Goal: Task Accomplishment & Management: Use online tool/utility

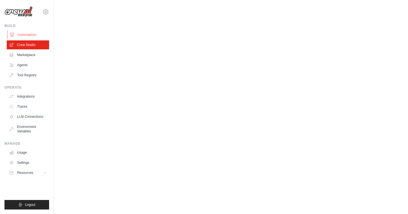
click at [27, 34] on link "Automations" at bounding box center [28, 34] width 42 height 9
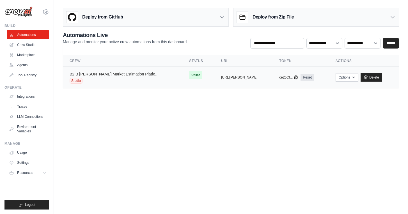
click at [115, 76] on link "B2 B Tam Sam Market Estimation Platfo..." at bounding box center [114, 74] width 89 height 4
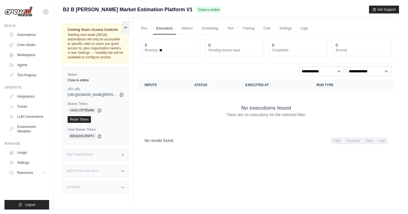
click at [71, 9] on span "B2 B Tam Sam Market Estimation Platform V1" at bounding box center [128, 10] width 130 height 8
click at [25, 66] on link "Agents" at bounding box center [28, 65] width 42 height 9
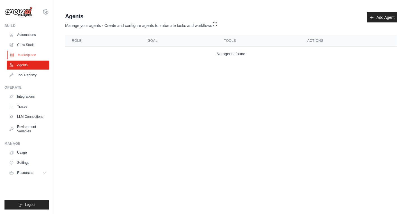
click at [26, 54] on link "Marketplace" at bounding box center [28, 55] width 42 height 9
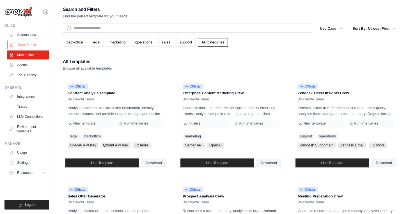
click at [26, 45] on link "Crew Studio" at bounding box center [28, 44] width 42 height 9
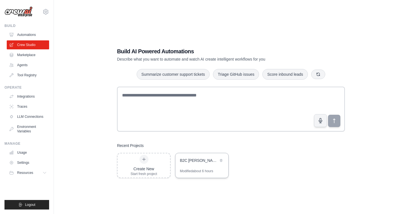
click at [201, 162] on div "B2C TAM SAM Market Estimation Platform" at bounding box center [199, 161] width 38 height 6
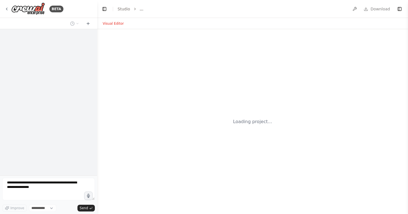
select select "****"
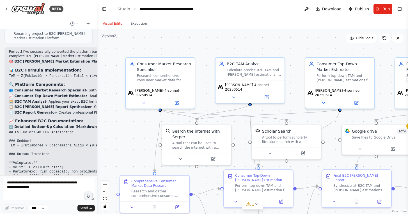
scroll to position [7632, 0]
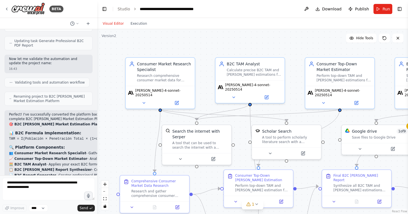
click at [119, 123] on div ".deletable-edge-delete-btn { width: 20px; height: 20px; border: 0px solid #ffff…" at bounding box center [252, 121] width 311 height 185
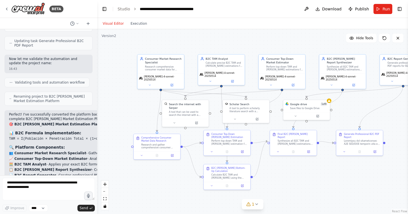
drag, startPoint x: 146, startPoint y: 103, endPoint x: 130, endPoint y: 103, distance: 16.0
click at [130, 103] on div ".deletable-edge-delete-btn { width: 20px; height: 20px; border: 0px solid #ffff…" at bounding box center [252, 121] width 311 height 185
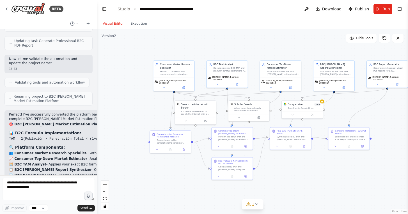
click at [396, 112] on div ".deletable-edge-delete-btn { width: 20px; height: 20px; border: 0px solid #ffff…" at bounding box center [252, 121] width 311 height 185
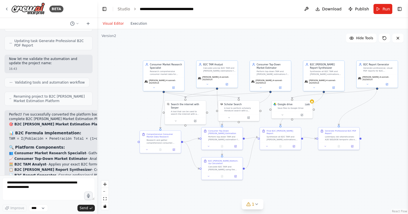
drag, startPoint x: 392, startPoint y: 114, endPoint x: 382, endPoint y: 114, distance: 10.1
click at [382, 114] on div ".deletable-edge-delete-btn { width: 20px; height: 20px; border: 0px solid #ffff…" at bounding box center [252, 121] width 311 height 185
click at [170, 72] on div "Research comprehensive consumer market data for {product_service} in the {targe…" at bounding box center [166, 72] width 32 height 5
click at [160, 71] on div "Research comprehensive consumer market data for {product_service} in the {targe…" at bounding box center [166, 72] width 32 height 5
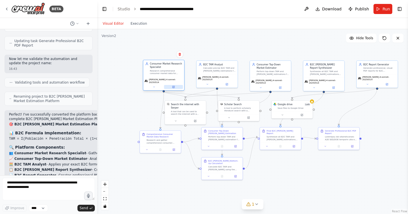
click at [173, 86] on icon at bounding box center [174, 87] width 2 height 2
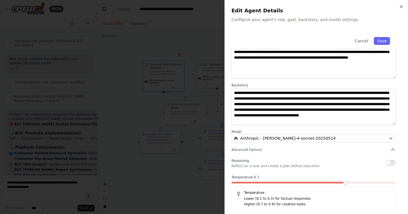
scroll to position [40, 0]
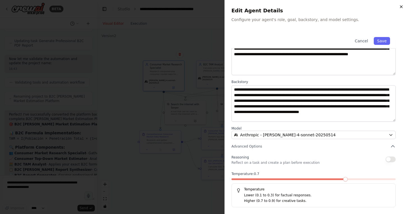
click at [402, 5] on icon "button" at bounding box center [402, 6] width 4 height 4
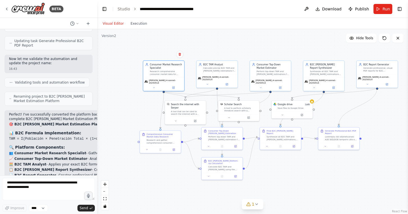
click at [125, 54] on div ".deletable-edge-delete-btn { width: 20px; height: 20px; border: 0px solid #ffff…" at bounding box center [252, 121] width 311 height 185
click at [313, 102] on icon at bounding box center [312, 101] width 2 height 2
click at [298, 107] on div "Save files to Google Drive" at bounding box center [294, 107] width 33 height 3
click at [304, 114] on button at bounding box center [302, 114] width 19 height 4
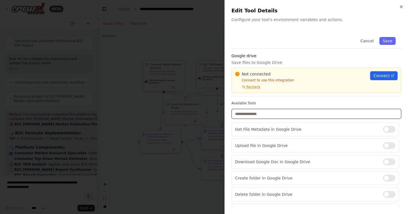
click at [351, 113] on input "text" at bounding box center [317, 114] width 170 height 10
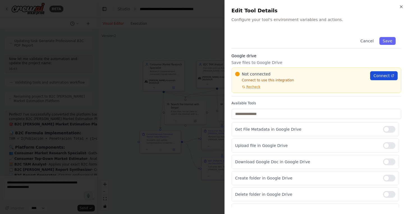
click at [382, 77] on span "Connect" at bounding box center [382, 76] width 16 height 6
click at [402, 8] on icon "button" at bounding box center [402, 6] width 4 height 4
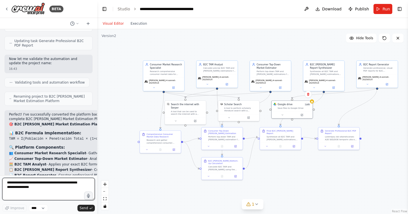
click at [48, 188] on textarea at bounding box center [48, 189] width 93 height 22
type textarea "**********"
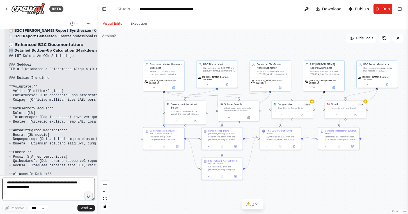
scroll to position [7775, 0]
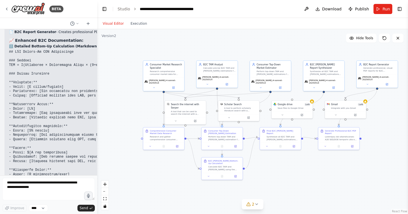
click at [292, 181] on div ".deletable-edge-delete-btn { width: 20px; height: 20px; border: 0px solid #ffff…" at bounding box center [252, 121] width 311 height 185
click at [44, 188] on textarea at bounding box center [48, 189] width 93 height 22
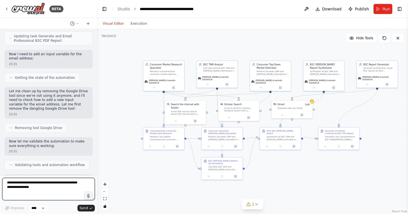
scroll to position [8289, 0]
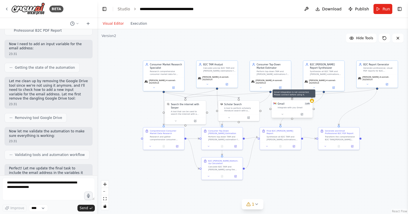
click at [313, 102] on icon at bounding box center [312, 101] width 3 height 3
click at [290, 104] on div "Gmail 1 of 9" at bounding box center [294, 103] width 33 height 3
click at [290, 104] on div "Gmail 1 of 9" at bounding box center [296, 103] width 33 height 3
click at [303, 115] on icon at bounding box center [304, 115] width 2 height 2
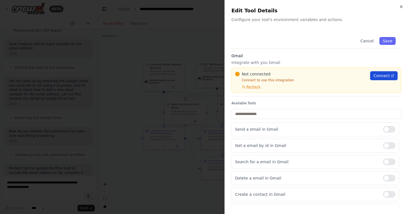
click at [383, 76] on span "Connect" at bounding box center [382, 76] width 16 height 6
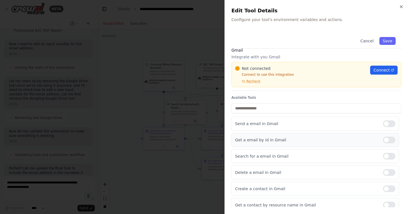
scroll to position [0, 0]
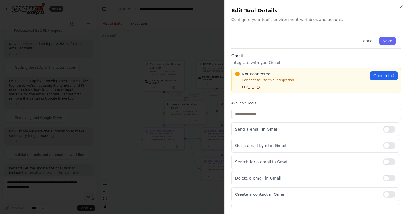
click at [253, 87] on span "Recheck" at bounding box center [254, 87] width 14 height 4
click at [403, 7] on icon "button" at bounding box center [402, 6] width 4 height 4
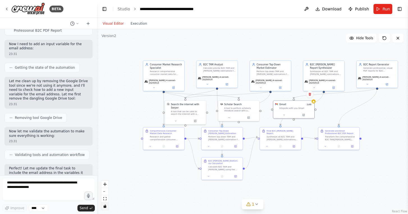
click at [105, 207] on icon "toggle interactivity" at bounding box center [104, 206] width 3 height 3
click at [106, 206] on icon "toggle interactivity" at bounding box center [105, 206] width 3 height 3
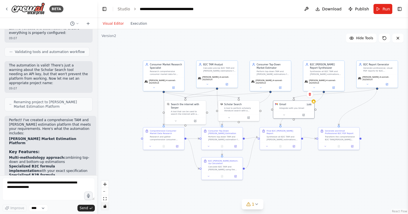
scroll to position [555, 0]
click at [8, 8] on icon at bounding box center [6, 9] width 4 height 4
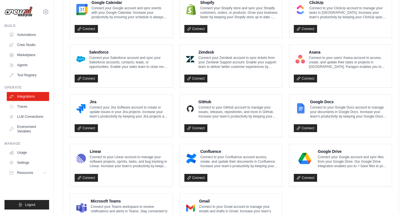
scroll to position [288, 0]
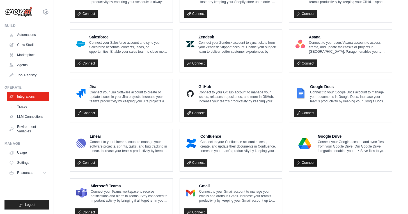
click at [304, 161] on link "Connect" at bounding box center [305, 163] width 23 height 8
click at [24, 76] on link "Tool Registry" at bounding box center [28, 75] width 42 height 9
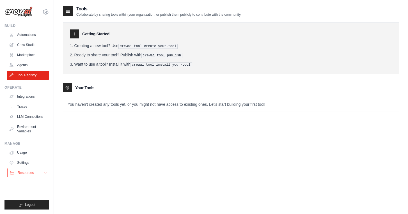
click at [36, 173] on button "Resources" at bounding box center [28, 173] width 42 height 9
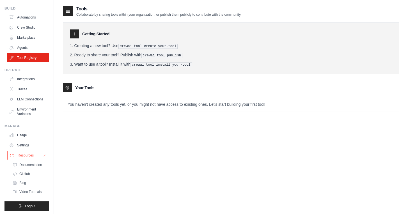
scroll to position [19, 0]
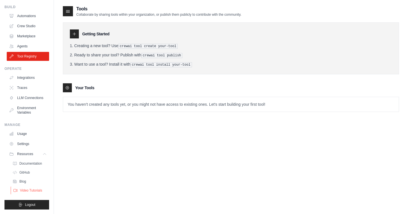
click at [31, 190] on span "Video Tutorials" at bounding box center [31, 191] width 22 height 4
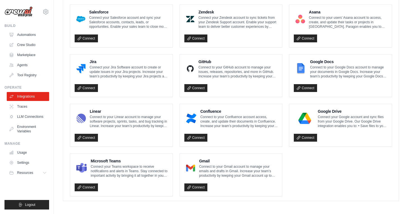
scroll to position [313, 0]
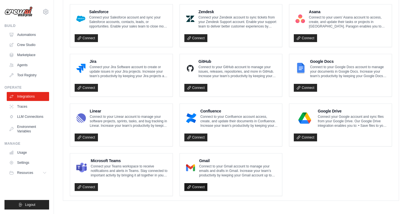
click at [198, 186] on link "Connect" at bounding box center [196, 187] width 23 height 8
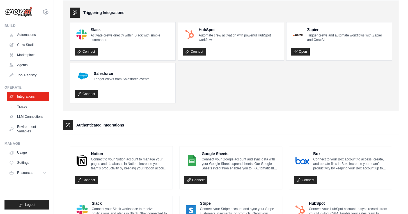
scroll to position [0, 0]
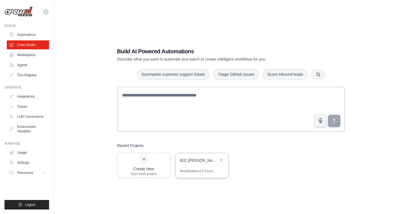
click at [197, 165] on div "B2C [PERSON_NAME] Market Estimation Platform" at bounding box center [202, 161] width 53 height 16
click at [143, 160] on icon at bounding box center [144, 159] width 4 height 4
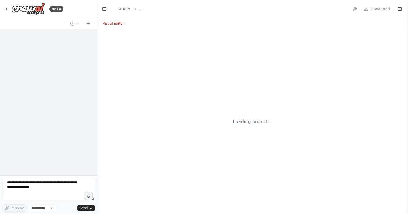
select select "****"
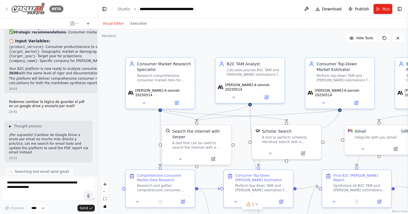
scroll to position [8072, 0]
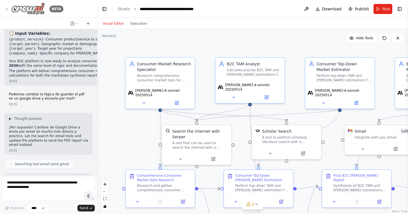
click at [6, 7] on icon at bounding box center [6, 9] width 4 height 4
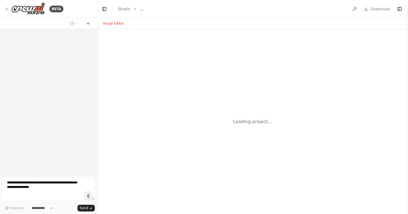
select select "****"
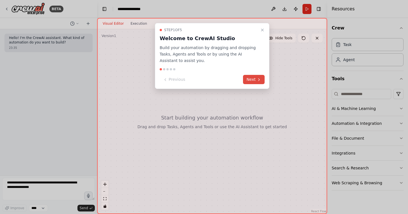
click at [254, 79] on button "Next" at bounding box center [254, 79] width 22 height 9
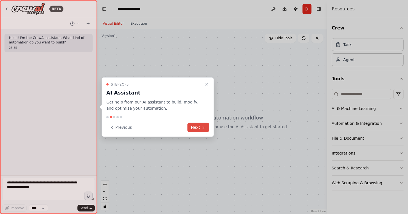
click at [201, 130] on button "Next" at bounding box center [199, 127] width 22 height 9
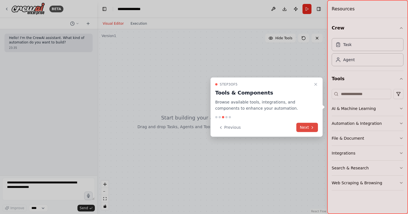
click at [310, 128] on button "Next" at bounding box center [308, 127] width 22 height 9
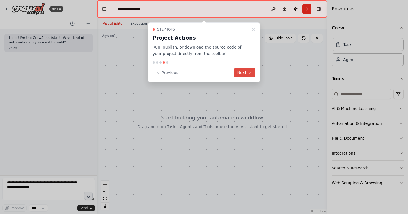
click at [246, 75] on button "Next" at bounding box center [245, 72] width 22 height 9
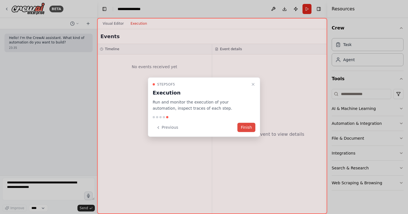
click at [246, 129] on button "Finish" at bounding box center [247, 127] width 18 height 9
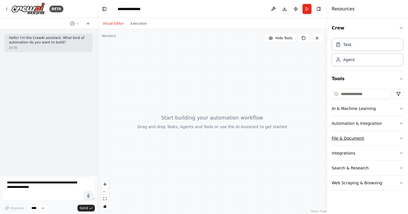
click at [401, 138] on icon "button" at bounding box center [402, 138] width 4 height 4
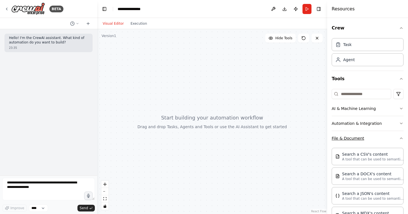
click at [401, 138] on icon "button" at bounding box center [402, 138] width 4 height 4
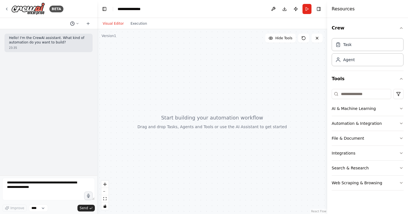
click at [76, 21] on button at bounding box center [74, 23] width 13 height 7
click at [77, 22] on div at bounding box center [48, 107] width 97 height 214
click at [402, 138] on icon "button" at bounding box center [402, 138] width 4 height 4
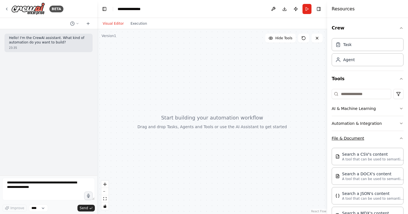
click at [401, 138] on icon "button" at bounding box center [402, 138] width 4 height 4
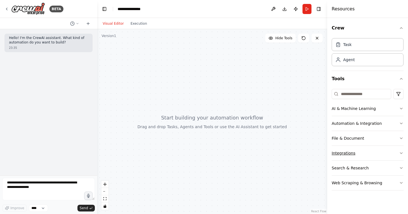
click at [402, 152] on icon "button" at bounding box center [402, 153] width 4 height 4
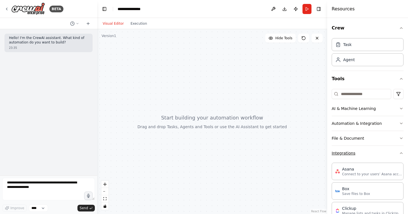
click at [402, 152] on icon "button" at bounding box center [402, 153] width 4 height 4
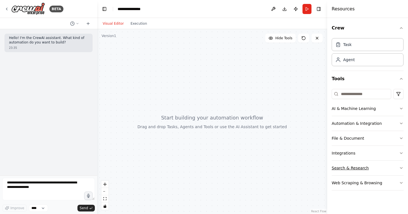
click at [401, 167] on icon "button" at bounding box center [402, 168] width 4 height 4
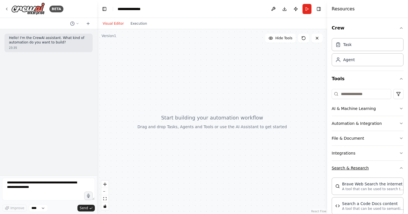
click at [401, 167] on icon "button" at bounding box center [402, 168] width 4 height 4
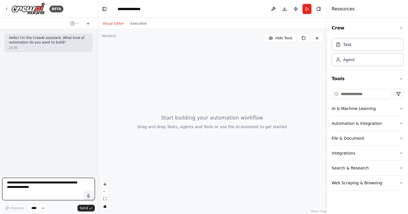
click at [39, 187] on textarea at bounding box center [48, 189] width 93 height 22
type textarea "*"
paste textarea "**********"
type textarea "**********"
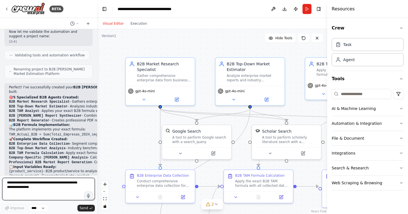
scroll to position [774, 0]
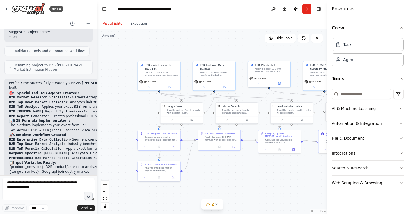
drag, startPoint x: 140, startPoint y: 108, endPoint x: 113, endPoint y: 108, distance: 27.8
click at [113, 108] on div ".deletable-edge-delete-btn { width: 20px; height: 20px; border: 0px solid #ffff…" at bounding box center [212, 121] width 230 height 185
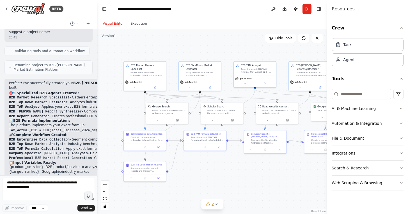
drag, startPoint x: 276, startPoint y: 176, endPoint x: 232, endPoint y: 176, distance: 44.4
click at [232, 176] on div ".deletable-edge-delete-btn { width: 20px; height: 20px; border: 0px solid #ffff…" at bounding box center [212, 121] width 230 height 185
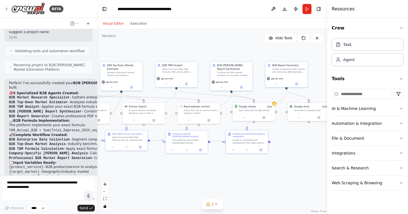
drag, startPoint x: 252, startPoint y: 180, endPoint x: 214, endPoint y: 180, distance: 37.4
click at [214, 180] on div ".deletable-edge-delete-btn { width: 20px; height: 20px; border: 0px solid #ffff…" at bounding box center [212, 121] width 230 height 185
drag, startPoint x: 228, startPoint y: 180, endPoint x: 177, endPoint y: 177, distance: 51.8
click at [177, 177] on div ".deletable-edge-delete-btn { width: 20px; height: 20px; border: 0px solid #ffff…" at bounding box center [212, 121] width 230 height 185
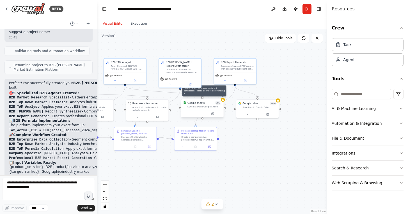
click at [223, 101] on icon at bounding box center [223, 100] width 2 height 2
click at [206, 111] on div at bounding box center [202, 113] width 42 height 7
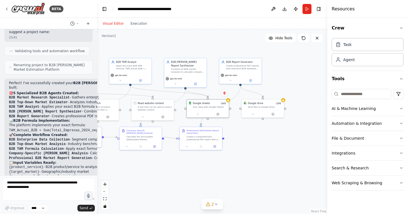
drag, startPoint x: 166, startPoint y: 174, endPoint x: 207, endPoint y: 174, distance: 41.3
click at [208, 174] on div ".deletable-edge-delete-btn { width: 20px; height: 20px; border: 0px solid #ffff…" at bounding box center [212, 121] width 230 height 185
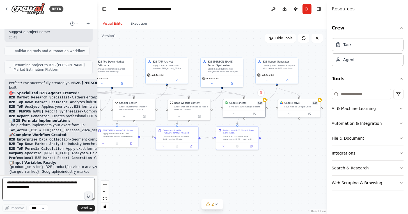
click at [46, 192] on textarea at bounding box center [48, 189] width 93 height 22
type textarea "**********"
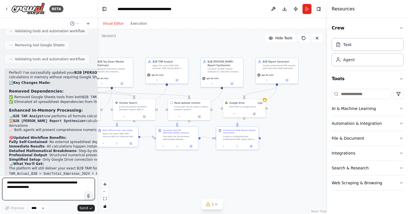
scroll to position [1122, 0]
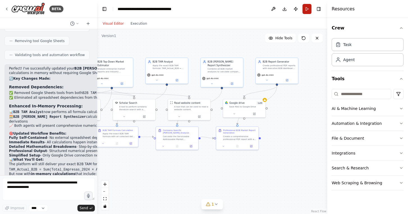
click at [307, 10] on button "Run" at bounding box center [307, 9] width 9 height 10
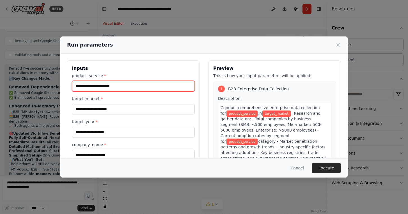
click at [126, 87] on input "product_service *" at bounding box center [133, 86] width 123 height 11
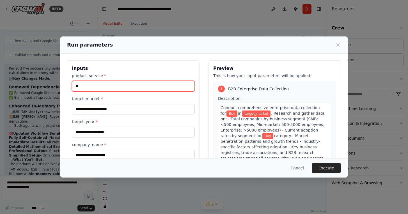
type input "*"
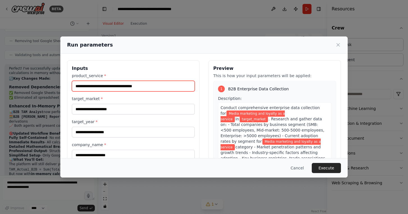
type input "**********"
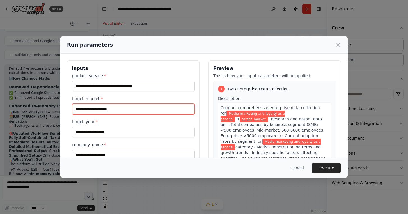
click at [109, 108] on input "target_market *" at bounding box center [133, 109] width 123 height 11
type input "********"
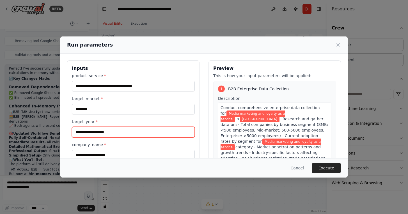
click at [101, 134] on input "target_year *" at bounding box center [133, 132] width 123 height 11
type input "****"
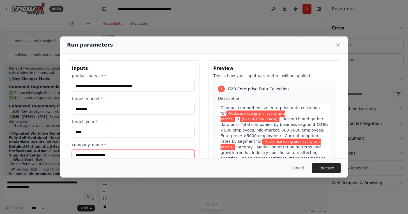
click at [112, 154] on input "company_name *" at bounding box center [133, 155] width 123 height 11
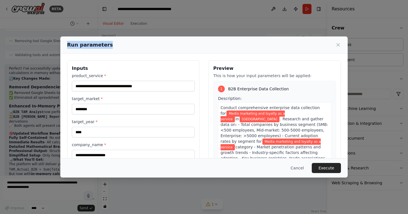
drag, startPoint x: 164, startPoint y: 43, endPoint x: 164, endPoint y: 32, distance: 10.7
click at [164, 32] on div "**********" at bounding box center [204, 107] width 408 height 214
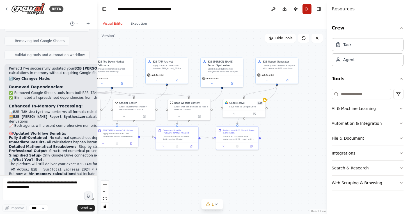
click at [307, 10] on button "Run" at bounding box center [307, 9] width 9 height 10
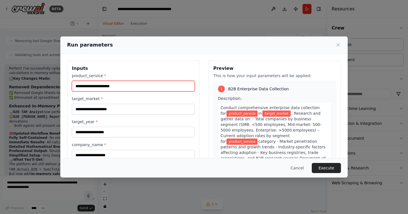
click at [107, 86] on input "product_service *" at bounding box center [133, 86] width 123 height 11
type input "**********"
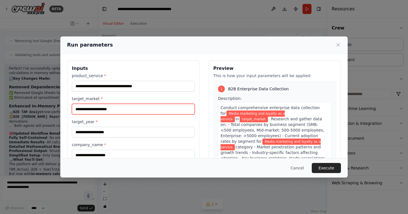
click at [106, 108] on input "target_market *" at bounding box center [133, 109] width 123 height 11
type input "********"
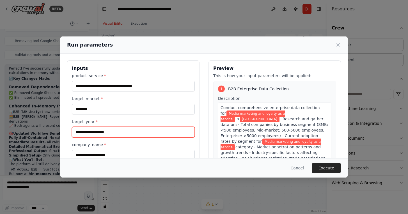
click at [112, 130] on input "target_year *" at bounding box center [133, 132] width 123 height 11
type input "****"
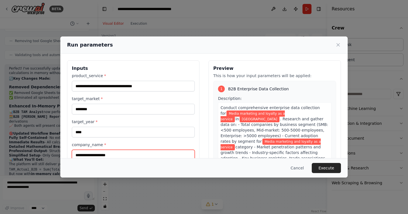
click at [108, 153] on input "company_name *" at bounding box center [133, 155] width 123 height 11
type input "**********"
click at [324, 167] on button "Execute" at bounding box center [326, 168] width 29 height 10
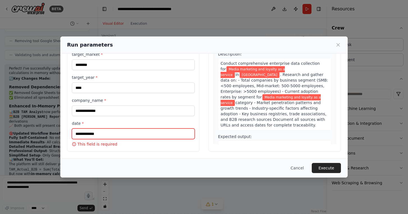
click at [137, 133] on input "date *" at bounding box center [133, 134] width 123 height 11
click at [87, 134] on input "date *" at bounding box center [133, 134] width 123 height 11
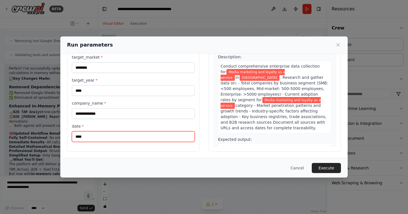
type input "****"
click at [156, 121] on div "**********" at bounding box center [133, 86] width 123 height 111
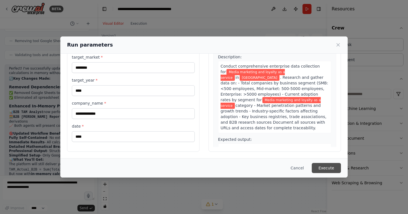
click at [323, 167] on button "Execute" at bounding box center [326, 168] width 29 height 10
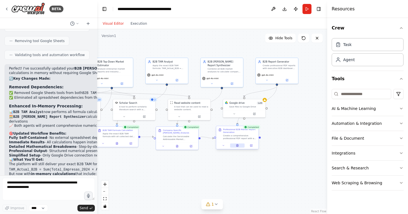
click at [238, 146] on icon at bounding box center [238, 146] width 2 height 2
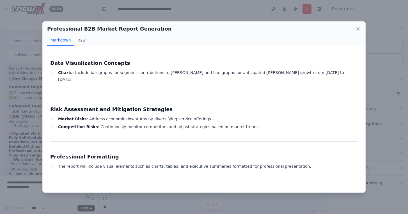
scroll to position [523, 0]
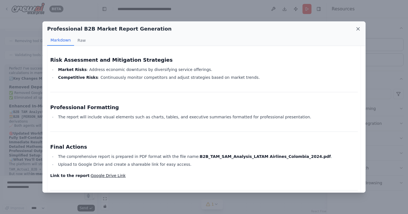
click at [358, 29] on icon at bounding box center [358, 29] width 3 height 3
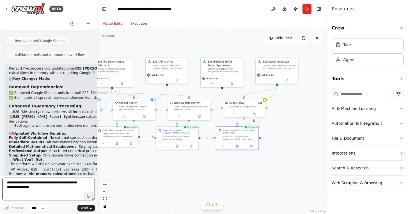
click at [32, 187] on textarea at bounding box center [48, 189] width 93 height 22
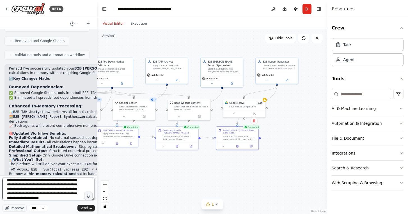
scroll to position [21, 0]
type textarea "**********"
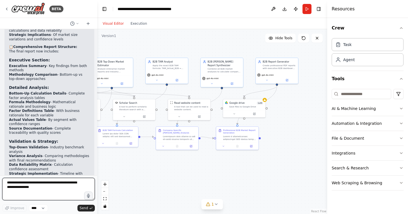
scroll to position [1754, 0]
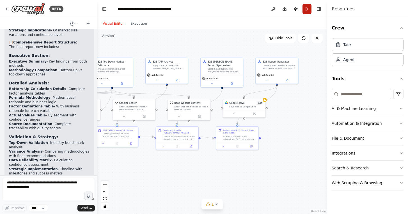
click at [307, 10] on button "Run" at bounding box center [307, 9] width 9 height 10
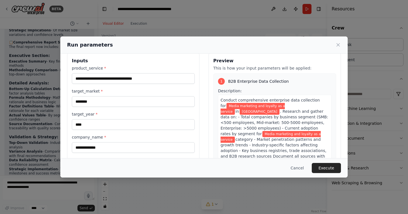
scroll to position [0, 0]
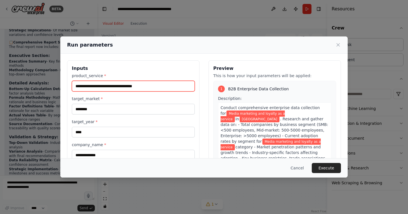
drag, startPoint x: 157, startPoint y: 89, endPoint x: 53, endPoint y: 87, distance: 103.4
click at [53, 87] on div "**********" at bounding box center [204, 107] width 408 height 214
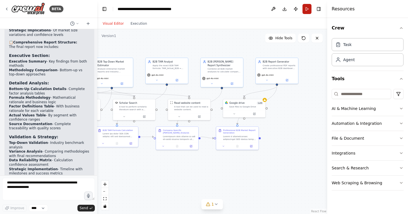
click at [308, 10] on button "Run" at bounding box center [307, 9] width 9 height 10
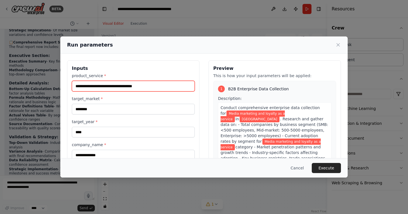
drag, startPoint x: 153, startPoint y: 85, endPoint x: 17, endPoint y: 83, distance: 135.7
click at [17, 83] on div "**********" at bounding box center [204, 107] width 408 height 214
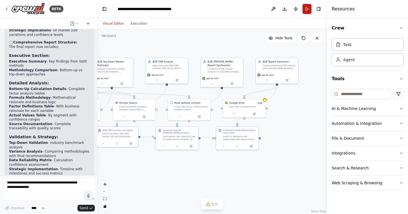
click at [303, 7] on button "Run" at bounding box center [307, 9] width 9 height 10
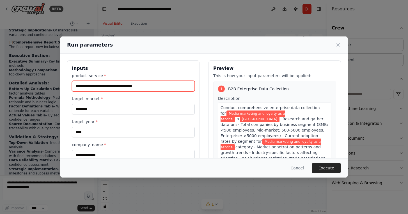
click at [156, 86] on input "**********" at bounding box center [133, 86] width 123 height 11
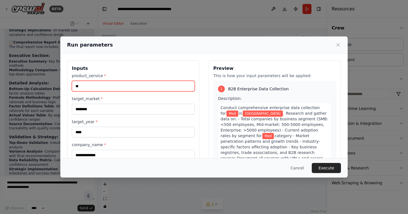
type input "*"
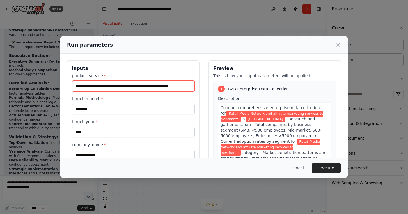
scroll to position [0, 5]
type input "**********"
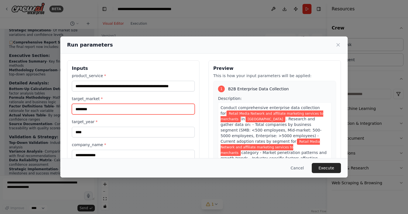
scroll to position [0, 0]
drag, startPoint x: 99, startPoint y: 110, endPoint x: 35, endPoint y: 109, distance: 64.1
click at [35, 109] on div "**********" at bounding box center [204, 107] width 408 height 214
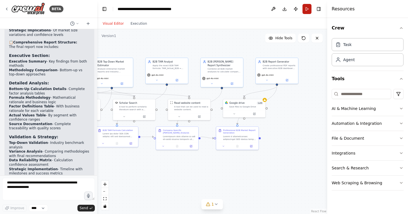
click at [308, 12] on button "Run" at bounding box center [307, 9] width 9 height 10
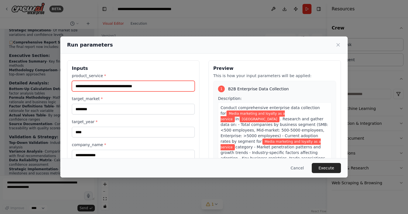
click at [156, 85] on input "**********" at bounding box center [133, 86] width 123 height 11
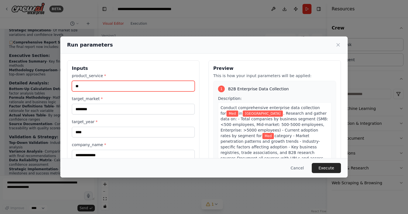
type input "*"
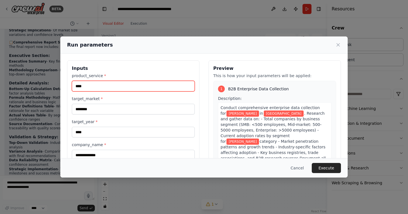
type input "**********"
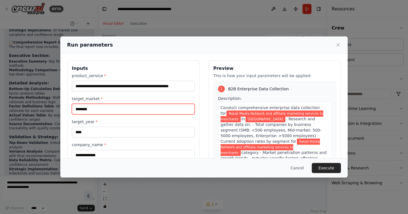
click at [118, 108] on input "********" at bounding box center [133, 109] width 123 height 11
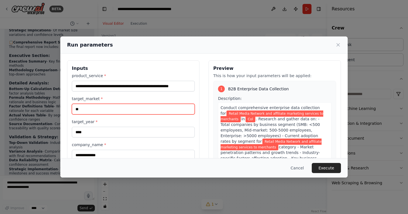
type input "*"
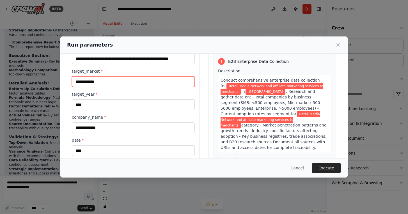
scroll to position [29, 0]
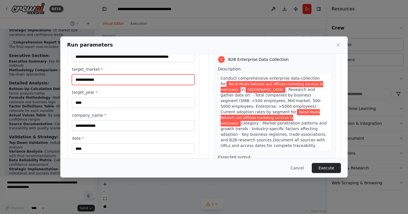
type input "**********"
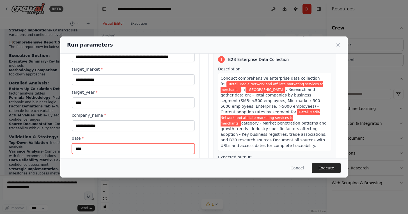
click at [109, 146] on input "****" at bounding box center [133, 149] width 123 height 11
type input "****"
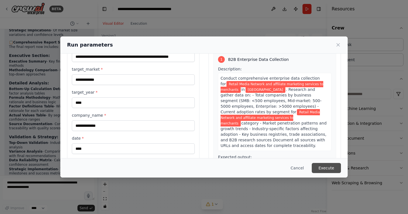
click at [329, 167] on button "Execute" at bounding box center [326, 168] width 29 height 10
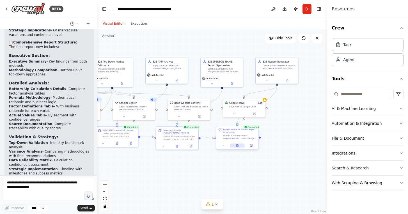
click at [236, 144] on button at bounding box center [237, 146] width 15 height 4
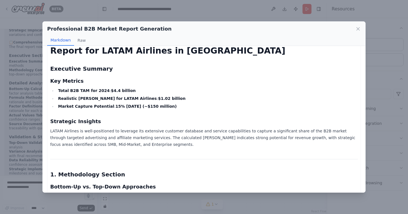
scroll to position [30, 0]
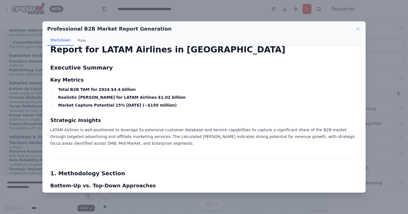
click at [125, 81] on h3 "Key Metrics" at bounding box center [204, 80] width 308 height 8
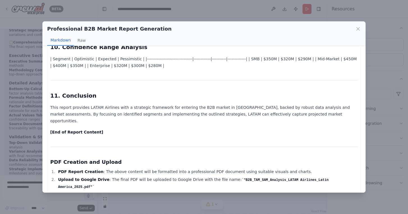
scroll to position [881, 0]
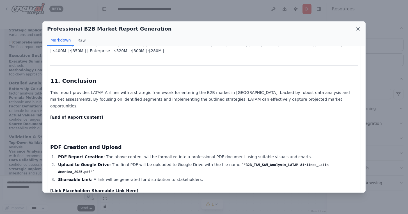
click at [359, 29] on icon at bounding box center [358, 29] width 3 height 3
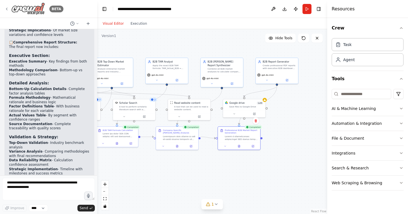
click at [7, 10] on icon at bounding box center [6, 9] width 4 height 4
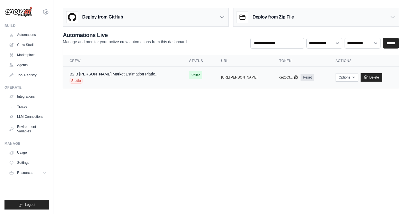
click at [105, 78] on div "Studio" at bounding box center [114, 81] width 89 height 6
click at [24, 12] on img at bounding box center [18, 11] width 28 height 11
click at [48, 11] on icon at bounding box center [45, 11] width 5 height 5
click at [29, 46] on link "Crew Studio" at bounding box center [28, 44] width 42 height 9
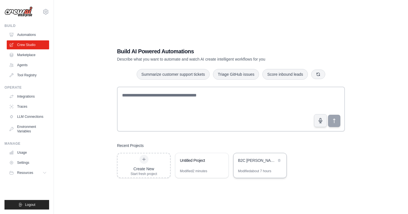
click at [251, 168] on div "B2C [PERSON_NAME] Market Estimation Platform" at bounding box center [260, 161] width 53 height 16
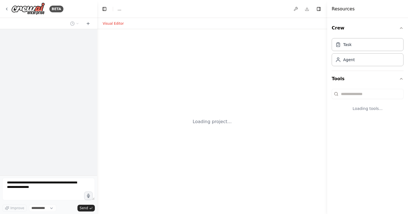
select select "****"
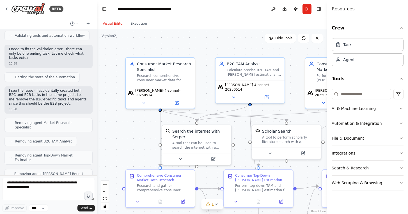
scroll to position [4150, 0]
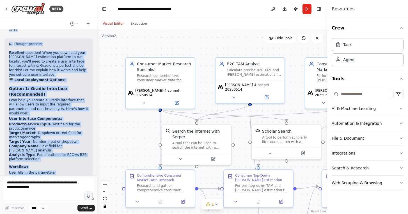
drag, startPoint x: 9, startPoint y: 118, endPoint x: 36, endPoint y: 73, distance: 51.8
click at [37, 73] on div "09:05 ▶ Thought process I'll help you create a comprehensive TAM and SAM estima…" at bounding box center [48, 102] width 97 height 146
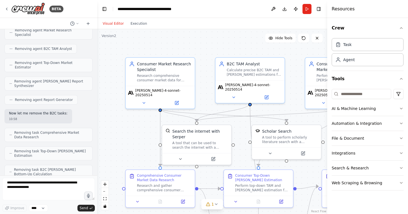
scroll to position [4240, 0]
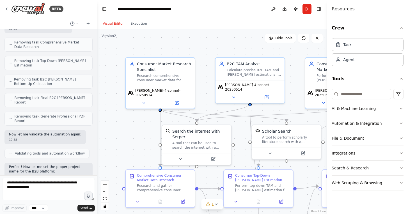
scroll to position [4333, 0]
drag, startPoint x: 69, startPoint y: 154, endPoint x: 35, endPoint y: 57, distance: 103.1
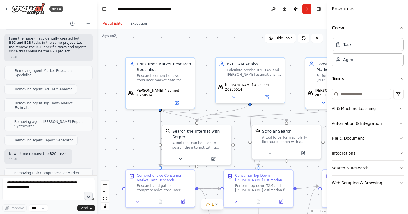
scroll to position [4195, 0]
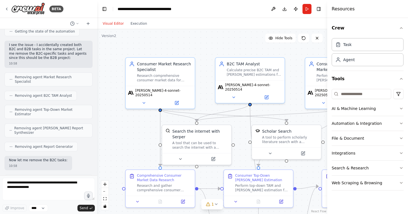
drag, startPoint x: 72, startPoint y: 155, endPoint x: 72, endPoint y: 64, distance: 91.0
copy div "B2B TAM SAM Market Estimation Platform with the exact same depth and approach a…"
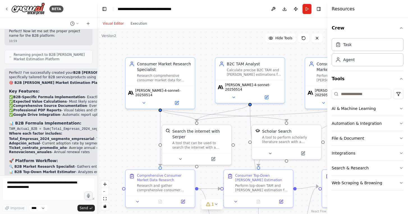
scroll to position [4470, 0]
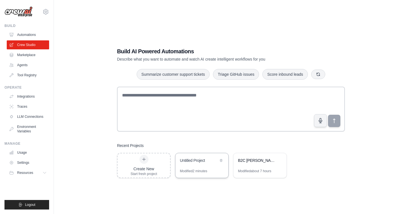
click at [198, 163] on div "Untitled Project" at bounding box center [199, 161] width 38 height 6
click at [195, 160] on div "Untitled Project" at bounding box center [199, 161] width 38 height 6
click at [198, 162] on div "Untitled Project" at bounding box center [199, 161] width 38 height 6
click at [144, 160] on icon at bounding box center [144, 159] width 4 height 4
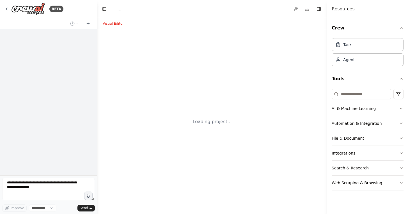
select select "****"
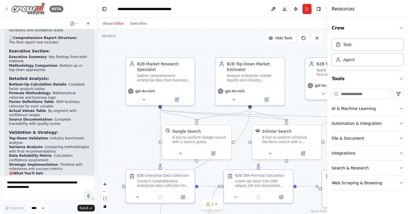
scroll to position [1754, 0]
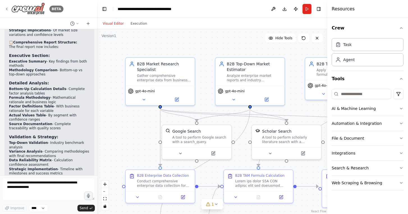
click at [6, 8] on icon at bounding box center [6, 9] width 1 height 2
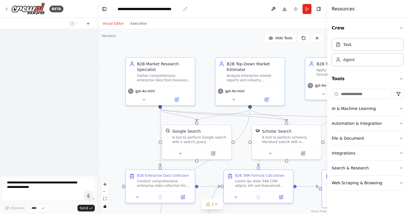
click at [148, 11] on div "**********" at bounding box center [149, 9] width 63 height 6
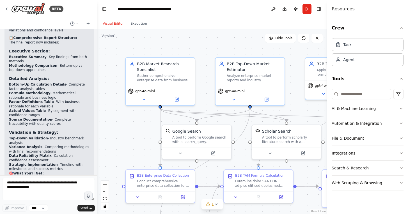
scroll to position [1754, 0]
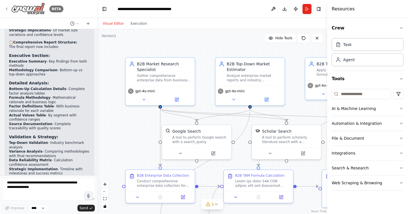
click at [6, 7] on icon at bounding box center [6, 9] width 4 height 4
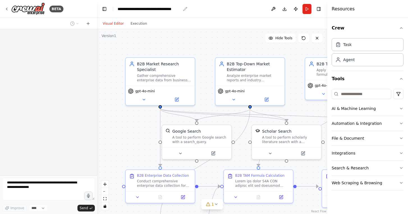
click at [167, 9] on div "**********" at bounding box center [149, 9] width 63 height 6
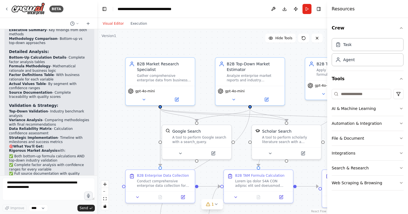
scroll to position [1754, 0]
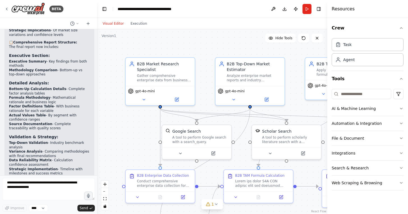
click at [193, 10] on div "**********" at bounding box center [157, 9] width 78 height 6
click at [5, 6] on div "BETA" at bounding box center [33, 9] width 59 height 13
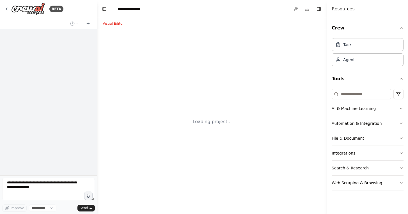
select select "****"
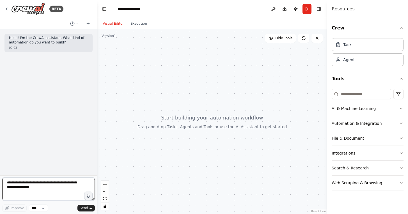
click at [38, 186] on textarea at bounding box center [48, 189] width 93 height 22
paste textarea "**********"
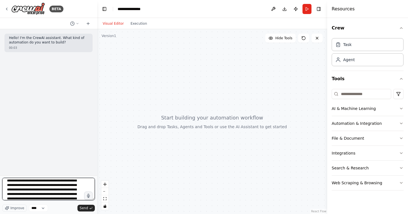
scroll to position [441, 0]
drag, startPoint x: 7, startPoint y: 197, endPoint x: 71, endPoint y: 233, distance: 73.4
click at [71, 214] on html "**********" at bounding box center [204, 107] width 408 height 214
paste textarea "**********"
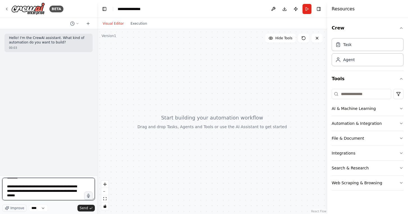
scroll to position [158, 0]
type textarea "**********"
click at [86, 206] on span "Send" at bounding box center [84, 208] width 8 height 4
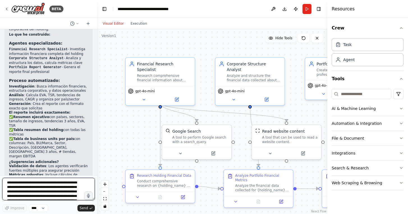
scroll to position [613, 0]
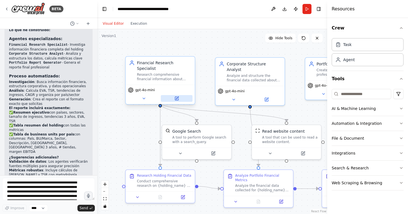
click at [177, 97] on icon at bounding box center [177, 98] width 3 height 3
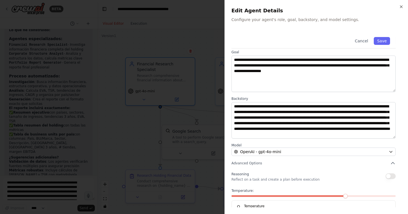
scroll to position [40, 0]
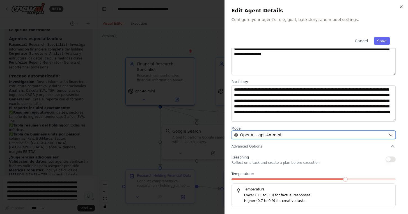
click at [387, 135] on button "OpenAI - gpt-4o-mini" at bounding box center [314, 135] width 164 height 8
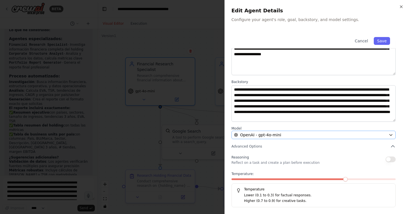
scroll to position [0, 0]
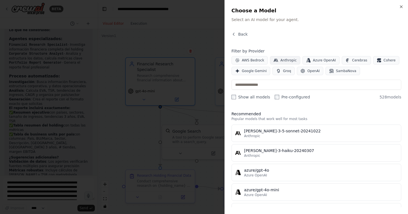
click at [278, 58] on button "Anthropic" at bounding box center [285, 60] width 30 height 8
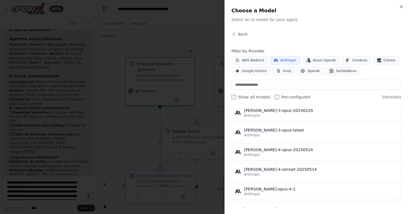
scroll to position [199, 0]
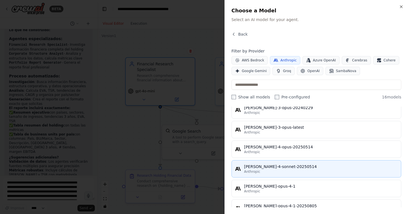
click at [268, 176] on button "claude-4-sonnet-20250514 Anthropic" at bounding box center [317, 168] width 170 height 17
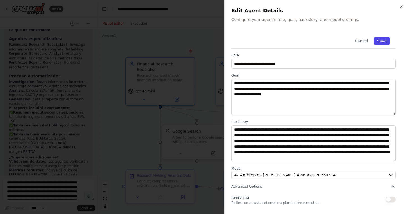
click at [380, 40] on button "Save" at bounding box center [382, 41] width 16 height 8
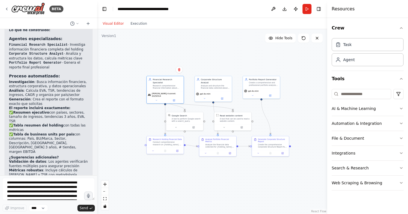
drag, startPoint x: 174, startPoint y: 120, endPoint x: 138, endPoint y: 120, distance: 35.7
click at [138, 120] on div ".deletable-edge-delete-btn { width: 20px; height: 20px; border: 0px solid #ffff…" at bounding box center [212, 121] width 230 height 185
click at [211, 92] on div "gpt-4o-mini" at bounding box center [212, 93] width 35 height 3
click at [223, 96] on button at bounding box center [221, 98] width 17 height 4
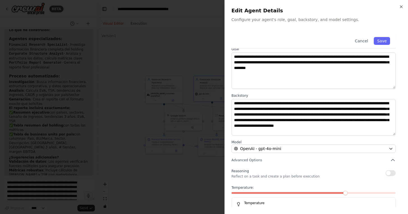
scroll to position [40, 0]
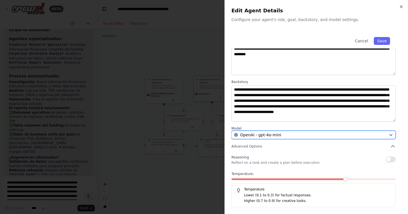
click at [292, 136] on div "OpenAI - gpt-4o-mini" at bounding box center [310, 135] width 153 height 6
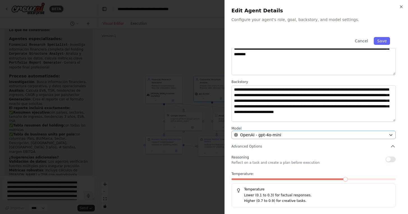
scroll to position [0, 0]
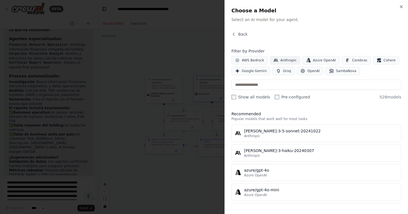
click at [279, 60] on button "Anthropic" at bounding box center [285, 60] width 30 height 8
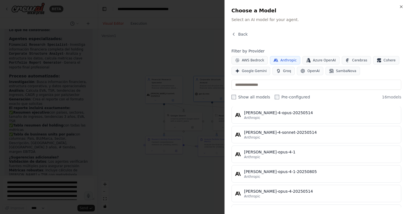
scroll to position [236, 0]
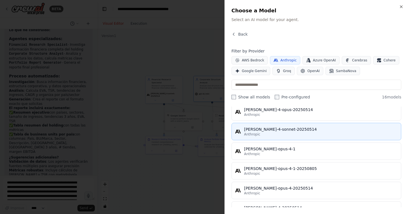
click at [267, 133] on div "Anthropic" at bounding box center [321, 134] width 154 height 4
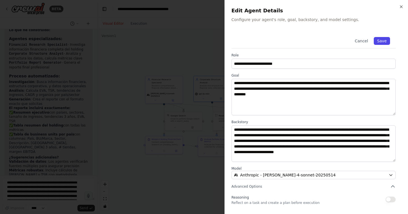
click at [385, 40] on button "Save" at bounding box center [382, 41] width 16 height 8
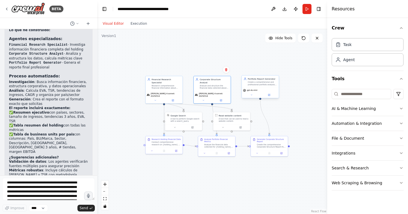
click at [258, 85] on div "Create a comprehensive and professional portfolio analysis report for {holding_…" at bounding box center [262, 83] width 29 height 5
click at [269, 94] on icon at bounding box center [270, 95] width 2 height 2
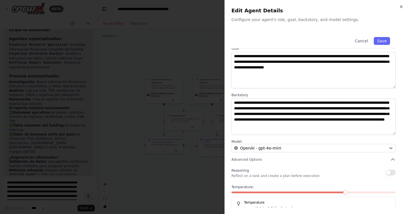
scroll to position [40, 0]
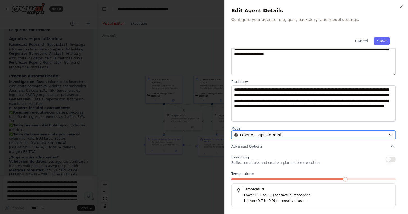
click at [274, 136] on span "OpenAI - gpt-4o-mini" at bounding box center [260, 135] width 41 height 6
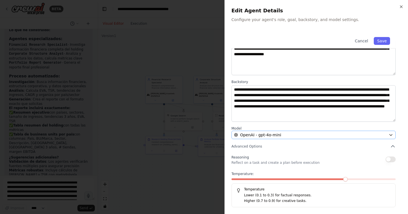
scroll to position [0, 0]
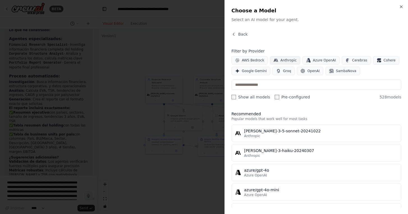
click at [283, 58] on span "Anthropic" at bounding box center [289, 60] width 16 height 4
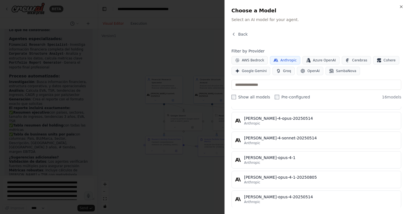
scroll to position [232, 0]
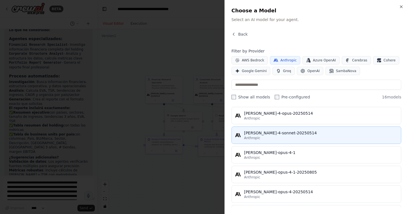
click at [266, 136] on div "Anthropic" at bounding box center [321, 138] width 154 height 4
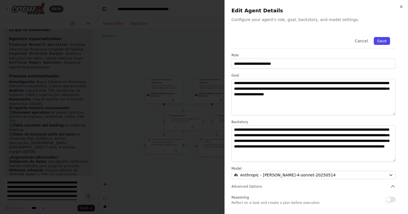
click at [382, 38] on button "Save" at bounding box center [382, 41] width 16 height 8
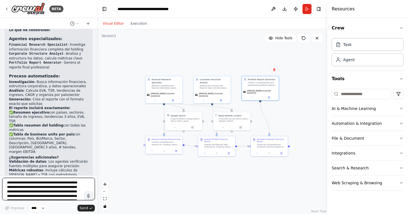
click at [42, 186] on textarea at bounding box center [48, 189] width 93 height 22
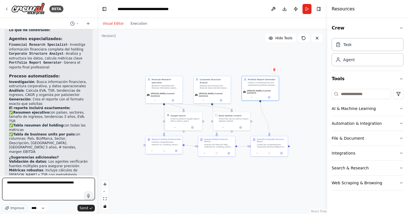
paste textarea "**********"
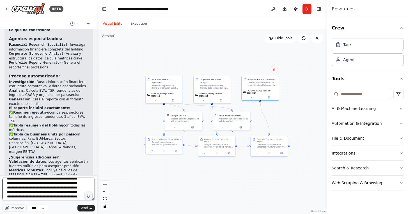
scroll to position [25, 0]
click at [54, 185] on textarea at bounding box center [48, 189] width 93 height 22
click at [43, 184] on textarea at bounding box center [48, 189] width 93 height 22
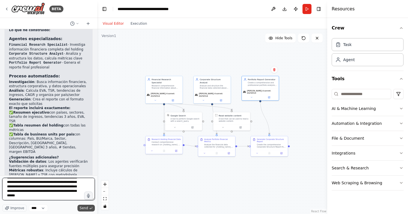
type textarea "**********"
click at [83, 208] on span "Send" at bounding box center [84, 208] width 8 height 4
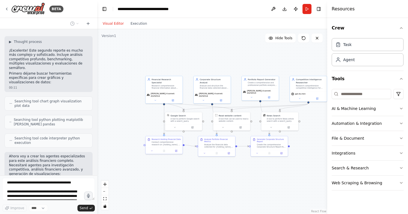
scroll to position [1238, 0]
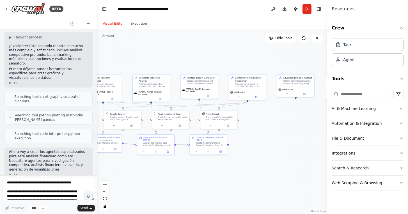
drag, startPoint x: 242, startPoint y: 65, endPoint x: 181, endPoint y: 63, distance: 61.0
click at [181, 63] on div ".deletable-edge-delete-btn { width: 20px; height: 20px; border: 0px solid #ffff…" at bounding box center [212, 121] width 230 height 185
click at [240, 96] on icon at bounding box center [239, 96] width 3 height 3
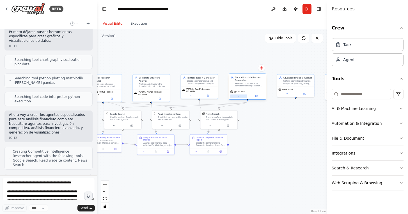
scroll to position [1280, 0]
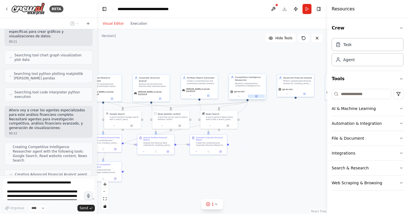
click at [257, 97] on icon at bounding box center [257, 97] width 2 height 2
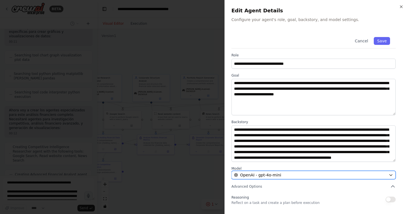
click at [312, 174] on div "OpenAI - gpt-4o-mini" at bounding box center [310, 176] width 153 height 6
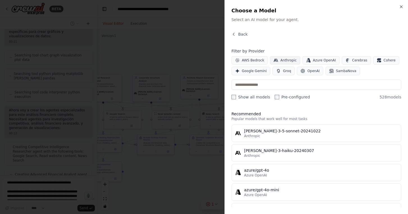
click at [283, 59] on span "Anthropic" at bounding box center [289, 60] width 16 height 4
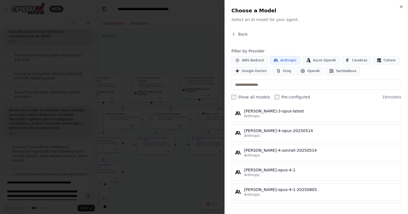
scroll to position [214, 0]
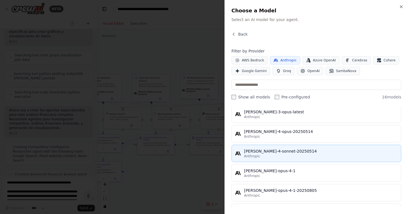
click at [263, 155] on div "Anthropic" at bounding box center [321, 156] width 154 height 4
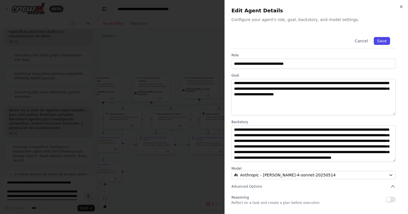
click at [382, 44] on button "Save" at bounding box center [382, 41] width 16 height 8
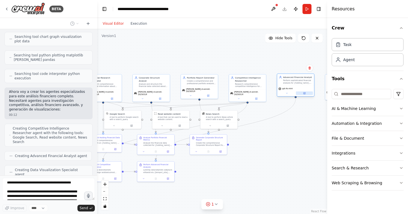
click at [303, 93] on button at bounding box center [304, 94] width 17 height 4
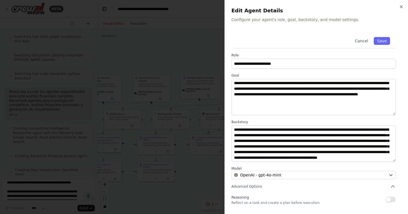
scroll to position [11, 0]
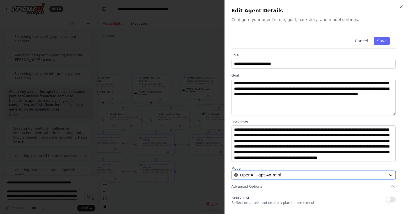
click at [306, 174] on div "OpenAI - gpt-4o-mini" at bounding box center [310, 176] width 153 height 6
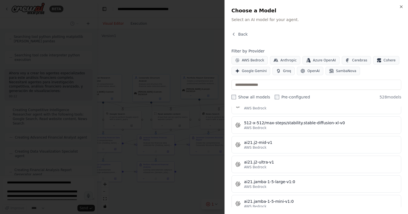
scroll to position [243, 0]
click at [286, 62] on span "Anthropic" at bounding box center [289, 60] width 16 height 4
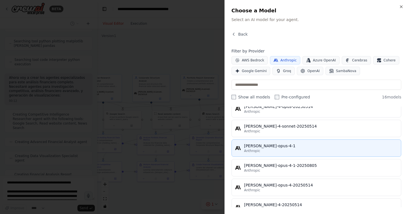
scroll to position [236, 0]
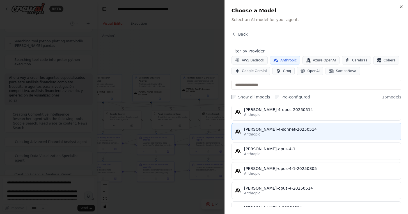
click at [279, 132] on div "[PERSON_NAME]-4-sonnet-20250514" at bounding box center [321, 130] width 154 height 6
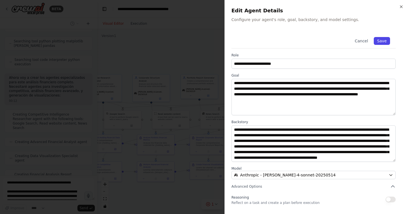
click at [385, 41] on button "Save" at bounding box center [382, 41] width 16 height 8
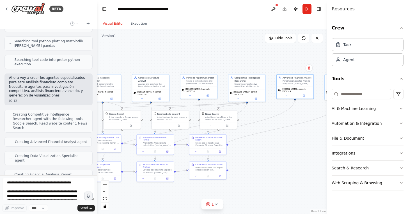
drag, startPoint x: 282, startPoint y: 153, endPoint x: 238, endPoint y: 150, distance: 44.2
click at [238, 150] on div ".deletable-edge-delete-btn { width: 20px; height: 20px; border: 0px solid #ffff…" at bounding box center [212, 121] width 230 height 185
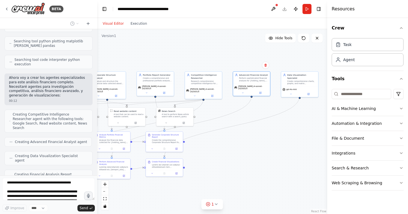
click at [215, 149] on div ".deletable-edge-delete-btn { width: 20px; height: 20px; border: 0px solid #ffff…" at bounding box center [212, 121] width 230 height 185
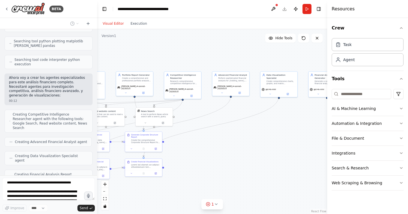
drag, startPoint x: 226, startPoint y: 149, endPoint x: 200, endPoint y: 151, distance: 25.3
click at [202, 150] on div ".deletable-edge-delete-btn { width: 20px; height: 20px; border: 0px solid #ffff…" at bounding box center [212, 121] width 230 height 185
click at [285, 93] on icon at bounding box center [285, 93] width 1 height 1
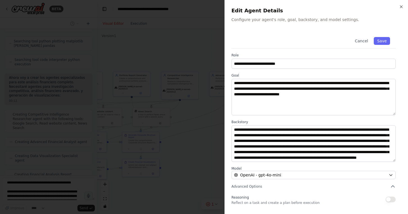
scroll to position [11, 0]
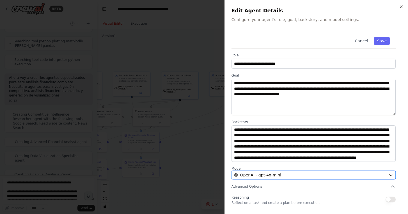
click at [274, 173] on span "OpenAI - gpt-4o-mini" at bounding box center [260, 176] width 41 height 6
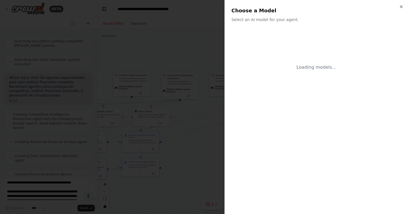
scroll to position [1331, 0]
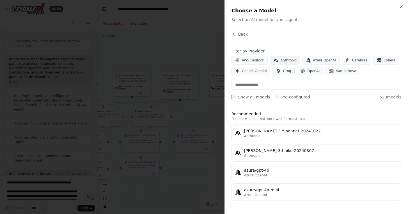
click at [284, 58] on span "Anthropic" at bounding box center [289, 60] width 16 height 4
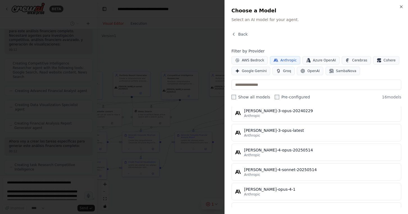
scroll to position [196, 0]
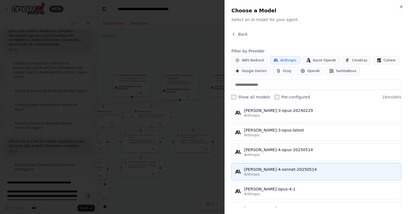
click at [271, 171] on div "[PERSON_NAME]-4-sonnet-20250514" at bounding box center [321, 170] width 154 height 6
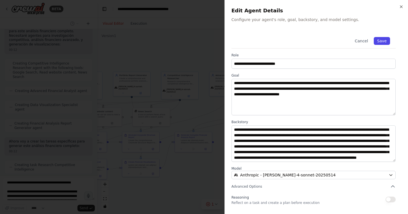
click at [385, 39] on button "Save" at bounding box center [382, 41] width 16 height 8
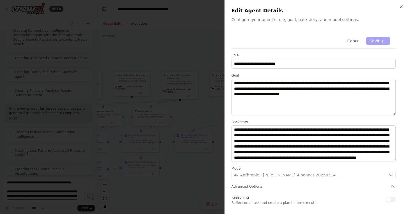
scroll to position [1401, 0]
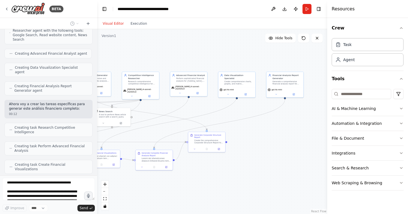
drag, startPoint x: 311, startPoint y: 145, endPoint x: 270, endPoint y: 145, distance: 41.0
click at [270, 145] on div ".deletable-edge-delete-btn { width: 20px; height: 20px; border: 0px solid #ffff…" at bounding box center [212, 121] width 230 height 185
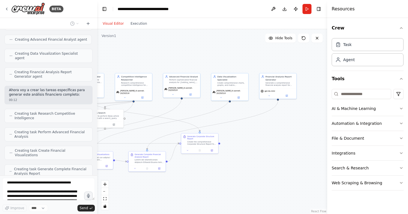
drag, startPoint x: 278, startPoint y: 143, endPoint x: 267, endPoint y: 145, distance: 10.6
click at [268, 145] on div ".deletable-edge-delete-btn { width: 20px; height: 20px; border: 0px solid #ffff…" at bounding box center [212, 121] width 230 height 185
click at [282, 97] on icon at bounding box center [283, 96] width 2 height 2
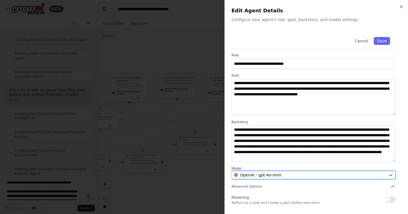
click at [290, 173] on div "OpenAI - gpt-4o-mini" at bounding box center [310, 176] width 153 height 6
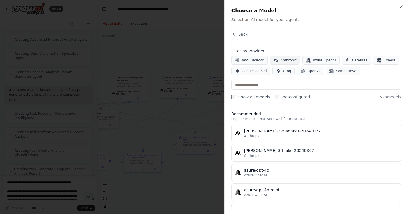
click at [281, 59] on span "Anthropic" at bounding box center [289, 60] width 16 height 4
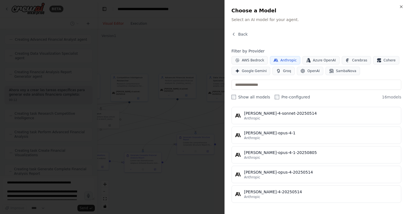
scroll to position [239, 0]
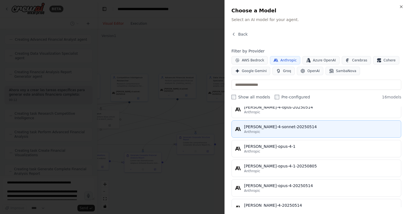
click at [274, 131] on div "Anthropic" at bounding box center [321, 132] width 154 height 4
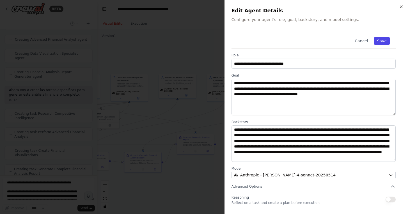
click at [383, 41] on button "Save" at bounding box center [382, 41] width 16 height 8
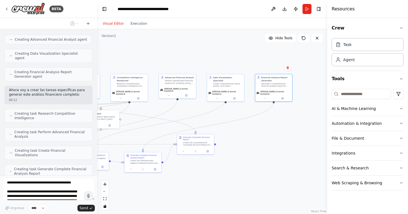
click at [271, 152] on div ".deletable-edge-delete-btn { width: 20px; height: 20px; border: 0px solid #ffff…" at bounding box center [212, 121] width 230 height 185
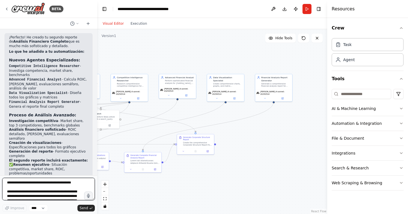
scroll to position [1658, 0]
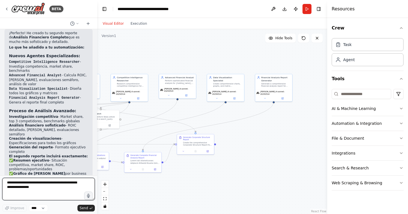
type textarea "*"
paste textarea "**********"
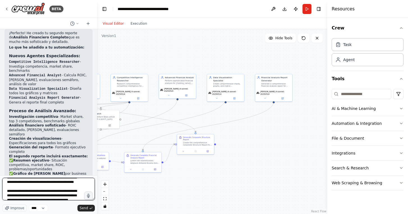
scroll to position [0, 0]
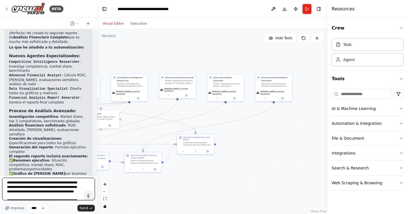
click at [18, 187] on textarea "**********" at bounding box center [48, 189] width 93 height 22
type textarea "**********"
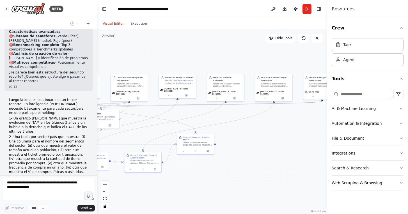
scroll to position [1889, 0]
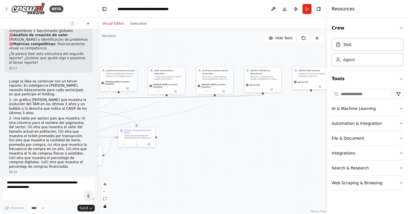
drag, startPoint x: 269, startPoint y: 146, endPoint x: 210, endPoint y: 139, distance: 59.4
click at [210, 139] on div ".deletable-edge-delete-btn { width: 20px; height: 20px; border: 0px solid #ffff…" at bounding box center [212, 121] width 230 height 185
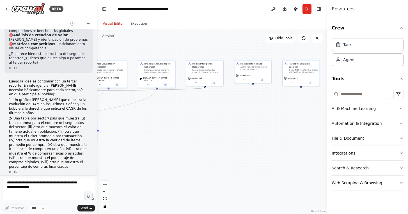
drag, startPoint x: 227, startPoint y: 140, endPoint x: 167, endPoint y: 132, distance: 60.3
click at [168, 132] on div ".deletable-edge-delete-btn { width: 20px; height: 20px; border: 0px solid #ffff…" at bounding box center [212, 121] width 230 height 185
click at [214, 82] on button at bounding box center [212, 82] width 17 height 4
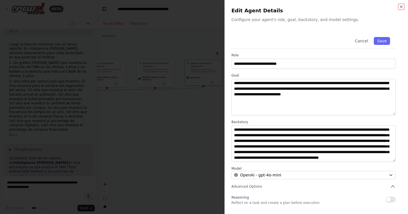
scroll to position [1931, 0]
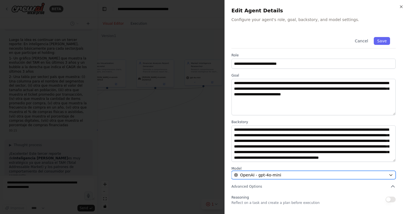
click at [310, 176] on div "OpenAI - gpt-4o-mini" at bounding box center [310, 176] width 153 height 6
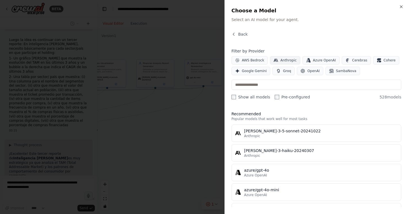
click at [281, 60] on span "Anthropic" at bounding box center [289, 60] width 16 height 4
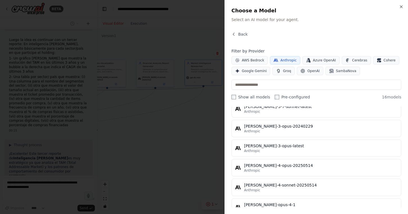
scroll to position [181, 0]
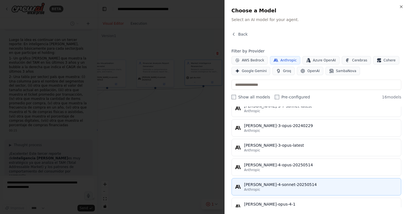
click at [272, 185] on div "[PERSON_NAME]-4-sonnet-20250514" at bounding box center [321, 185] width 154 height 6
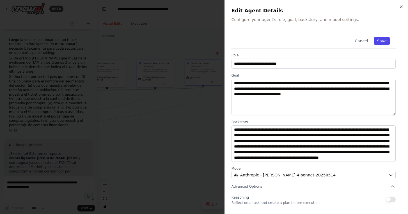
scroll to position [1949, 0]
click at [382, 40] on button "Save" at bounding box center [382, 41] width 16 height 8
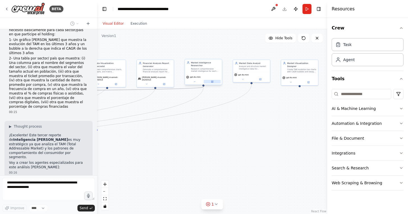
click at [214, 83] on button at bounding box center [212, 82] width 17 height 4
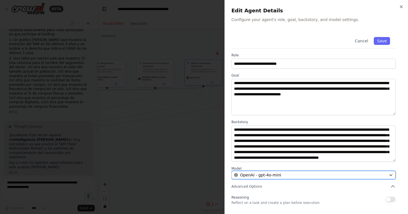
click at [268, 177] on span "OpenAI - gpt-4o-mini" at bounding box center [260, 176] width 41 height 6
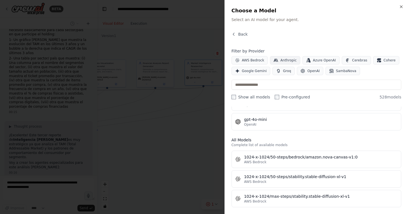
scroll to position [1968, 0]
click at [281, 59] on span "Anthropic" at bounding box center [289, 60] width 16 height 4
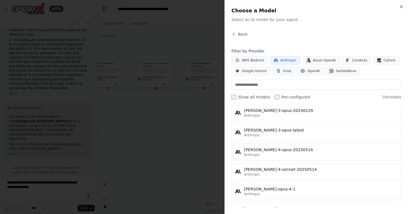
scroll to position [196, 0]
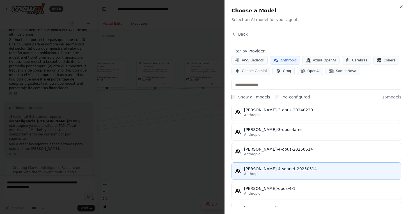
click at [275, 170] on div "[PERSON_NAME]-4-sonnet-20250514" at bounding box center [321, 169] width 154 height 6
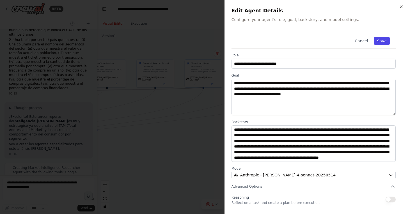
click at [385, 41] on button "Save" at bounding box center [382, 41] width 16 height 8
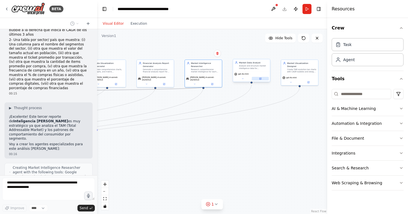
click at [260, 79] on icon at bounding box center [261, 79] width 2 height 2
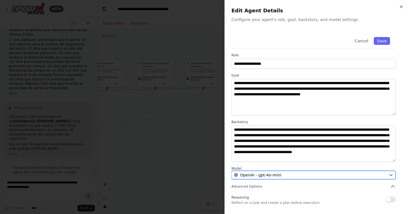
click at [265, 176] on span "OpenAI - gpt-4o-mini" at bounding box center [260, 176] width 41 height 6
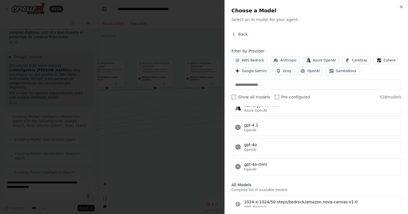
scroll to position [157, 0]
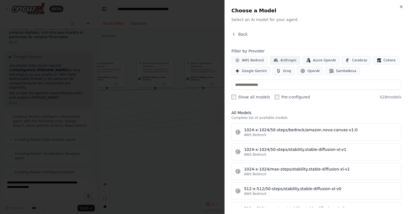
click at [283, 58] on span "Anthropic" at bounding box center [289, 60] width 16 height 4
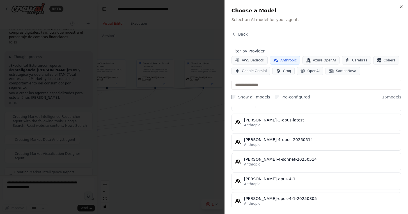
scroll to position [206, 0]
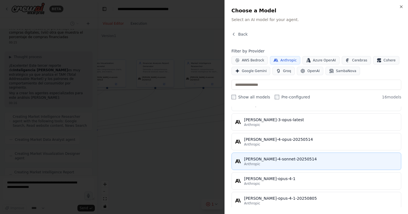
click at [263, 162] on div "Anthropic" at bounding box center [321, 164] width 154 height 4
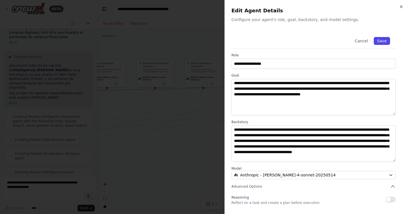
click at [381, 37] on button "Save" at bounding box center [382, 41] width 16 height 8
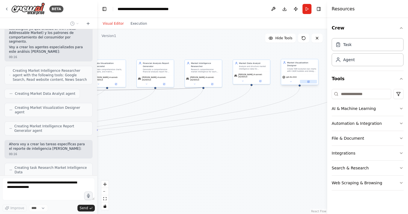
scroll to position [2079, 0]
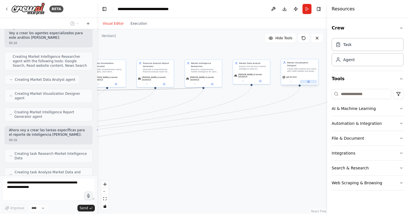
click at [309, 81] on icon at bounding box center [308, 81] width 1 height 1
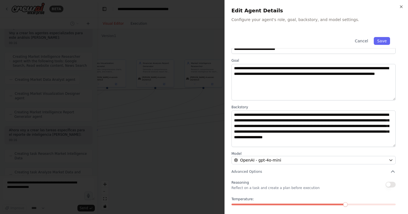
scroll to position [20, 0]
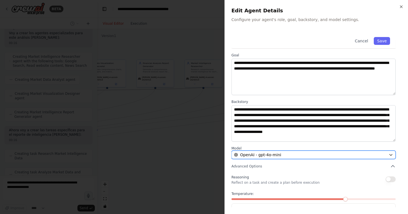
click at [283, 156] on div "OpenAI - gpt-4o-mini" at bounding box center [310, 155] width 153 height 6
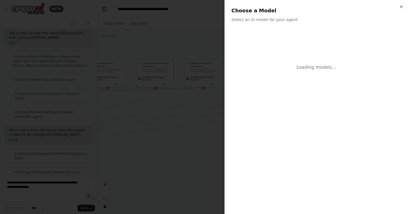
scroll to position [0, 0]
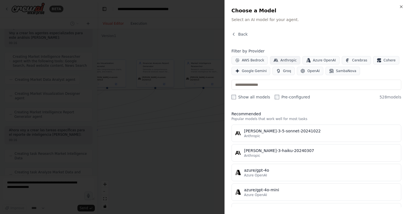
click at [286, 61] on span "Anthropic" at bounding box center [289, 60] width 16 height 4
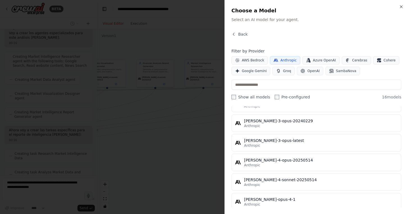
scroll to position [187, 0]
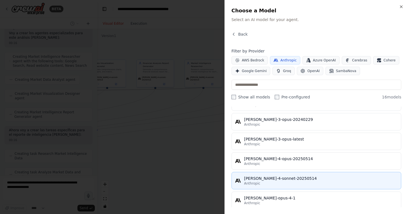
click at [260, 178] on div "[PERSON_NAME]-4-sonnet-20250514" at bounding box center [321, 179] width 154 height 6
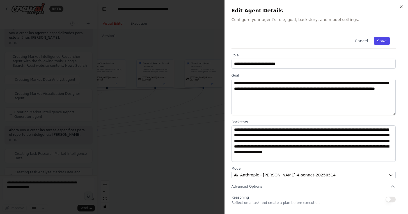
click at [382, 39] on button "Save" at bounding box center [382, 41] width 16 height 8
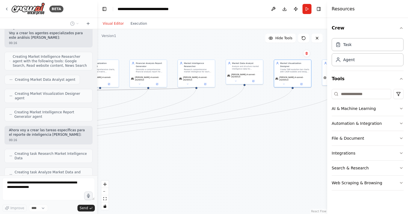
drag, startPoint x: 285, startPoint y: 151, endPoint x: 227, endPoint y: 142, distance: 58.5
click at [227, 142] on div ".deletable-edge-delete-btn { width: 20px; height: 20px; border: 0px solid #ffff…" at bounding box center [212, 121] width 230 height 185
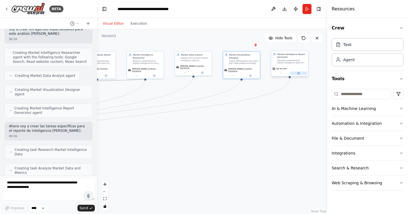
click at [300, 74] on button at bounding box center [298, 74] width 17 height 4
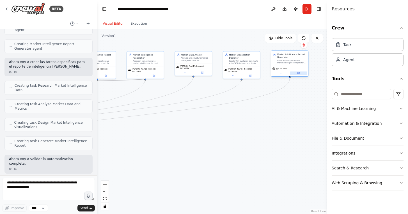
click at [298, 74] on icon at bounding box center [298, 72] width 1 height 1
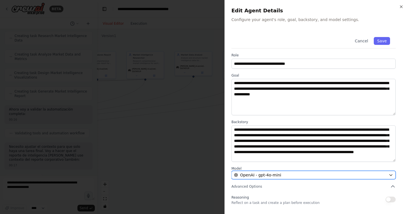
click at [285, 175] on div "OpenAI - gpt-4o-mini" at bounding box center [310, 176] width 153 height 6
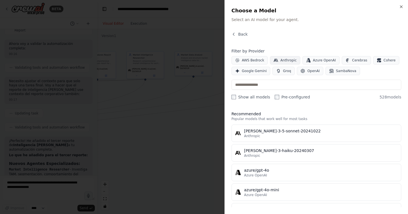
click at [281, 60] on span "Anthropic" at bounding box center [289, 60] width 16 height 4
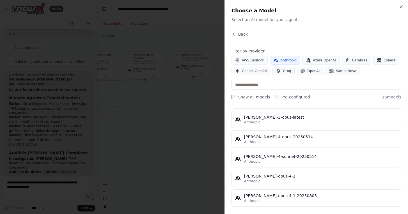
scroll to position [210, 0]
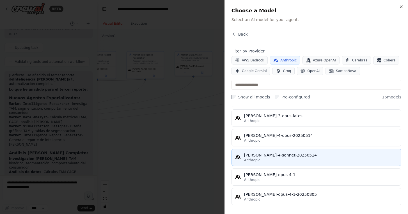
click at [258, 160] on span "Anthropic" at bounding box center [252, 160] width 16 height 4
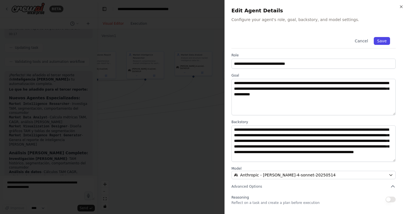
click at [386, 39] on button "Save" at bounding box center [382, 41] width 16 height 8
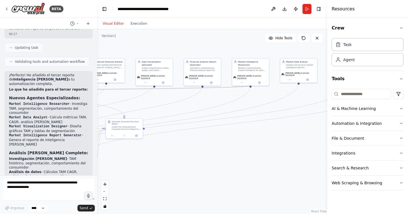
drag, startPoint x: 189, startPoint y: 146, endPoint x: 283, endPoint y: 153, distance: 94.9
click at [296, 154] on div ".deletable-edge-delete-btn { width: 20px; height: 20px; border: 0px solid #ffff…" at bounding box center [212, 121] width 230 height 185
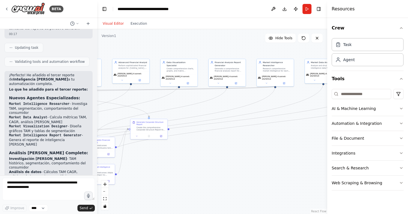
drag, startPoint x: 193, startPoint y: 162, endPoint x: 302, endPoint y: 164, distance: 109.3
click at [301, 164] on div ".deletable-edge-delete-btn { width: 20px; height: 20px; border: 0px solid #ffff…" at bounding box center [212, 121] width 230 height 185
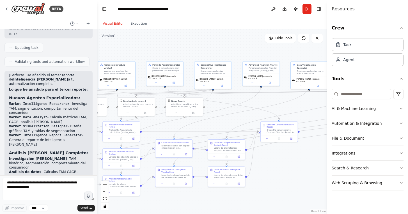
drag, startPoint x: 255, startPoint y: 179, endPoint x: 299, endPoint y: 178, distance: 43.6
click at [300, 179] on div ".deletable-edge-delete-btn { width: 20px; height: 20px; border: 0px solid #ffff…" at bounding box center [212, 121] width 230 height 185
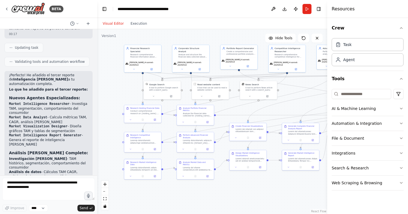
drag, startPoint x: 186, startPoint y: 199, endPoint x: 260, endPoint y: 183, distance: 76.1
click at [260, 183] on div ".deletable-edge-delete-btn { width: 20px; height: 20px; border: 0px solid #ffff…" at bounding box center [212, 121] width 230 height 185
click at [44, 179] on textarea at bounding box center [48, 189] width 93 height 22
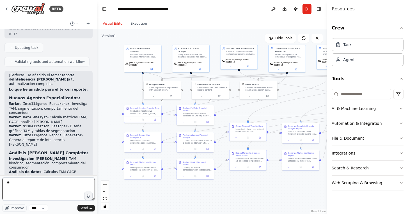
type textarea "*"
paste textarea "**********"
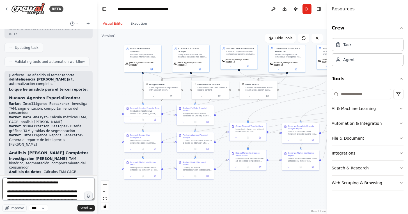
scroll to position [162, 0]
click at [57, 192] on textarea at bounding box center [48, 189] width 93 height 22
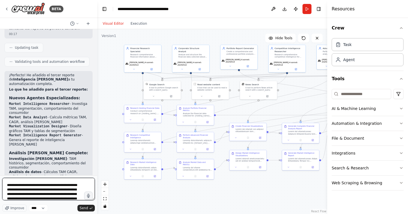
scroll to position [162, 0]
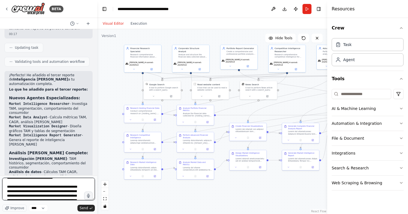
drag, startPoint x: 74, startPoint y: 183, endPoint x: 33, endPoint y: 188, distance: 41.8
click at [33, 188] on textarea at bounding box center [48, 189] width 93 height 22
click at [24, 194] on textarea at bounding box center [48, 189] width 93 height 22
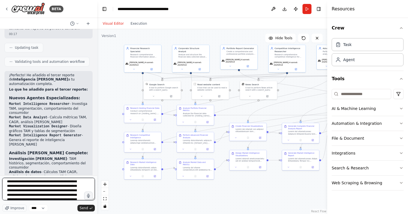
scroll to position [181, 0]
drag, startPoint x: 29, startPoint y: 195, endPoint x: 77, endPoint y: 195, distance: 47.8
click at [78, 195] on textarea at bounding box center [48, 189] width 93 height 22
type textarea "**********"
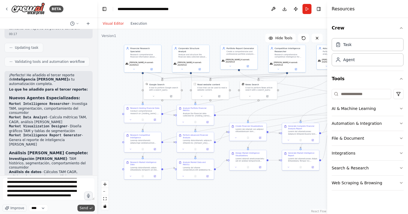
click at [85, 207] on span "Send" at bounding box center [84, 208] width 8 height 4
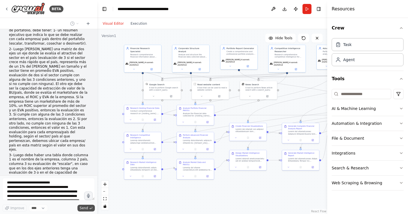
scroll to position [2688, 0]
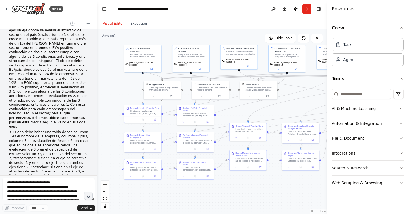
drag, startPoint x: 283, startPoint y: 184, endPoint x: 223, endPoint y: 184, distance: 60.1
click at [223, 184] on div ".deletable-edge-delete-btn { width: 20px; height: 20px; border: 0px solid #ffff…" at bounding box center [212, 121] width 230 height 185
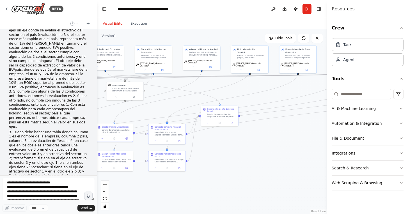
drag, startPoint x: 274, startPoint y: 178, endPoint x: 189, endPoint y: 182, distance: 85.0
click at [191, 181] on div ".deletable-edge-delete-btn { width: 20px; height: 20px; border: 0px solid #ffff…" at bounding box center [212, 121] width 230 height 185
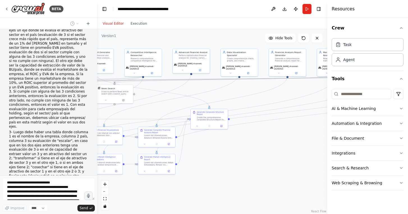
drag, startPoint x: 266, startPoint y: 163, endPoint x: 180, endPoint y: 163, distance: 86.5
click at [180, 163] on div ".deletable-edge-delete-btn { width: 20px; height: 20px; border: 0px solid #ffff…" at bounding box center [212, 121] width 230 height 185
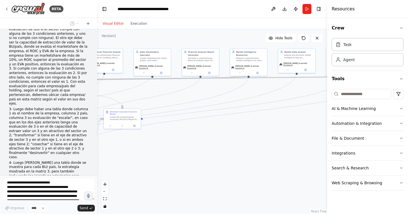
drag, startPoint x: 256, startPoint y: 159, endPoint x: 161, endPoint y: 159, distance: 95.0
click at [162, 159] on div ".deletable-edge-delete-btn { width: 20px; height: 20px; border: 0px solid #ffff…" at bounding box center [212, 121] width 230 height 185
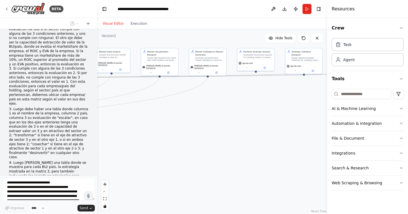
drag, startPoint x: 242, startPoint y: 163, endPoint x: 149, endPoint y: 163, distance: 93.8
click at [149, 163] on div ".deletable-edge-delete-btn { width: 20px; height: 20px; border: 0px solid #ffff…" at bounding box center [212, 121] width 230 height 185
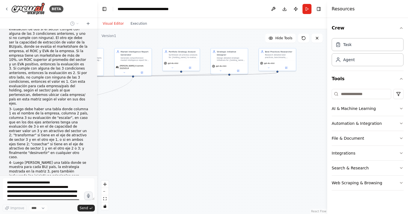
drag, startPoint x: 219, startPoint y: 155, endPoint x: 146, endPoint y: 155, distance: 72.2
click at [146, 155] on div ".deletable-edge-delete-btn { width: 20px; height: 20px; border: 0px solid #ffff…" at bounding box center [212, 121] width 230 height 185
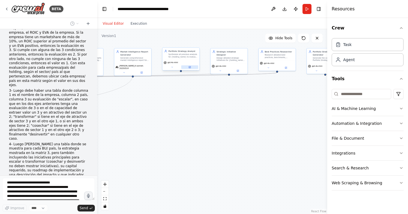
click at [191, 66] on icon at bounding box center [190, 66] width 1 height 1
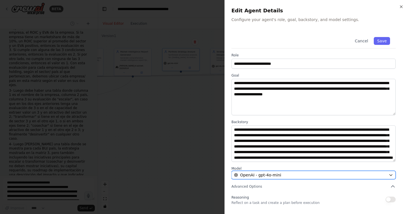
click at [269, 173] on span "OpenAI - gpt-4o-mini" at bounding box center [260, 176] width 41 height 6
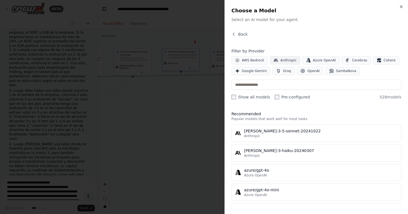
click at [285, 60] on span "Anthropic" at bounding box center [289, 60] width 16 height 4
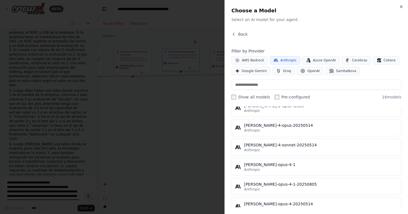
scroll to position [221, 0]
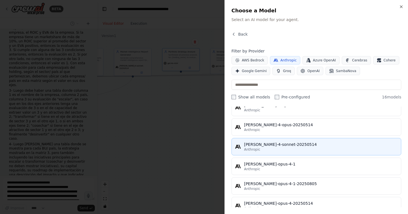
click at [264, 149] on div "Anthropic" at bounding box center [321, 149] width 154 height 4
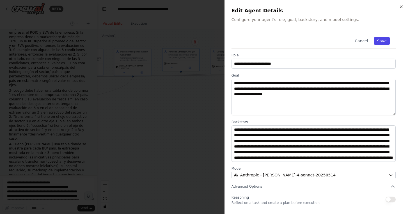
click at [381, 44] on button "Save" at bounding box center [382, 41] width 16 height 8
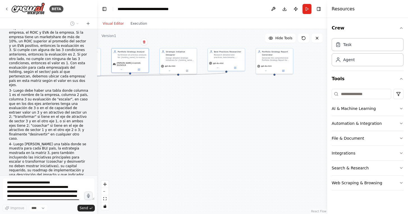
drag, startPoint x: 272, startPoint y: 108, endPoint x: 208, endPoint y: 108, distance: 63.8
click at [208, 108] on div ".deletable-edge-delete-btn { width: 20px; height: 20px; border: 0px solid #ffff…" at bounding box center [212, 121] width 230 height 185
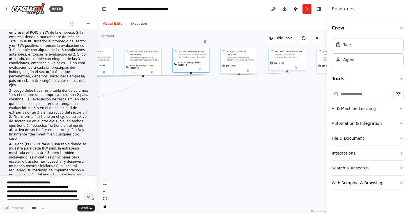
drag, startPoint x: 197, startPoint y: 121, endPoint x: 270, endPoint y: 119, distance: 72.8
click at [272, 120] on div ".deletable-edge-delete-btn { width: 20px; height: 20px; border: 0px solid #ffff…" at bounding box center [212, 121] width 230 height 185
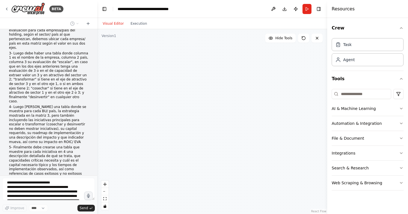
scroll to position [2771, 0]
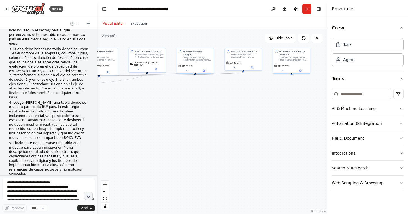
drag, startPoint x: 272, startPoint y: 125, endPoint x: 225, endPoint y: 125, distance: 47.5
click at [225, 125] on div ".deletable-edge-delete-btn { width: 20px; height: 20px; border: 0px solid #ffff…" at bounding box center [212, 121] width 230 height 185
drag, startPoint x: 210, startPoint y: 125, endPoint x: 186, endPoint y: 125, distance: 23.6
click at [187, 125] on div ".deletable-edge-delete-btn { width: 20px; height: 20px; border: 0px solid #ffff…" at bounding box center [212, 121] width 230 height 185
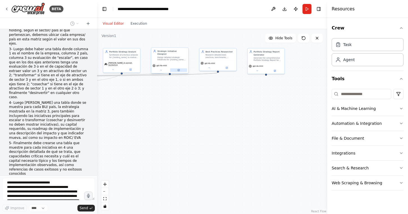
click at [179, 69] on icon at bounding box center [179, 70] width 2 height 2
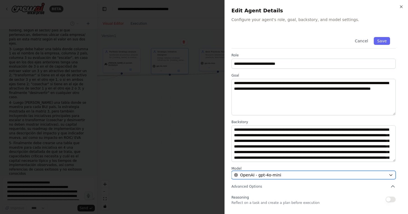
click at [288, 178] on div "OpenAI - gpt-4o-mini" at bounding box center [310, 176] width 153 height 6
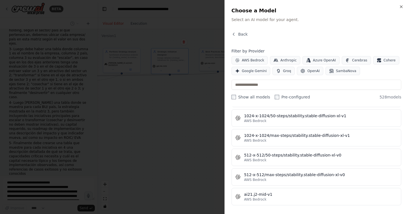
scroll to position [191, 0]
click at [281, 58] on span "Anthropic" at bounding box center [289, 60] width 16 height 4
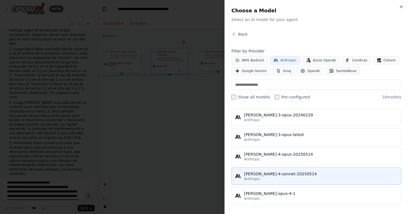
click at [262, 172] on div "[PERSON_NAME]-4-sonnet-20250514" at bounding box center [321, 174] width 154 height 6
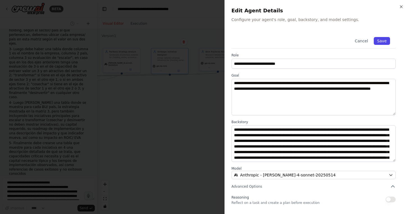
click at [383, 42] on button "Save" at bounding box center [382, 41] width 16 height 8
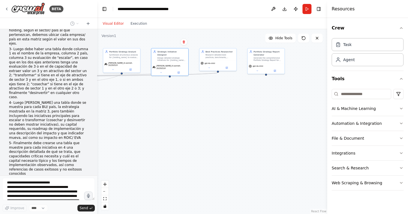
scroll to position [2785, 0]
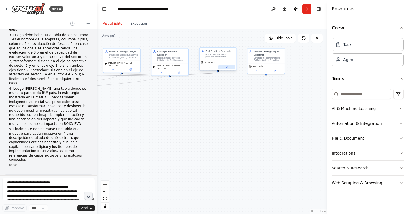
click at [228, 69] on button at bounding box center [227, 67] width 17 height 4
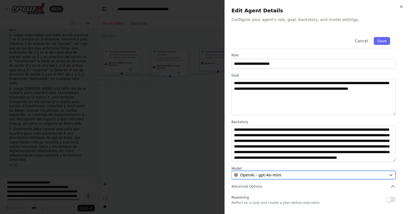
click at [290, 174] on div "OpenAI - gpt-4o-mini" at bounding box center [310, 176] width 153 height 6
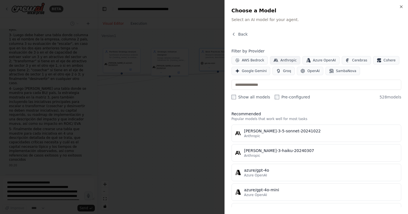
click at [285, 58] on span "Anthropic" at bounding box center [289, 60] width 16 height 4
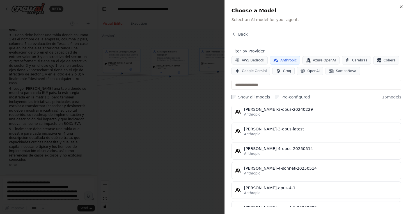
scroll to position [206, 0]
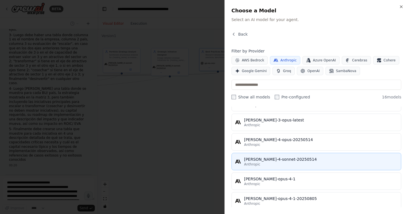
click at [272, 159] on div "[PERSON_NAME]-4-sonnet-20250514" at bounding box center [321, 160] width 154 height 6
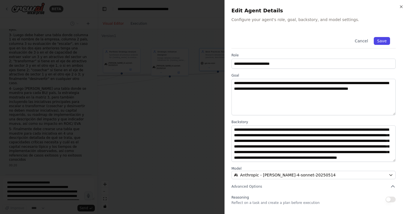
click at [382, 42] on button "Save" at bounding box center [382, 41] width 16 height 8
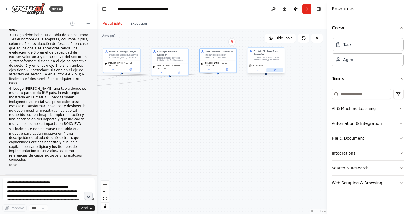
click at [276, 70] on button at bounding box center [275, 71] width 17 height 4
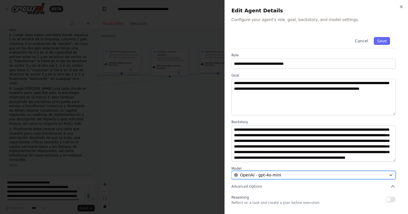
click at [289, 177] on div "OpenAI - gpt-4o-mini" at bounding box center [310, 176] width 153 height 6
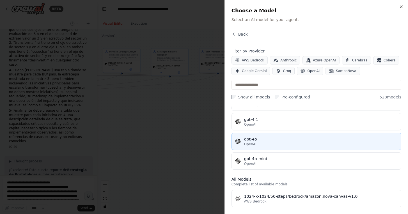
scroll to position [94, 0]
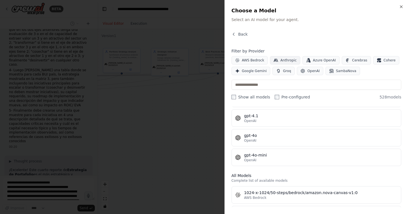
click at [280, 58] on button "Anthropic" at bounding box center [285, 60] width 30 height 8
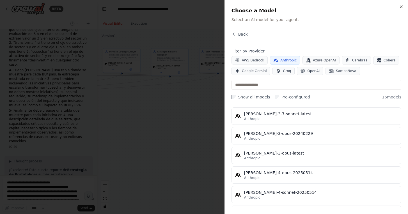
scroll to position [173, 0]
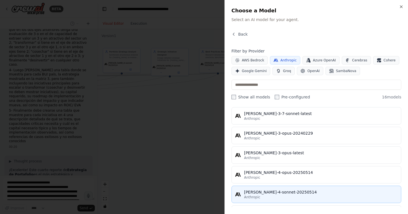
click at [266, 193] on div "[PERSON_NAME]-4-sonnet-20250514" at bounding box center [321, 193] width 154 height 6
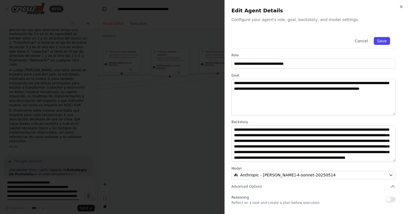
click at [382, 39] on button "Save" at bounding box center [382, 41] width 16 height 8
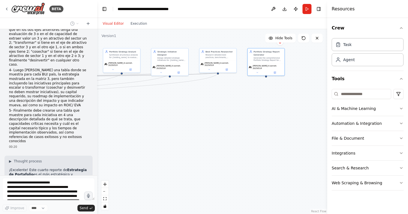
click at [234, 143] on div ".deletable-edge-delete-btn { width: 20px; height: 20px; border: 0px solid #ffff…" at bounding box center [212, 121] width 230 height 185
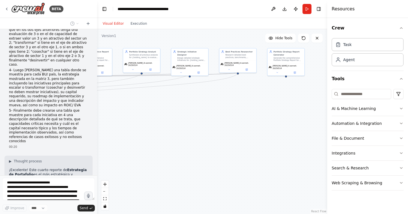
drag, startPoint x: 213, startPoint y: 145, endPoint x: 236, endPoint y: 145, distance: 23.0
click at [236, 145] on div ".deletable-edge-delete-btn { width: 20px; height: 20px; border: 0px solid #ffff…" at bounding box center [212, 121] width 230 height 185
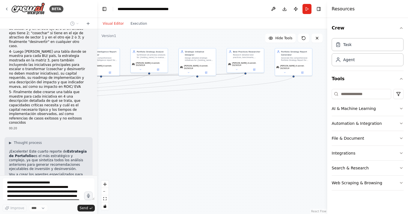
drag, startPoint x: 180, startPoint y: 153, endPoint x: 225, endPoint y: 153, distance: 44.4
click at [226, 153] on div ".deletable-edge-delete-btn { width: 20px; height: 20px; border: 0px solid #ffff…" at bounding box center [212, 121] width 230 height 185
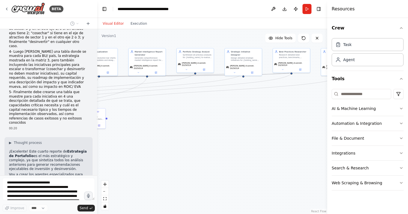
drag, startPoint x: 174, startPoint y: 155, endPoint x: 235, endPoint y: 154, distance: 60.7
click at [235, 155] on div ".deletable-edge-delete-btn { width: 20px; height: 20px; border: 0px solid #ffff…" at bounding box center [212, 121] width 230 height 185
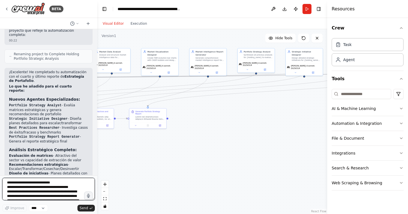
scroll to position [3308, 0]
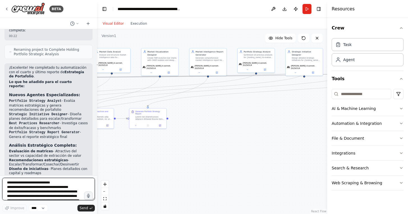
click at [48, 185] on textarea at bounding box center [48, 189] width 93 height 22
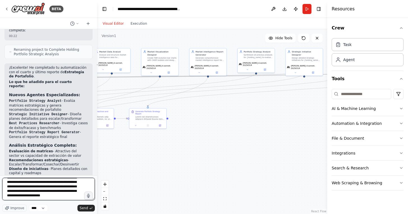
scroll to position [43, 0]
type textarea "**********"
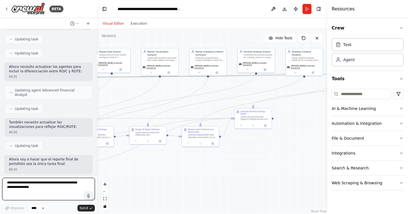
scroll to position [4014, 0]
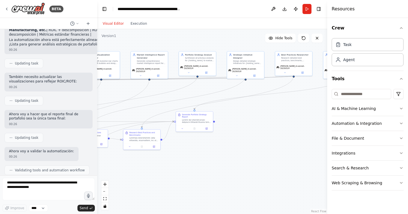
drag, startPoint x: 233, startPoint y: 161, endPoint x: 162, endPoint y: 163, distance: 71.7
click at [162, 163] on div ".deletable-edge-delete-btn { width: 20px; height: 20px; border: 0px solid #ffff…" at bounding box center [212, 121] width 230 height 185
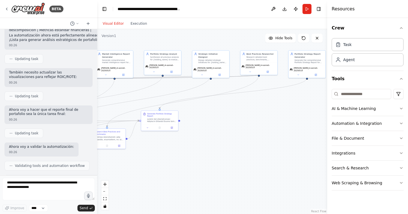
drag, startPoint x: 159, startPoint y: 165, endPoint x: 124, endPoint y: 165, distance: 34.8
click at [124, 165] on div ".deletable-edge-delete-btn { width: 20px; height: 20px; border: 0px solid #ffff…" at bounding box center [212, 121] width 230 height 185
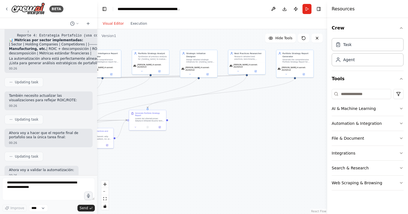
scroll to position [4270, 0]
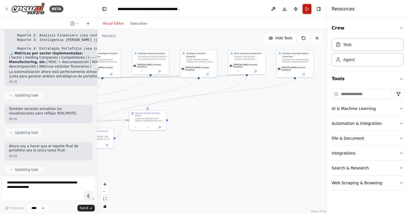
click at [308, 9] on button "Run" at bounding box center [307, 9] width 9 height 10
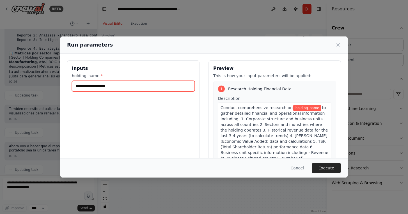
click at [131, 88] on input "holding_name *" at bounding box center [133, 86] width 123 height 11
type input "********"
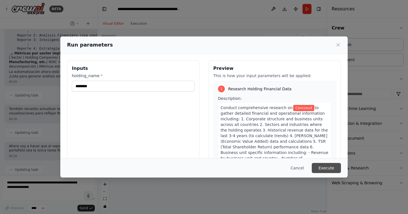
click at [330, 169] on button "Execute" at bounding box center [326, 168] width 29 height 10
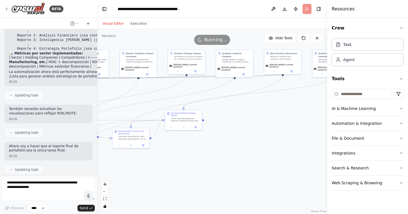
drag, startPoint x: 204, startPoint y: 157, endPoint x: 241, endPoint y: 156, distance: 37.4
click at [241, 156] on div ".deletable-edge-delete-btn { width: 20px; height: 20px; border: 0px solid #ffff…" at bounding box center [212, 121] width 230 height 185
drag, startPoint x: 194, startPoint y: 167, endPoint x: 252, endPoint y: 166, distance: 57.3
click at [252, 166] on div ".deletable-edge-delete-btn { width: 20px; height: 20px; border: 0px solid #ffff…" at bounding box center [212, 121] width 230 height 185
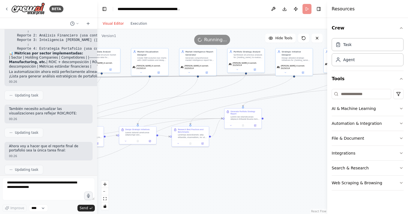
drag, startPoint x: 192, startPoint y: 166, endPoint x: 260, endPoint y: 165, distance: 68.6
click at [260, 166] on div ".deletable-edge-delete-btn { width: 20px; height: 20px; border: 0px solid #ffff…" at bounding box center [212, 121] width 230 height 185
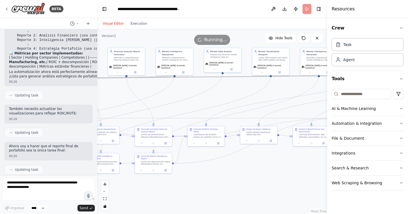
drag, startPoint x: 192, startPoint y: 176, endPoint x: 252, endPoint y: 176, distance: 60.1
click at [252, 176] on div ".deletable-edge-delete-btn { width: 20px; height: 20px; border: 0px solid #ffff…" at bounding box center [212, 121] width 230 height 185
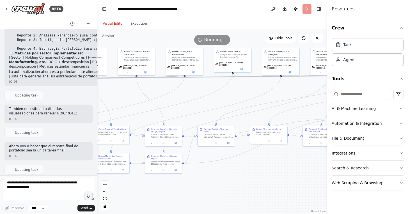
drag, startPoint x: 208, startPoint y: 188, endPoint x: 270, endPoint y: 186, distance: 62.1
click at [271, 188] on div ".deletable-edge-delete-btn { width: 20px; height: 20px; border: 0px solid #ffff…" at bounding box center [212, 121] width 230 height 185
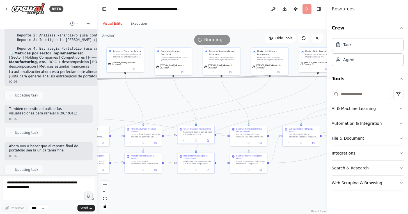
drag, startPoint x: 201, startPoint y: 188, endPoint x: 291, endPoint y: 186, distance: 89.9
click at [294, 188] on div ".deletable-edge-delete-btn { width: 20px; height: 20px; border: 0px solid #ffff…" at bounding box center [212, 121] width 230 height 185
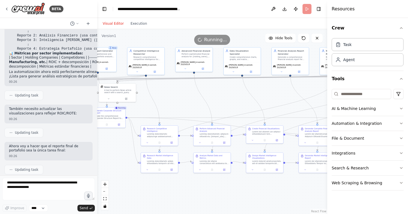
drag, startPoint x: 208, startPoint y: 184, endPoint x: 287, endPoint y: 184, distance: 79.2
click at [289, 184] on div ".deletable-edge-delete-btn { width: 20px; height: 20px; border: 0px solid #ffff…" at bounding box center [212, 121] width 230 height 185
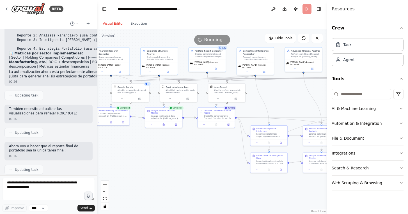
drag, startPoint x: 149, startPoint y: 157, endPoint x: 203, endPoint y: 157, distance: 53.4
click at [203, 157] on div ".deletable-edge-delete-btn { width: 20px; height: 20px; border: 0px solid #ffff…" at bounding box center [212, 121] width 230 height 185
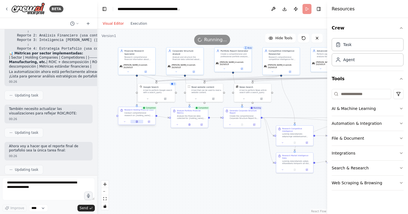
click at [138, 122] on icon at bounding box center [137, 122] width 3 height 3
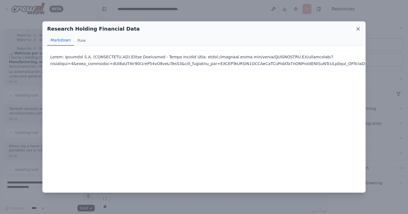
click at [358, 28] on icon at bounding box center [359, 29] width 6 height 6
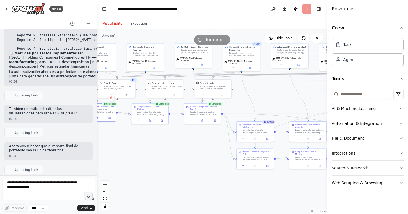
drag, startPoint x: 199, startPoint y: 160, endPoint x: 142, endPoint y: 155, distance: 57.8
click at [142, 155] on div ".deletable-edge-delete-btn { width: 20px; height: 20px; border: 0px solid #ffff…" at bounding box center [212, 121] width 230 height 185
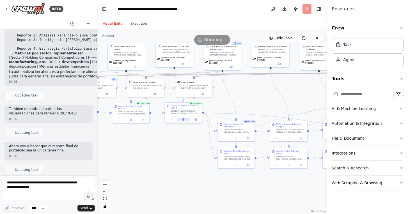
click at [184, 121] on icon at bounding box center [184, 120] width 2 height 2
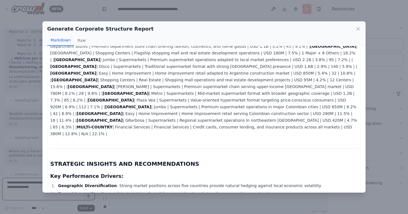
scroll to position [437, 0]
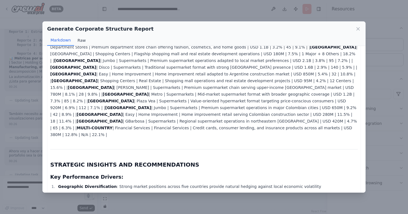
click at [83, 41] on button "Raw" at bounding box center [81, 40] width 15 height 11
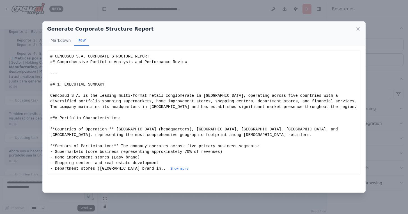
scroll to position [0, 0]
click at [171, 169] on button "Show more" at bounding box center [180, 169] width 18 height 4
click at [358, 29] on icon at bounding box center [358, 29] width 3 height 3
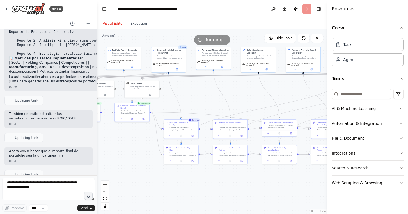
drag, startPoint x: 196, startPoint y: 172, endPoint x: 144, endPoint y: 170, distance: 51.4
click at [145, 170] on div ".deletable-edge-delete-btn { width: 20px; height: 20px; border: 0px solid #ffff…" at bounding box center [212, 121] width 230 height 185
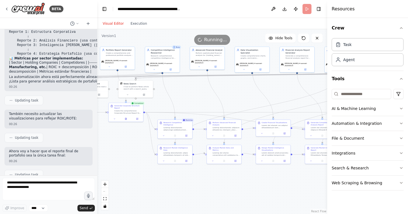
drag, startPoint x: 214, startPoint y: 185, endPoint x: 136, endPoint y: 177, distance: 78.2
click at [136, 177] on div ".deletable-edge-delete-btn { width: 20px; height: 20px; border: 0px solid #ffff…" at bounding box center [212, 121] width 230 height 185
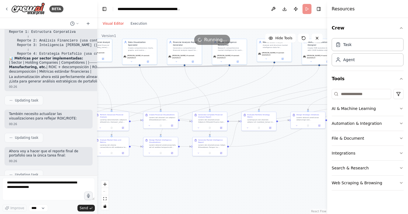
drag, startPoint x: 172, startPoint y: 177, endPoint x: 133, endPoint y: 177, distance: 39.6
click at [133, 177] on div ".deletable-edge-delete-btn { width: 20px; height: 20px; border: 0px solid #ffff…" at bounding box center [212, 121] width 230 height 185
drag, startPoint x: 224, startPoint y: 181, endPoint x: 159, endPoint y: 171, distance: 66.0
click at [160, 169] on div ".deletable-edge-delete-btn { width: 20px; height: 20px; border: 0px solid #ffff…" at bounding box center [212, 121] width 230 height 185
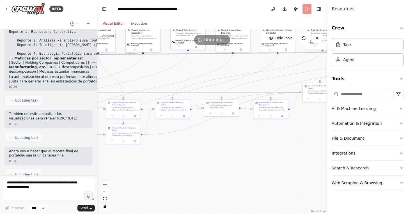
drag, startPoint x: 187, startPoint y: 168, endPoint x: 146, endPoint y: 168, distance: 40.5
click at [146, 168] on div ".deletable-edge-delete-btn { width: 20px; height: 20px; border: 0px solid #ffff…" at bounding box center [212, 121] width 230 height 185
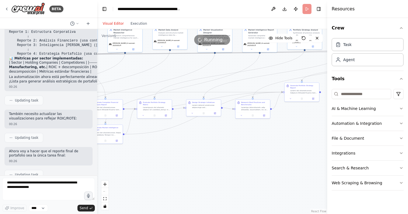
drag, startPoint x: 146, startPoint y: 166, endPoint x: 200, endPoint y: 167, distance: 54.5
click at [200, 168] on div ".deletable-edge-delete-btn { width: 20px; height: 20px; border: 0px solid #ffff…" at bounding box center [212, 121] width 230 height 185
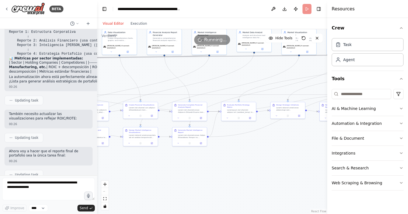
drag, startPoint x: 188, startPoint y: 168, endPoint x: 237, endPoint y: 170, distance: 48.9
click at [237, 170] on div ".deletable-edge-delete-btn { width: 20px; height: 20px; border: 0px solid #ffff…" at bounding box center [212, 121] width 230 height 185
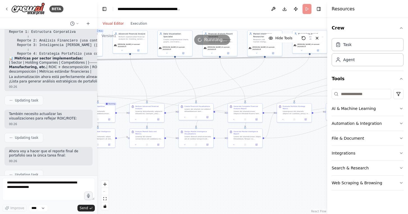
drag, startPoint x: 183, startPoint y: 175, endPoint x: 240, endPoint y: 175, distance: 56.8
click at [240, 175] on div ".deletable-edge-delete-btn { width: 20px; height: 20px; border: 0px solid #ffff…" at bounding box center [212, 121] width 230 height 185
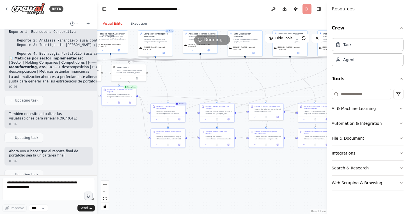
drag, startPoint x: 192, startPoint y: 171, endPoint x: 297, endPoint y: 166, distance: 104.3
click at [297, 170] on div ".deletable-edge-delete-btn { width: 20px; height: 20px; border: 0px solid #ffff…" at bounding box center [212, 121] width 230 height 185
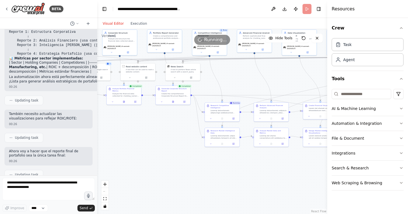
drag, startPoint x: 209, startPoint y: 172, endPoint x: 139, endPoint y: 166, distance: 70.8
click at [139, 166] on div ".deletable-edge-delete-btn { width: 20px; height: 20px; border: 0px solid #ffff…" at bounding box center [212, 121] width 230 height 185
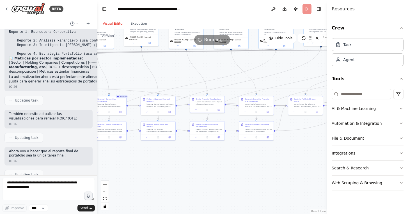
drag, startPoint x: 193, startPoint y: 178, endPoint x: 135, endPoint y: 178, distance: 57.9
click at [135, 178] on div ".deletable-edge-delete-btn { width: 20px; height: 20px; border: 0px solid #ffff…" at bounding box center [212, 121] width 230 height 185
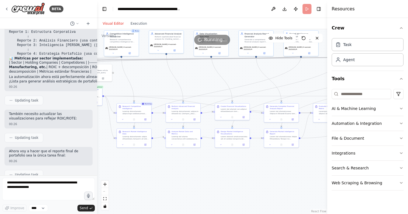
drag, startPoint x: 180, startPoint y: 162, endPoint x: 223, endPoint y: 170, distance: 44.2
click at [223, 170] on div ".deletable-edge-delete-btn { width: 20px; height: 20px; border: 0px solid #ffff…" at bounding box center [212, 121] width 230 height 185
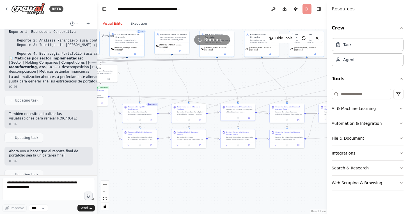
drag, startPoint x: 214, startPoint y: 169, endPoint x: 228, endPoint y: 169, distance: 13.8
click at [228, 169] on div ".deletable-edge-delete-btn { width: 20px; height: 20px; border: 0px solid #ffff…" at bounding box center [212, 121] width 230 height 185
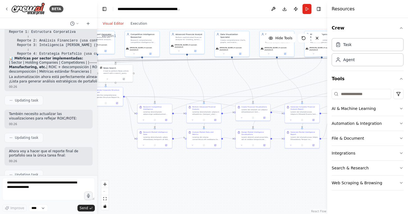
drag, startPoint x: 188, startPoint y: 175, endPoint x: 222, endPoint y: 185, distance: 35.3
click at [221, 185] on div ".deletable-edge-delete-btn { width: 20px; height: 20px; border: 0px solid #ffff…" at bounding box center [212, 121] width 230 height 185
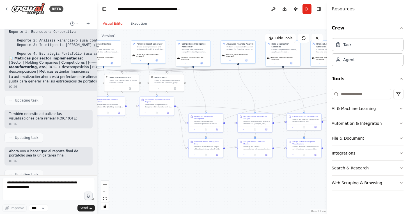
drag, startPoint x: 173, startPoint y: 175, endPoint x: 197, endPoint y: 175, distance: 24.7
click at [196, 175] on div ".deletable-edge-delete-btn { width: 20px; height: 20px; border: 0px solid #ffff…" at bounding box center [212, 121] width 230 height 185
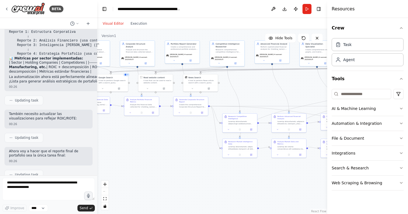
drag, startPoint x: 174, startPoint y: 169, endPoint x: 210, endPoint y: 169, distance: 36.0
click at [210, 169] on div ".deletable-edge-delete-btn { width: 20px; height: 20px; border: 0px solid #ffff…" at bounding box center [212, 121] width 230 height 185
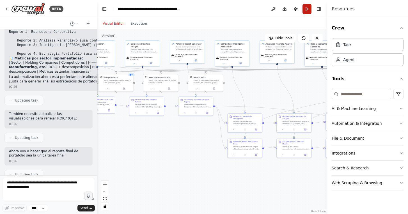
click at [307, 6] on button "Run" at bounding box center [307, 9] width 9 height 10
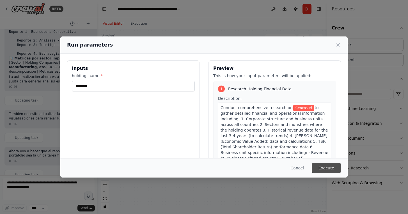
click at [324, 168] on button "Execute" at bounding box center [326, 168] width 29 height 10
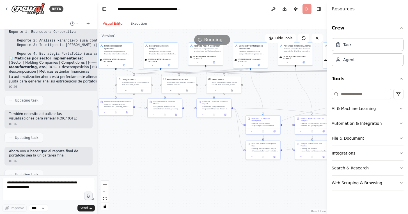
drag, startPoint x: 157, startPoint y: 146, endPoint x: 177, endPoint y: 148, distance: 20.0
click at [177, 148] on div ".deletable-edge-delete-btn { width: 20px; height: 20px; border: 0px solid #ffff…" at bounding box center [212, 121] width 230 height 185
drag, startPoint x: 177, startPoint y: 148, endPoint x: 224, endPoint y: 150, distance: 47.0
click at [223, 149] on div ".deletable-edge-delete-btn { width: 20px; height: 20px; border: 0px solid #ffff…" at bounding box center [212, 121] width 230 height 185
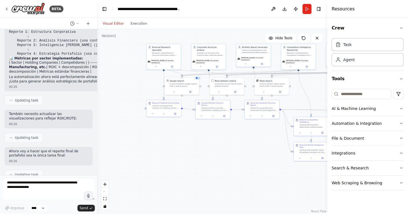
drag, startPoint x: 251, startPoint y: 152, endPoint x: 182, endPoint y: 145, distance: 69.4
click at [182, 145] on div ".deletable-edge-delete-btn { width: 20px; height: 20px; border: 0px solid #ffff…" at bounding box center [212, 121] width 230 height 185
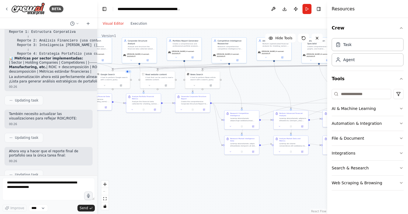
drag, startPoint x: 179, startPoint y: 164, endPoint x: 144, endPoint y: 161, distance: 35.3
click at [144, 161] on div ".deletable-edge-delete-btn { width: 20px; height: 20px; border: 0px solid #ffff…" at bounding box center [212, 121] width 230 height 185
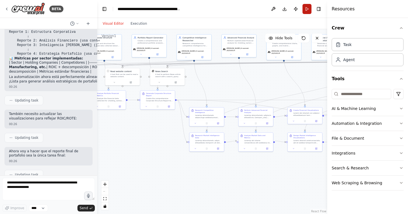
click at [307, 8] on button "Run" at bounding box center [307, 9] width 9 height 10
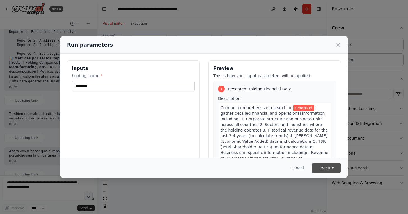
click at [331, 169] on button "Execute" at bounding box center [326, 168] width 29 height 10
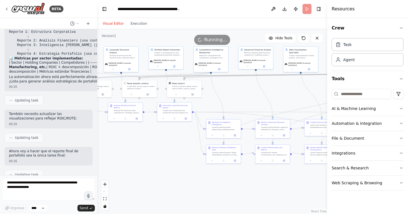
drag, startPoint x: 135, startPoint y: 140, endPoint x: 171, endPoint y: 167, distance: 44.4
click at [171, 167] on div ".deletable-edge-delete-btn { width: 20px; height: 20px; border: 0px solid #ffff…" at bounding box center [212, 121] width 230 height 185
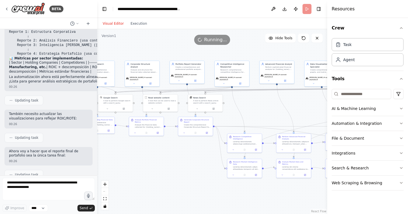
drag, startPoint x: 152, startPoint y: 164, endPoint x: 178, endPoint y: 164, distance: 25.8
click at [178, 164] on div ".deletable-edge-delete-btn { width: 20px; height: 20px; border: 0px solid #ffff…" at bounding box center [212, 121] width 230 height 185
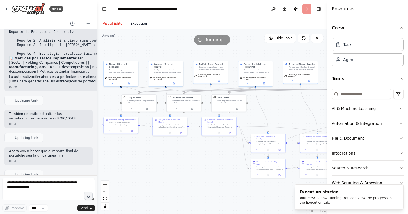
click at [139, 24] on button "Execution" at bounding box center [138, 23] width 23 height 7
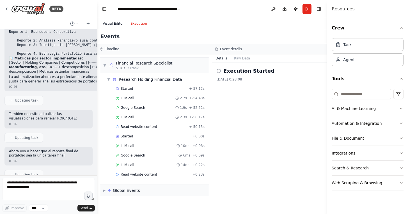
click at [115, 26] on button "Visual Editor" at bounding box center [113, 23] width 28 height 7
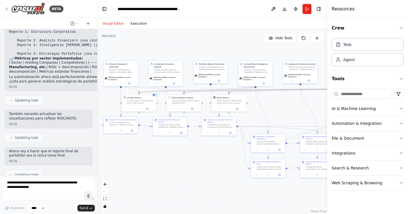
click at [136, 25] on button "Execution" at bounding box center [138, 23] width 23 height 7
click at [115, 24] on button "Visual Editor" at bounding box center [113, 23] width 28 height 7
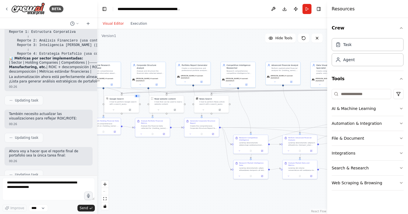
drag, startPoint x: 190, startPoint y: 167, endPoint x: 162, endPoint y: 167, distance: 28.1
click at [162, 167] on div ".deletable-edge-delete-btn { width: 20px; height: 20px; border: 0px solid #ffff…" at bounding box center [212, 121] width 230 height 185
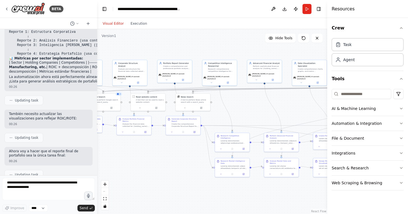
drag, startPoint x: 184, startPoint y: 185, endPoint x: 145, endPoint y: 173, distance: 41.0
click at [145, 173] on div ".deletable-edge-delete-btn { width: 20px; height: 20px; border: 0px solid #ffff…" at bounding box center [212, 121] width 230 height 185
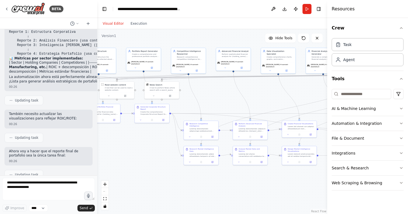
drag, startPoint x: 229, startPoint y: 182, endPoint x: 172, endPoint y: 182, distance: 57.0
click at [175, 182] on div ".deletable-edge-delete-btn { width: 20px; height: 20px; border: 0px solid #ffff…" at bounding box center [212, 121] width 230 height 185
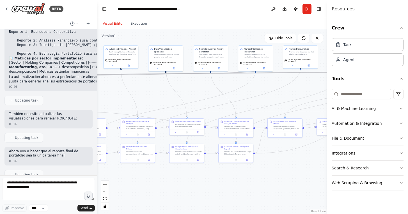
drag, startPoint x: 244, startPoint y: 195, endPoint x: 185, endPoint y: 193, distance: 59.0
click at [186, 193] on div ".deletable-edge-delete-btn { width: 20px; height: 20px; border: 0px solid #ffff…" at bounding box center [212, 121] width 230 height 185
drag, startPoint x: 215, startPoint y: 189, endPoint x: 137, endPoint y: 187, distance: 78.4
click at [137, 187] on div ".deletable-edge-delete-btn { width: 20px; height: 20px; border: 0px solid #ffff…" at bounding box center [212, 121] width 230 height 185
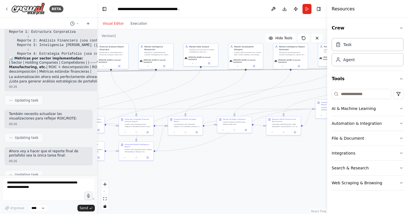
drag, startPoint x: 187, startPoint y: 183, endPoint x: 133, endPoint y: 183, distance: 53.7
click at [133, 183] on div ".deletable-edge-delete-btn { width: 20px; height: 20px; border: 0px solid #ffff…" at bounding box center [212, 121] width 230 height 185
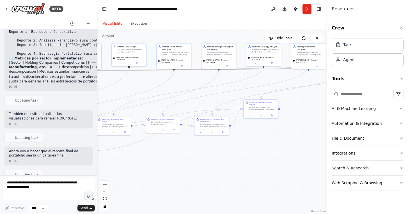
drag, startPoint x: 193, startPoint y: 183, endPoint x: 142, endPoint y: 183, distance: 51.4
click at [142, 183] on div ".deletable-edge-delete-btn { width: 20px; height: 20px; border: 0px solid #ffff…" at bounding box center [212, 121] width 230 height 185
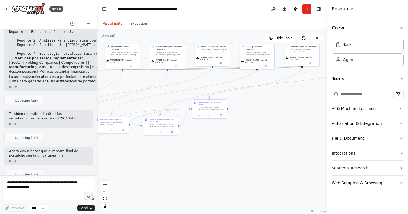
drag, startPoint x: 181, startPoint y: 183, endPoint x: 125, endPoint y: 183, distance: 56.2
click at [127, 183] on div ".deletable-edge-delete-btn { width: 20px; height: 20px; border: 0px solid #ffff…" at bounding box center [212, 121] width 230 height 185
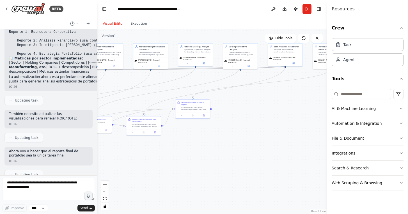
drag, startPoint x: 162, startPoint y: 178, endPoint x: 96, endPoint y: 178, distance: 65.7
click at [99, 178] on div ".deletable-edge-delete-btn { width: 20px; height: 20px; border: 0px solid #ffff…" at bounding box center [212, 121] width 230 height 185
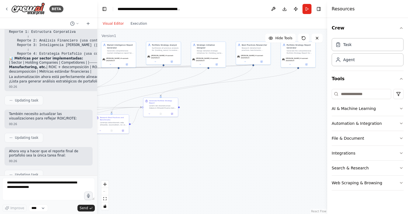
drag, startPoint x: 132, startPoint y: 173, endPoint x: 223, endPoint y: 171, distance: 91.3
click at [223, 171] on div ".deletable-edge-delete-btn { width: 20px; height: 20px; border: 0px solid #ffff…" at bounding box center [212, 121] width 230 height 185
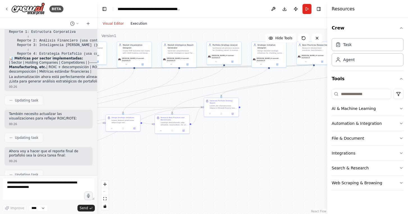
click at [132, 21] on button "Execution" at bounding box center [138, 23] width 23 height 7
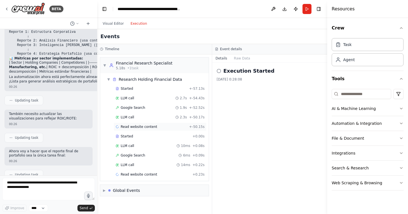
click at [121, 127] on span "Read website content" at bounding box center [139, 127] width 37 height 4
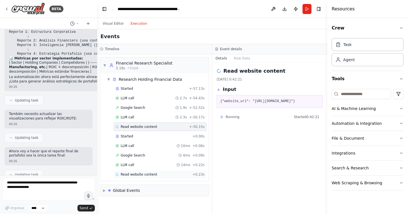
click at [163, 174] on div "Read website content + 0.23s" at bounding box center [160, 175] width 89 height 4
click at [144, 126] on span "Read website content" at bounding box center [139, 127] width 37 height 4
click at [139, 173] on span "Read website content" at bounding box center [139, 175] width 37 height 4
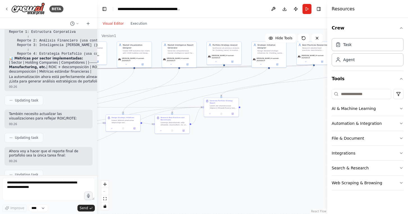
click at [111, 23] on button "Visual Editor" at bounding box center [113, 23] width 28 height 7
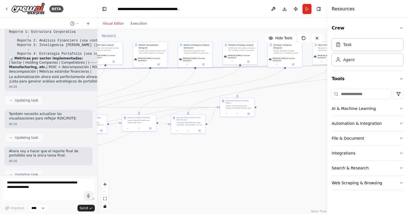
drag, startPoint x: 161, startPoint y: 173, endPoint x: 196, endPoint y: 173, distance: 34.3
click at [195, 173] on div ".deletable-edge-delete-btn { width: 20px; height: 20px; border: 0px solid #ffff…" at bounding box center [212, 121] width 230 height 185
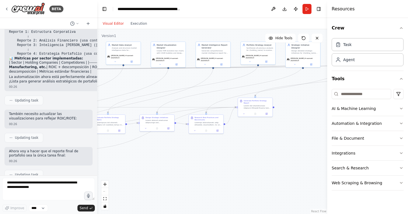
drag, startPoint x: 165, startPoint y: 174, endPoint x: 230, endPoint y: 174, distance: 64.1
click at [230, 174] on div ".deletable-edge-delete-btn { width: 20px; height: 20px; border: 0px solid #ffff…" at bounding box center [212, 121] width 230 height 185
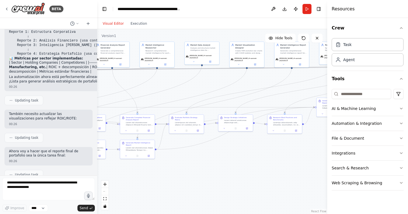
drag, startPoint x: 189, startPoint y: 172, endPoint x: 258, endPoint y: 172, distance: 70.0
click at [259, 172] on div ".deletable-edge-delete-btn { width: 20px; height: 20px; border: 0px solid #ffff…" at bounding box center [212, 121] width 230 height 185
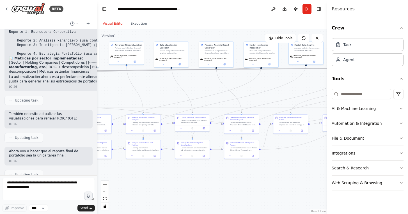
drag, startPoint x: 183, startPoint y: 178, endPoint x: 246, endPoint y: 178, distance: 63.2
click at [246, 178] on div ".deletable-edge-delete-btn { width: 20px; height: 20px; border: 0px solid #ffff…" at bounding box center [212, 121] width 230 height 185
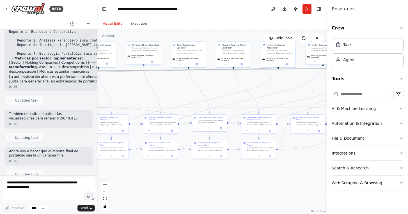
drag, startPoint x: 179, startPoint y: 185, endPoint x: 248, endPoint y: 185, distance: 68.8
click at [248, 185] on div ".deletable-edge-delete-btn { width: 20px; height: 20px; border: 0px solid #ffff…" at bounding box center [212, 121] width 230 height 185
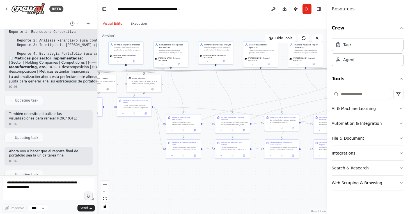
drag, startPoint x: 183, startPoint y: 176, endPoint x: 250, endPoint y: 176, distance: 67.4
click at [251, 176] on div ".deletable-edge-delete-btn { width: 20px; height: 20px; border: 0px solid #ffff…" at bounding box center [212, 121] width 230 height 185
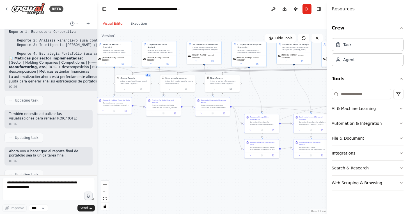
drag, startPoint x: 187, startPoint y: 166, endPoint x: 255, endPoint y: 166, distance: 68.3
click at [257, 166] on div ".deletable-edge-delete-btn { width: 20px; height: 20px; border: 0px solid #ffff…" at bounding box center [212, 121] width 230 height 185
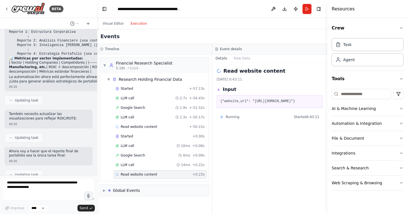
click at [138, 24] on button "Execution" at bounding box center [138, 23] width 23 height 7
click at [254, 57] on button "Raw Data" at bounding box center [242, 59] width 23 height 8
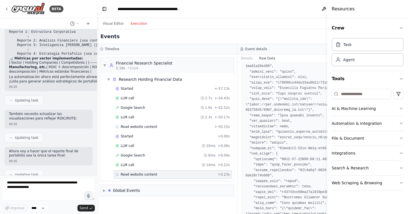
scroll to position [39, 0]
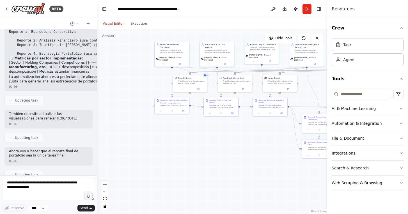
click at [111, 24] on button "Visual Editor" at bounding box center [113, 23] width 28 height 7
drag, startPoint x: 202, startPoint y: 145, endPoint x: 157, endPoint y: 145, distance: 45.2
click at [157, 145] on div ".deletable-edge-delete-btn { width: 20px; height: 20px; border: 0px solid #ffff…" at bounding box center [212, 121] width 230 height 185
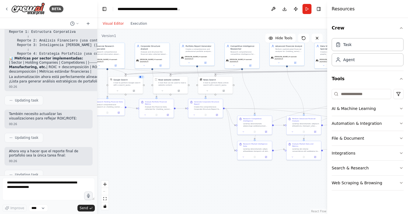
drag, startPoint x: 168, startPoint y: 151, endPoint x: 148, endPoint y: 153, distance: 19.7
click at [148, 153] on div ".deletable-edge-delete-btn { width: 20px; height: 20px; border: 0px solid #ffff…" at bounding box center [212, 121] width 230 height 185
drag, startPoint x: 177, startPoint y: 155, endPoint x: 218, endPoint y: 169, distance: 43.3
click at [225, 171] on div ".deletable-edge-delete-btn { width: 20px; height: 20px; border: 0px solid #ffff…" at bounding box center [212, 121] width 230 height 185
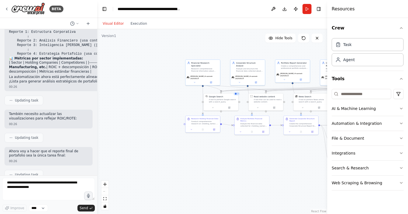
drag, startPoint x: 213, startPoint y: 168, endPoint x: 244, endPoint y: 168, distance: 31.2
click at [244, 168] on div ".deletable-edge-delete-btn { width: 20px; height: 20px; border: 0px solid #ffff…" at bounding box center [212, 121] width 230 height 185
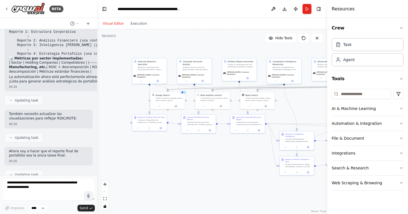
drag, startPoint x: 247, startPoint y: 169, endPoint x: 185, endPoint y: 168, distance: 61.5
click at [185, 168] on div ".deletable-edge-delete-btn { width: 20px; height: 20px; border: 0px solid #ffff…" at bounding box center [212, 121] width 230 height 185
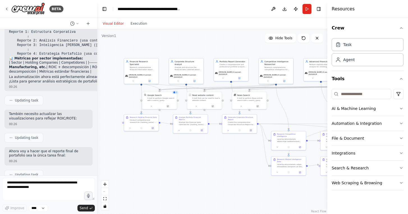
drag, startPoint x: 190, startPoint y: 167, endPoint x: 172, endPoint y: 167, distance: 17.4
click at [175, 167] on div ".deletable-edge-delete-btn { width: 20px; height: 20px; border: 0px solid #ffff…" at bounding box center [212, 121] width 230 height 185
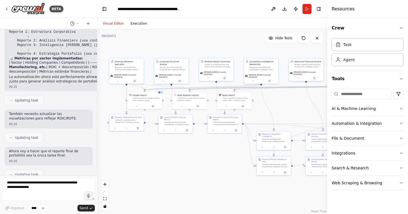
click at [135, 24] on button "Execution" at bounding box center [138, 23] width 23 height 7
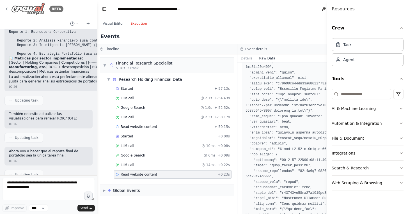
click at [7, 8] on icon at bounding box center [6, 9] width 1 height 2
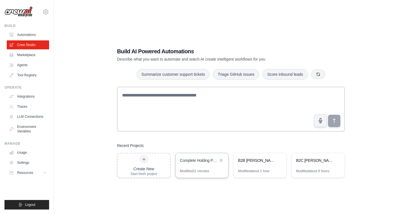
click at [199, 162] on div "Complete Holding Portfolio Strategic Analysis" at bounding box center [199, 161] width 38 height 6
click at [209, 167] on div "Complete Holding Portfolio Strategic Analysis" at bounding box center [202, 161] width 53 height 16
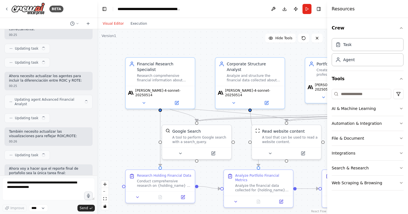
scroll to position [4014, 0]
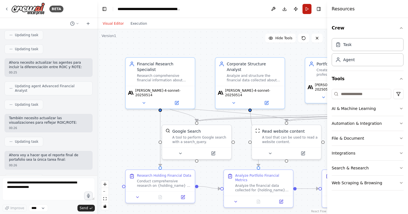
click at [305, 8] on button "Run" at bounding box center [307, 9] width 9 height 10
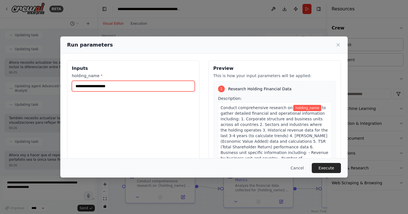
click at [162, 86] on input "holding_name *" at bounding box center [133, 86] width 123 height 11
type input "********"
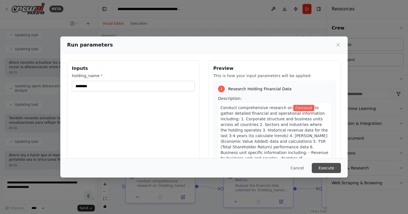
click at [330, 170] on button "Execute" at bounding box center [326, 168] width 29 height 10
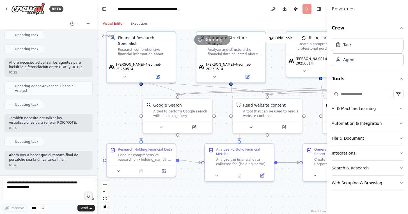
drag, startPoint x: 139, startPoint y: 137, endPoint x: 119, endPoint y: 111, distance: 33.1
click at [119, 111] on div ".deletable-edge-delete-btn { width: 20px; height: 20px; border: 0px solid #ffff…" at bounding box center [212, 121] width 230 height 185
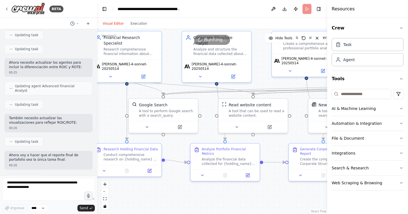
drag, startPoint x: 196, startPoint y: 196, endPoint x: 171, endPoint y: 196, distance: 24.7
click at [171, 196] on div ".deletable-edge-delete-btn { width: 20px; height: 20px; border: 0px solid #ffff…" at bounding box center [212, 121] width 230 height 185
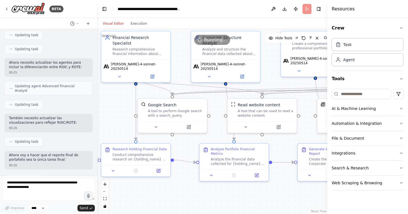
drag, startPoint x: 164, startPoint y: 197, endPoint x: 187, endPoint y: 196, distance: 22.2
click at [187, 196] on div ".deletable-edge-delete-btn { width: 20px; height: 20px; border: 0px solid #ffff…" at bounding box center [212, 121] width 230 height 185
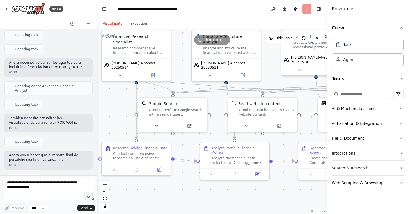
drag, startPoint x: 192, startPoint y: 190, endPoint x: 169, endPoint y: 190, distance: 23.3
click at [169, 190] on div ".deletable-edge-delete-btn { width: 20px; height: 20px; border: 0px solid #ffff…" at bounding box center [212, 121] width 230 height 185
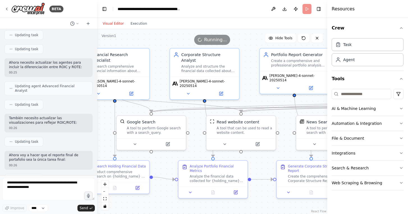
drag, startPoint x: 264, startPoint y: 178, endPoint x: 263, endPoint y: 200, distance: 22.8
click at [263, 200] on div ".deletable-edge-delete-btn { width: 20px; height: 20px; border: 0px solid #ffff…" at bounding box center [212, 121] width 230 height 185
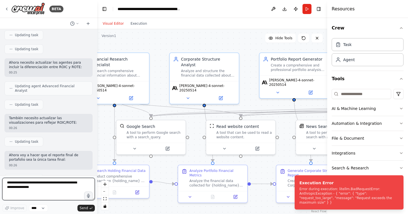
click at [63, 183] on textarea at bounding box center [48, 189] width 93 height 22
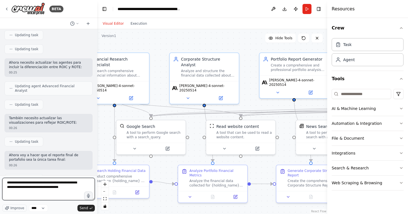
type textarea "**********"
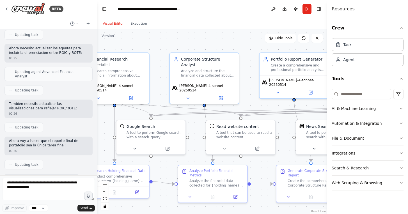
scroll to position [4051, 0]
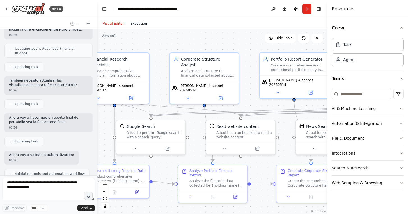
click at [137, 22] on button "Execution" at bounding box center [138, 23] width 23 height 7
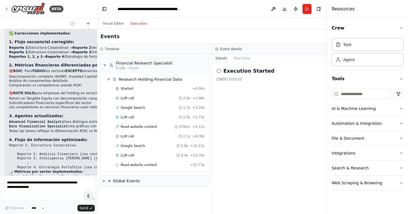
scroll to position [4216, 0]
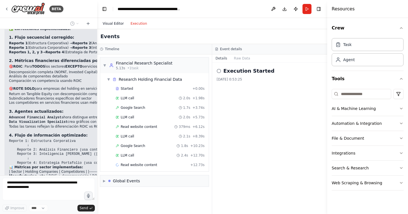
click at [113, 22] on button "Visual Editor" at bounding box center [113, 23] width 28 height 7
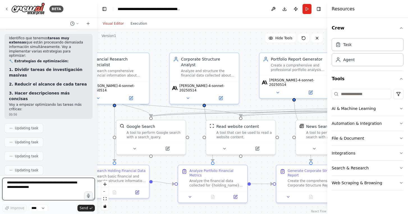
scroll to position [4495, 0]
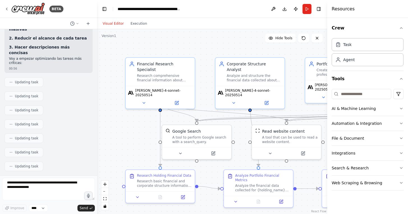
scroll to position [4495, 0]
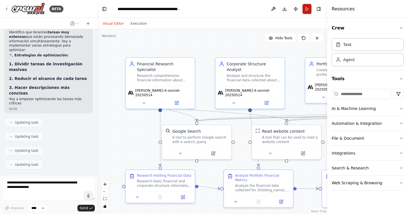
click at [307, 6] on button "Run" at bounding box center [307, 9] width 9 height 10
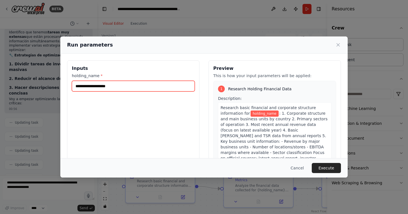
click at [161, 84] on input "holding_name *" at bounding box center [133, 86] width 123 height 11
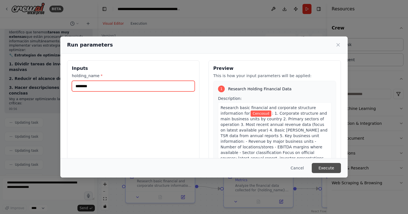
type input "********"
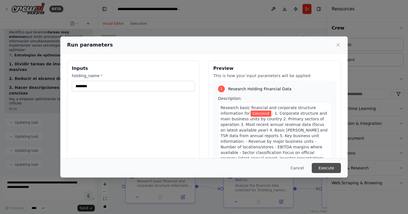
click at [327, 167] on button "Execute" at bounding box center [326, 168] width 29 height 10
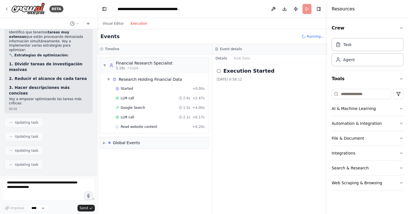
click at [142, 24] on button "Execution" at bounding box center [138, 23] width 23 height 7
click at [112, 23] on button "Visual Editor" at bounding box center [113, 23] width 28 height 7
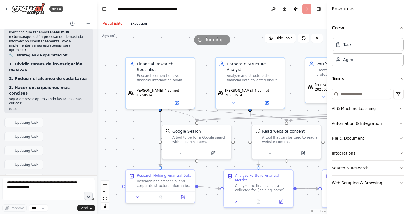
click at [141, 22] on button "Execution" at bounding box center [138, 23] width 23 height 7
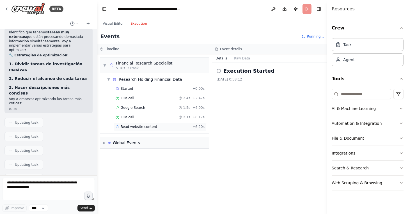
click at [163, 129] on div "Read website content + 6.20s" at bounding box center [160, 127] width 89 height 4
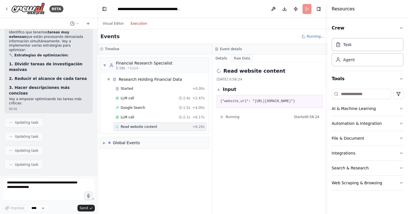
click at [254, 59] on button "Raw Data" at bounding box center [242, 59] width 23 height 8
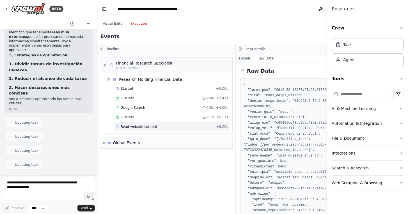
click at [248, 59] on button "Details" at bounding box center [245, 59] width 19 height 8
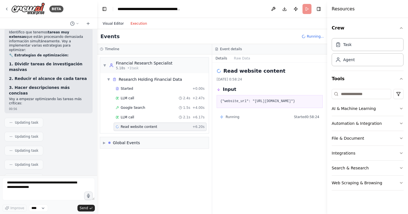
click at [117, 25] on button "Visual Editor" at bounding box center [113, 23] width 28 height 7
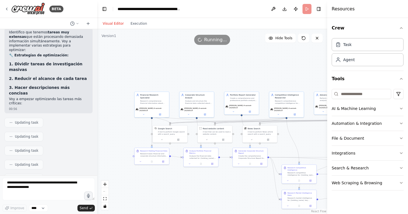
drag, startPoint x: 219, startPoint y: 184, endPoint x: 168, endPoint y: 176, distance: 51.7
click at [168, 176] on div ".deletable-edge-delete-btn { width: 20px; height: 20px; border: 0px solid #ffff…" at bounding box center [212, 121] width 230 height 185
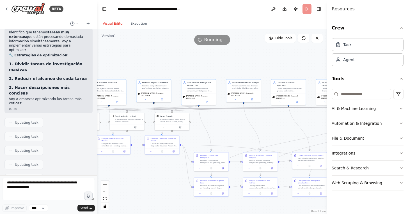
drag, startPoint x: 178, startPoint y: 181, endPoint x: 139, endPoint y: 169, distance: 40.3
click at [139, 170] on div ".deletable-edge-delete-btn { width: 20px; height: 20px; border: 0px solid #ffff…" at bounding box center [212, 121] width 230 height 185
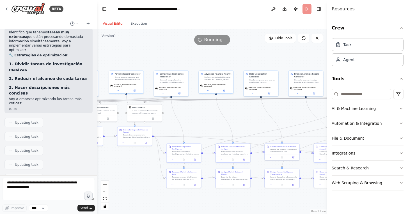
drag, startPoint x: 137, startPoint y: 169, endPoint x: 103, endPoint y: 162, distance: 34.7
click at [103, 162] on div ".deletable-edge-delete-btn { width: 20px; height: 20px; border: 0px solid #ffff…" at bounding box center [212, 121] width 230 height 185
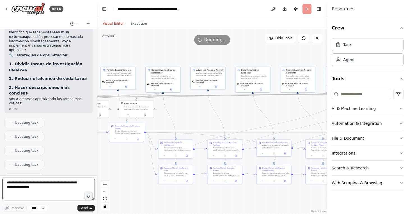
click at [34, 185] on textarea at bounding box center [48, 189] width 93 height 22
type textarea "**"
drag, startPoint x: 22, startPoint y: 186, endPoint x: -4, endPoint y: 181, distance: 26.6
click at [0, 181] on html "BETA Hello! I'm the CrewAI assistant. What kind of automation do you want to bu…" at bounding box center [204, 107] width 408 height 214
drag, startPoint x: 163, startPoint y: 56, endPoint x: 214, endPoint y: 56, distance: 51.1
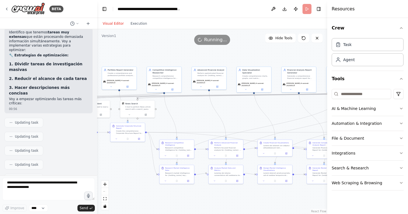
click at [214, 56] on div ".deletable-edge-delete-btn { width: 20px; height: 20px; border: 0px solid #ffff…" at bounding box center [212, 121] width 230 height 185
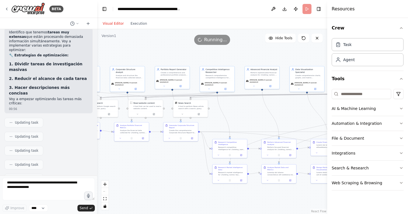
drag, startPoint x: 178, startPoint y: 60, endPoint x: 216, endPoint y: 59, distance: 38.2
click at [216, 59] on div ".deletable-edge-delete-btn { width: 20px; height: 20px; border: 0px solid #ffff…" at bounding box center [212, 121] width 230 height 185
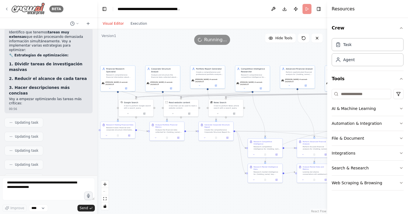
click at [8, 8] on icon at bounding box center [6, 9] width 4 height 4
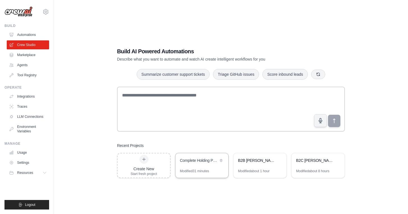
click at [194, 162] on div "Complete Holding Portfolio Strategic Analysis" at bounding box center [199, 161] width 38 height 6
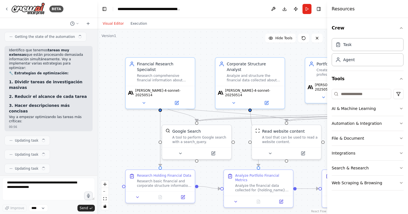
scroll to position [4495, 0]
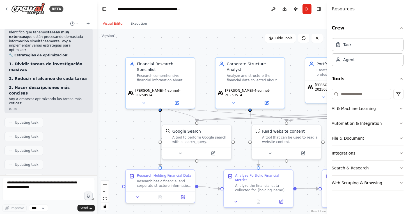
drag, startPoint x: 56, startPoint y: 77, endPoint x: 56, endPoint y: 105, distance: 28.1
click at [42, 186] on textarea at bounding box center [48, 189] width 93 height 22
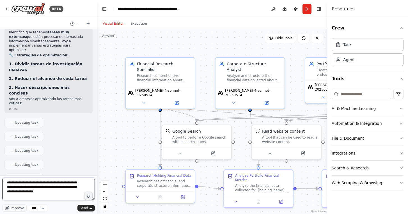
type textarea "**********"
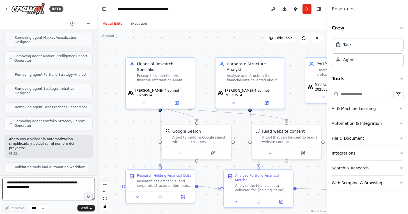
scroll to position [5319, 0]
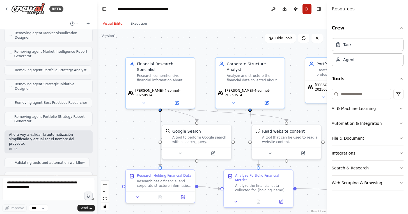
click at [307, 11] on button "Run" at bounding box center [307, 9] width 9 height 10
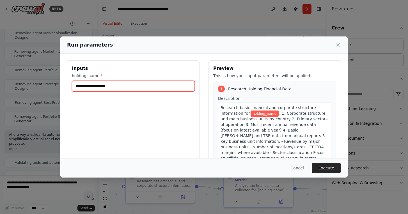
click at [112, 88] on input "holding_name *" at bounding box center [133, 86] width 123 height 11
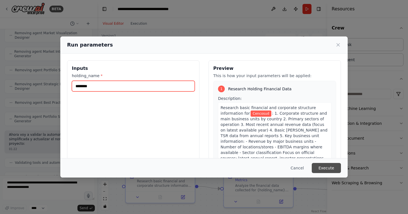
type input "********"
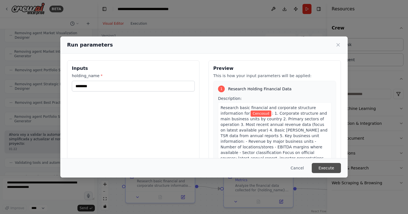
click at [330, 168] on button "Execute" at bounding box center [326, 168] width 29 height 10
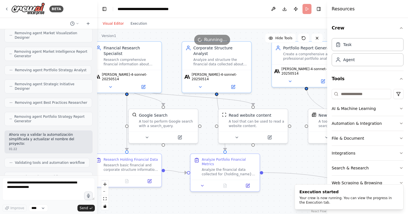
drag, startPoint x: 137, startPoint y: 126, endPoint x: 100, endPoint y: 104, distance: 42.5
click at [100, 104] on div ".deletable-edge-delete-btn { width: 20px; height: 20px; border: 0px solid #ffff…" at bounding box center [212, 121] width 230 height 185
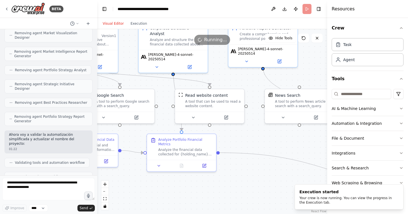
drag, startPoint x: 303, startPoint y: 156, endPoint x: 262, endPoint y: 141, distance: 44.5
click at [262, 141] on div ".deletable-edge-delete-btn { width: 20px; height: 20px; border: 0px solid #ffff…" at bounding box center [212, 121] width 230 height 185
drag, startPoint x: 274, startPoint y: 140, endPoint x: 202, endPoint y: 137, distance: 72.0
click at [203, 137] on div ".deletable-edge-delete-btn { width: 20px; height: 20px; border: 0px solid #ffff…" at bounding box center [212, 121] width 230 height 185
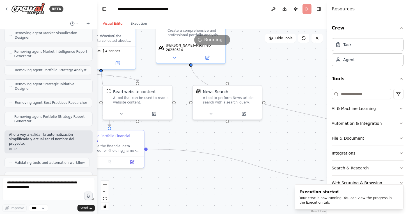
drag, startPoint x: 280, startPoint y: 146, endPoint x: 204, endPoint y: 134, distance: 77.4
click at [204, 134] on div ".deletable-edge-delete-btn { width: 20px; height: 20px; border: 0px solid #ffff…" at bounding box center [212, 121] width 230 height 185
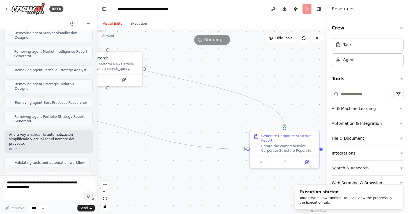
drag, startPoint x: 238, startPoint y: 135, endPoint x: 190, endPoint y: 110, distance: 53.5
click at [190, 110] on div ".deletable-edge-delete-btn { width: 20px; height: 20px; border: 0px solid #ffff…" at bounding box center [212, 121] width 230 height 185
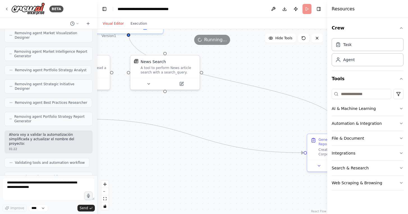
drag, startPoint x: 199, startPoint y: 108, endPoint x: 262, endPoint y: 115, distance: 64.1
click at [262, 115] on div ".deletable-edge-delete-btn { width: 20px; height: 20px; border: 0px solid #ffff…" at bounding box center [212, 121] width 230 height 185
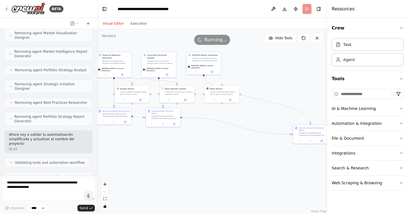
drag, startPoint x: 248, startPoint y: 69, endPoint x: 297, endPoint y: 69, distance: 48.9
click at [297, 69] on div ".deletable-edge-delete-btn { width: 20px; height: 20px; border: 0px solid #ffff…" at bounding box center [212, 121] width 230 height 185
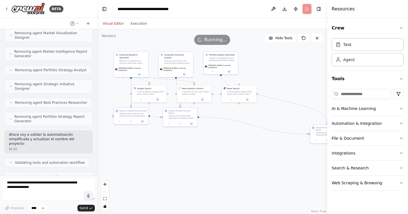
drag, startPoint x: 228, startPoint y: 156, endPoint x: 186, endPoint y: 153, distance: 42.3
click at [187, 153] on div ".deletable-edge-delete-btn { width: 20px; height: 20px; border: 0px solid #ffff…" at bounding box center [212, 121] width 230 height 185
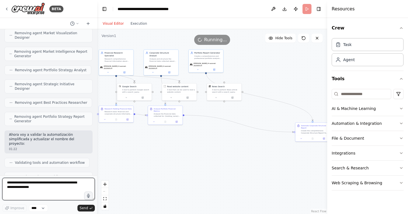
click at [56, 185] on textarea at bounding box center [48, 189] width 93 height 22
drag, startPoint x: 70, startPoint y: 73, endPoint x: 70, endPoint y: 93, distance: 19.9
click at [139, 23] on button "Execution" at bounding box center [138, 23] width 23 height 7
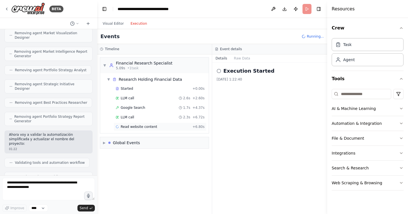
click at [151, 126] on span "Read website content" at bounding box center [139, 127] width 37 height 4
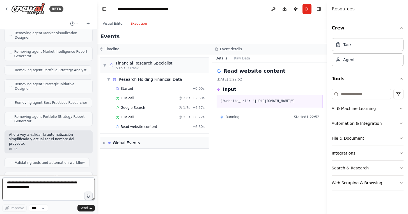
click at [54, 186] on textarea at bounding box center [48, 189] width 93 height 22
type textarea "**********"
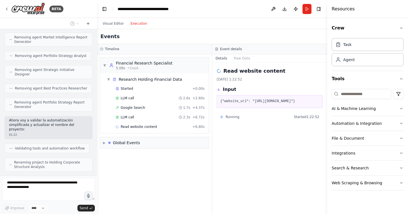
scroll to position [5357, 0]
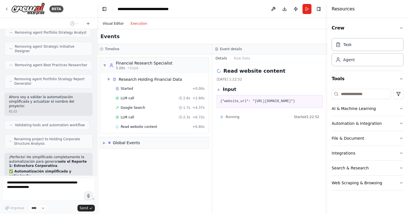
click at [113, 24] on button "Visual Editor" at bounding box center [113, 23] width 28 height 7
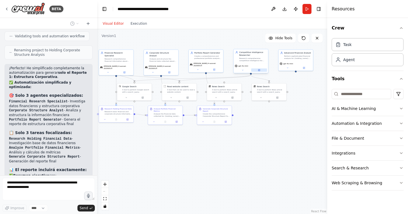
scroll to position [5464, 0]
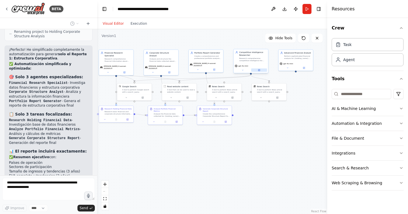
click at [260, 70] on button at bounding box center [259, 70] width 16 height 3
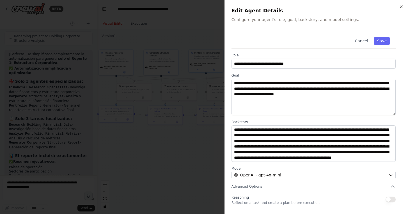
scroll to position [11, 0]
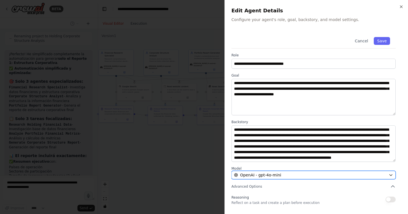
click at [285, 178] on div "OpenAI - gpt-4o-mini" at bounding box center [310, 176] width 153 height 6
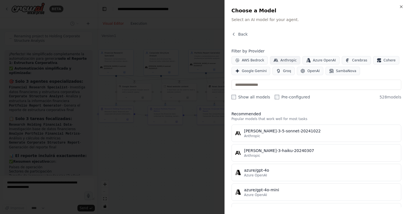
click at [280, 62] on button "Anthropic" at bounding box center [285, 60] width 30 height 8
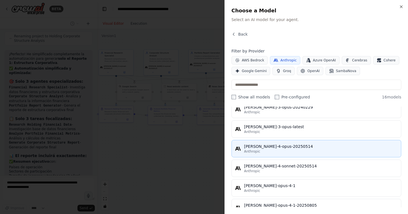
scroll to position [5478, 0]
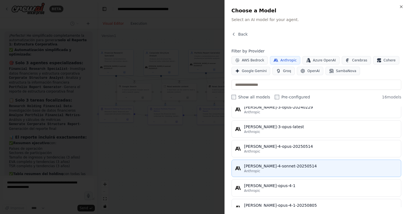
click at [269, 163] on button "[PERSON_NAME]-4-sonnet-20250514 Anthropic" at bounding box center [317, 168] width 170 height 17
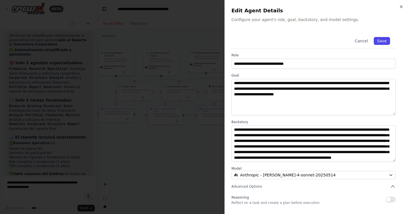
click at [382, 38] on button "Save" at bounding box center [382, 41] width 16 height 8
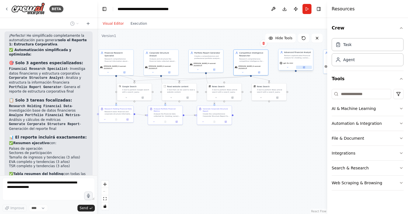
click at [307, 67] on button at bounding box center [304, 67] width 16 height 3
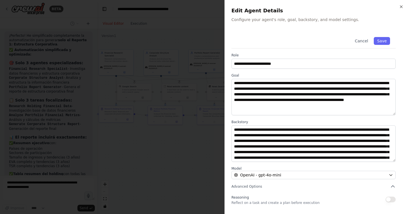
click at [172, 154] on div at bounding box center [204, 107] width 408 height 214
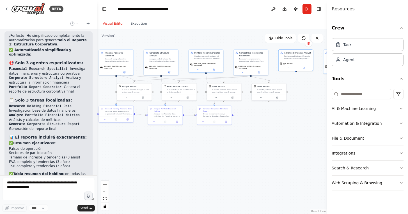
drag, startPoint x: 223, startPoint y: 152, endPoint x: 195, endPoint y: 154, distance: 27.6
click at [196, 154] on div ".deletable-edge-delete-btn { width: 20px; height: 20px; border: 0px solid #ffff…" at bounding box center [212, 121] width 230 height 185
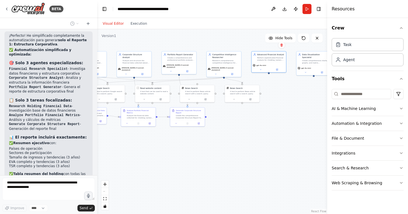
drag, startPoint x: 194, startPoint y: 150, endPoint x: 140, endPoint y: 150, distance: 53.7
click at [141, 150] on div ".deletable-edge-delete-btn { width: 20px; height: 20px; border: 0px solid #ffff…" at bounding box center [212, 121] width 230 height 185
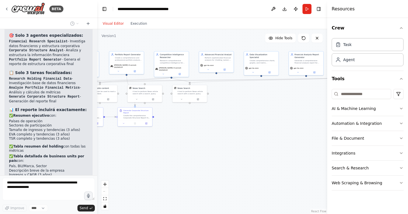
scroll to position [5501, 0]
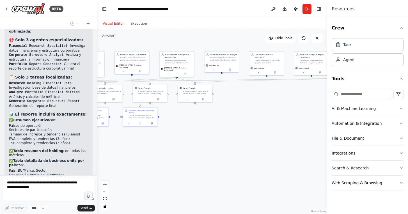
drag, startPoint x: 199, startPoint y: 154, endPoint x: 252, endPoint y: 153, distance: 52.3
click at [252, 153] on div ".deletable-edge-delete-btn { width: 20px; height: 20px; border: 0px solid #ffff…" at bounding box center [212, 121] width 230 height 185
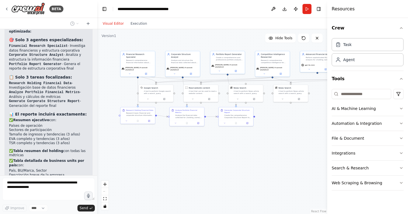
drag, startPoint x: 192, startPoint y: 155, endPoint x: 257, endPoint y: 155, distance: 64.9
click at [259, 155] on div ".deletable-edge-delete-btn { width: 20px; height: 20px; border: 0px solid #ffff…" at bounding box center [212, 121] width 230 height 185
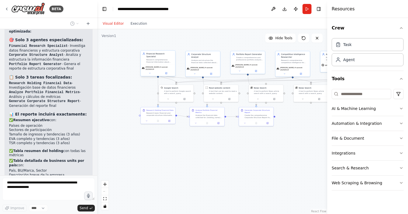
scroll to position [5515, 0]
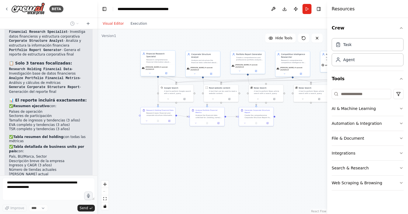
click at [159, 59] on div "Research comprehensive financial information about {holding_name} including cor…" at bounding box center [160, 61] width 27 height 4
click at [149, 72] on button at bounding box center [150, 73] width 16 height 3
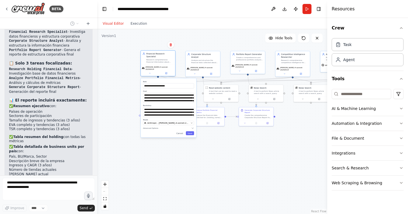
click at [151, 62] on div "Financial Research Specialist Research comprehensive financial information abou…" at bounding box center [158, 58] width 35 height 14
click at [167, 72] on icon at bounding box center [166, 73] width 2 height 2
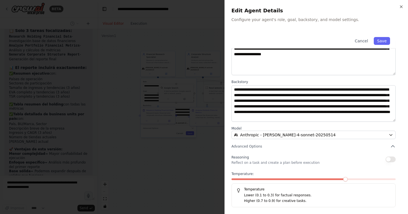
scroll to position [5562, 0]
click at [404, 5] on icon "button" at bounding box center [402, 6] width 4 height 4
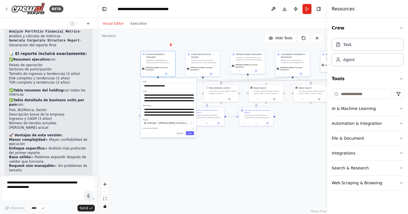
click at [198, 160] on div ".deletable-edge-delete-btn { width: 20px; height: 20px; border: 0px solid #ffff…" at bounding box center [212, 121] width 230 height 185
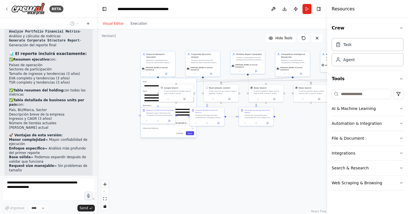
click at [191, 131] on button "Save" at bounding box center [190, 133] width 8 height 4
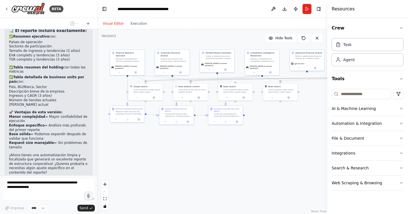
drag, startPoint x: 229, startPoint y: 151, endPoint x: 195, endPoint y: 150, distance: 33.8
click at [195, 150] on div ".deletable-edge-delete-btn { width: 20px; height: 20px; border: 0px solid #ffff…" at bounding box center [212, 121] width 230 height 185
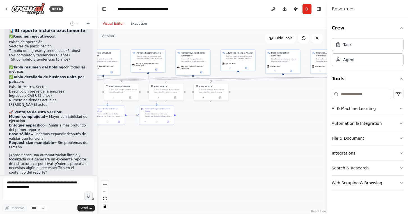
drag, startPoint x: 271, startPoint y: 148, endPoint x: 200, endPoint y: 149, distance: 70.8
click at [200, 149] on div ".deletable-edge-delete-btn { width: 20px; height: 20px; border: 0px solid #ffff…" at bounding box center [212, 121] width 230 height 185
drag, startPoint x: 231, startPoint y: 146, endPoint x: 176, endPoint y: 146, distance: 55.6
click at [176, 146] on div ".deletable-edge-delete-btn { width: 20px; height: 20px; border: 0px solid #ffff…" at bounding box center [212, 121] width 230 height 185
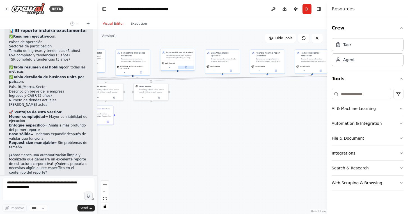
scroll to position [5608, 0]
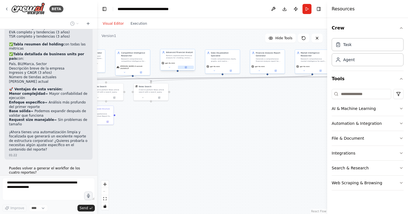
click at [186, 67] on icon at bounding box center [186, 67] width 1 height 1
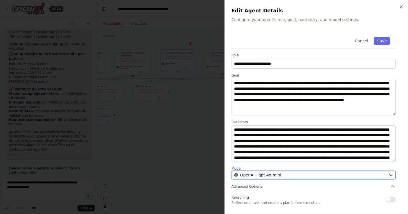
click at [286, 176] on div "OpenAI - gpt-4o-mini" at bounding box center [310, 176] width 153 height 6
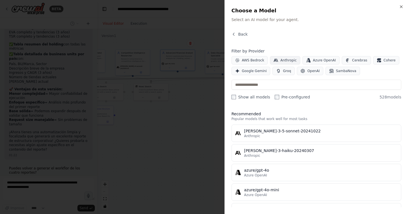
click at [279, 57] on button "Anthropic" at bounding box center [285, 60] width 30 height 8
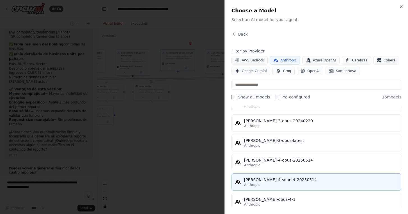
scroll to position [5627, 0]
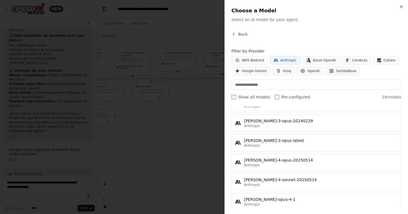
click at [270, 183] on div "[PERSON_NAME]-4-sonnet-20250514" at bounding box center [321, 180] width 154 height 6
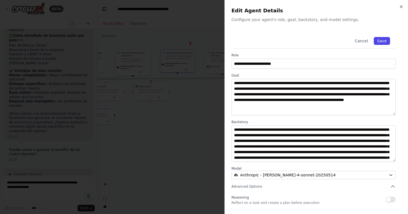
click at [381, 42] on button "Save" at bounding box center [382, 41] width 16 height 8
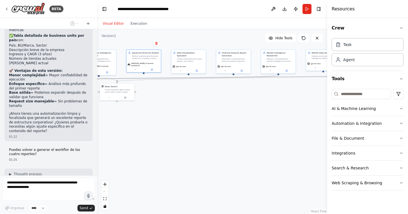
drag, startPoint x: 228, startPoint y: 139, endPoint x: 193, endPoint y: 139, distance: 34.6
click at [194, 139] on div ".deletable-edge-delete-btn { width: 20px; height: 20px; border: 0px solid #ffff…" at bounding box center [212, 121] width 230 height 185
click at [198, 69] on button at bounding box center [197, 70] width 16 height 3
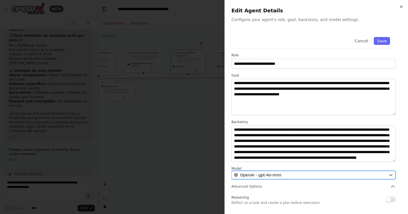
click at [281, 174] on div "OpenAI - gpt-4o-mini" at bounding box center [310, 176] width 153 height 6
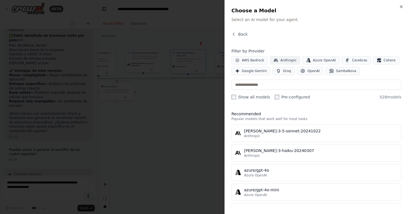
click at [283, 59] on span "Anthropic" at bounding box center [289, 60] width 16 height 4
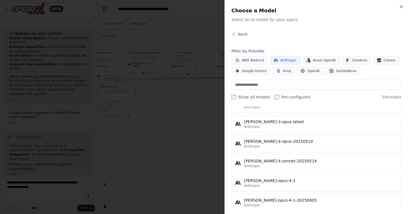
scroll to position [5674, 0]
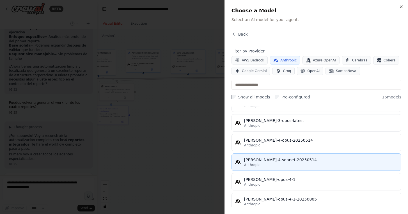
click at [261, 167] on div "Anthropic" at bounding box center [321, 165] width 154 height 4
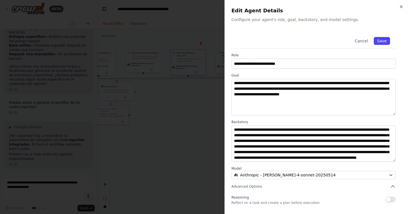
click at [384, 42] on button "Save" at bounding box center [382, 41] width 16 height 8
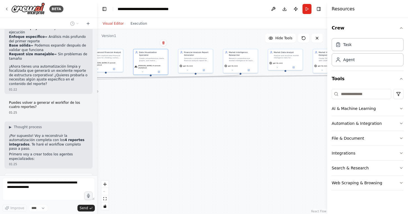
drag, startPoint x: 258, startPoint y: 127, endPoint x: 220, endPoint y: 127, distance: 38.5
click at [220, 126] on div ".deletable-edge-delete-btn { width: 20px; height: 20px; border: 0px solid #ffff…" at bounding box center [212, 121] width 230 height 185
click at [202, 67] on div "gpt-4o-mini" at bounding box center [195, 68] width 35 height 10
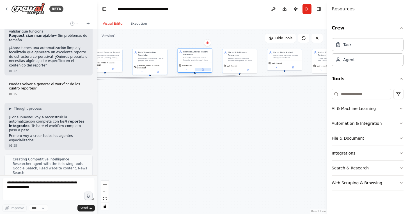
click at [202, 71] on div "gpt-4o-mini" at bounding box center [195, 68] width 35 height 10
click at [203, 70] on icon at bounding box center [203, 69] width 1 height 1
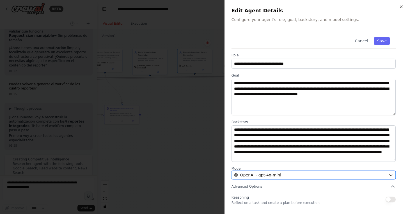
click at [279, 177] on span "OpenAI - gpt-4o-mini" at bounding box center [260, 176] width 41 height 6
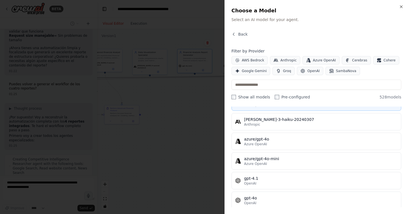
scroll to position [34, 0]
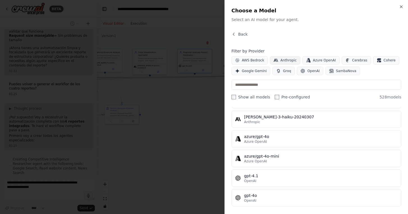
click at [279, 61] on button "Anthropic" at bounding box center [285, 60] width 30 height 8
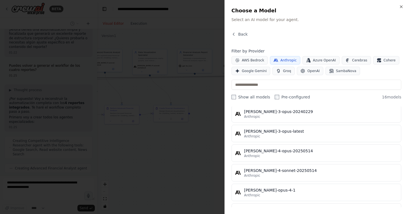
scroll to position [5706, 0]
click at [402, 4] on icon "button" at bounding box center [402, 6] width 4 height 4
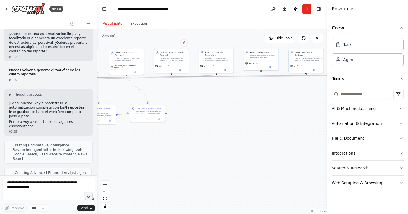
drag, startPoint x: 259, startPoint y: 144, endPoint x: 212, endPoint y: 144, distance: 47.5
click at [211, 144] on div ".deletable-edge-delete-btn { width: 20px; height: 20px; border: 0px solid #ffff…" at bounding box center [212, 121] width 230 height 185
drag, startPoint x: 183, startPoint y: 128, endPoint x: 209, endPoint y: 128, distance: 26.1
click at [209, 128] on div ".deletable-edge-delete-btn { width: 20px; height: 20px; border: 0px solid #ffff…" at bounding box center [212, 121] width 230 height 185
click at [182, 69] on icon at bounding box center [181, 69] width 1 height 1
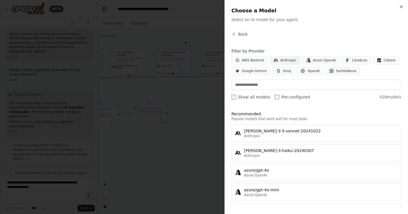
click at [287, 59] on span "Anthropic" at bounding box center [289, 60] width 16 height 4
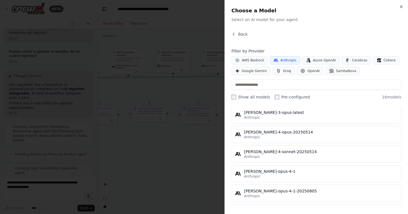
scroll to position [215, 0]
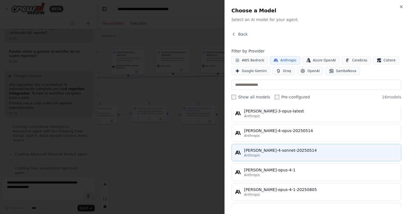
click at [268, 155] on div "Anthropic" at bounding box center [321, 155] width 154 height 4
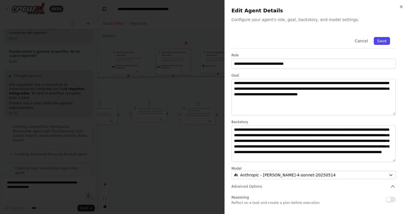
click at [387, 43] on button "Save" at bounding box center [382, 41] width 16 height 8
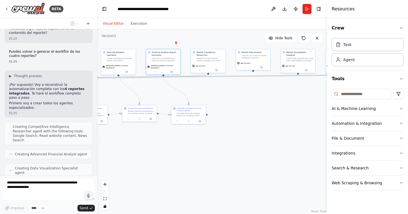
drag, startPoint x: 260, startPoint y: 144, endPoint x: 244, endPoint y: 144, distance: 16.0
click at [244, 144] on div ".deletable-edge-delete-btn { width: 20px; height: 20px; border: 0px solid #ffff…" at bounding box center [212, 121] width 230 height 185
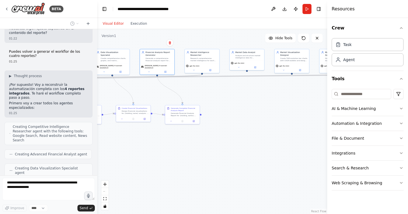
click at [207, 144] on div ".deletable-edge-delete-btn { width: 20px; height: 20px; border: 0px solid #ffff…" at bounding box center [212, 121] width 230 height 185
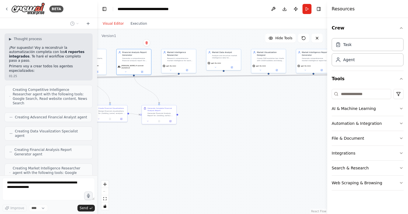
drag, startPoint x: 207, startPoint y: 144, endPoint x: 176, endPoint y: 144, distance: 31.7
click at [176, 144] on div ".deletable-edge-delete-btn { width: 20px; height: 20px; border: 0px solid #ffff…" at bounding box center [212, 121] width 230 height 185
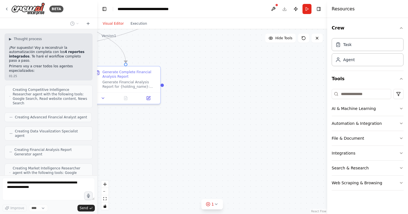
drag, startPoint x: 200, startPoint y: 79, endPoint x: 192, endPoint y: 123, distance: 44.9
click at [192, 123] on div ".deletable-edge-delete-btn { width: 20px; height: 20px; border: 0px solid #ffff…" at bounding box center [212, 121] width 230 height 185
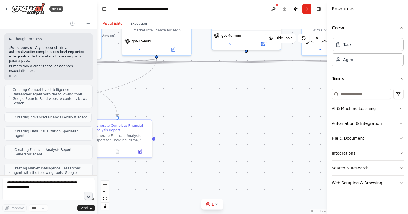
drag, startPoint x: 190, startPoint y: 130, endPoint x: 190, endPoint y: 157, distance: 27.0
click at [190, 157] on div ".deletable-edge-delete-btn { width: 20px; height: 20px; border: 0px solid #ffff…" at bounding box center [212, 121] width 230 height 185
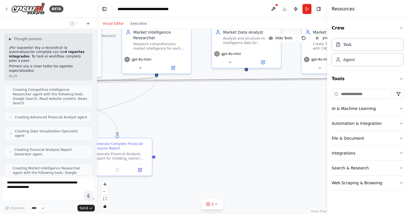
drag, startPoint x: 207, startPoint y: 141, endPoint x: 206, endPoint y: 176, distance: 35.1
click at [206, 177] on div ".deletable-edge-delete-btn { width: 20px; height: 20px; border: 0px solid #ffff…" at bounding box center [212, 121] width 230 height 185
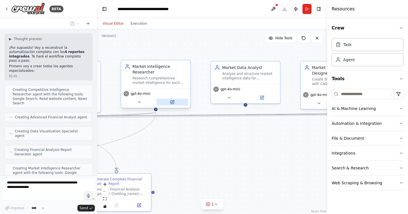
click at [173, 99] on button at bounding box center [172, 102] width 32 height 7
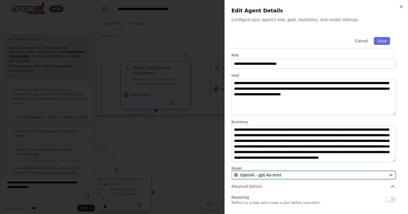
click at [277, 174] on span "OpenAI - gpt-4o-mini" at bounding box center [260, 176] width 41 height 6
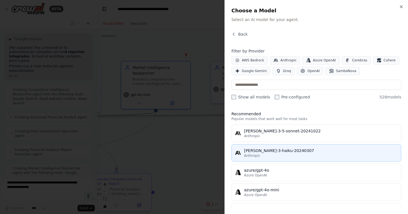
scroll to position [5781, 0]
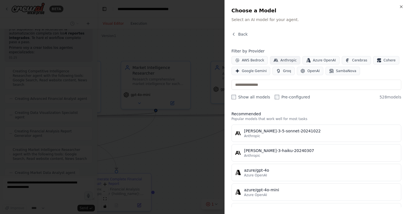
click at [282, 61] on span "Anthropic" at bounding box center [289, 60] width 16 height 4
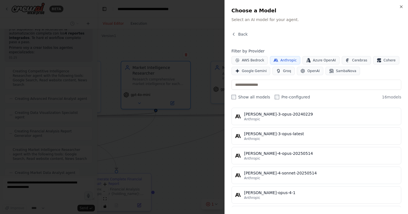
scroll to position [193, 0]
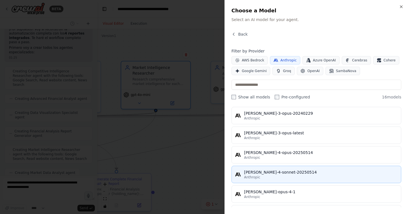
click at [263, 173] on div "[PERSON_NAME]-4-sonnet-20250514" at bounding box center [321, 173] width 154 height 6
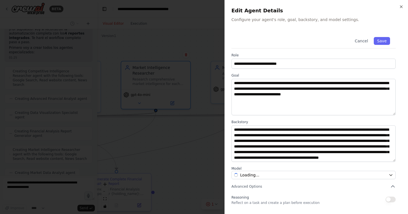
scroll to position [5799, 0]
click at [386, 41] on button "Save" at bounding box center [382, 41] width 16 height 8
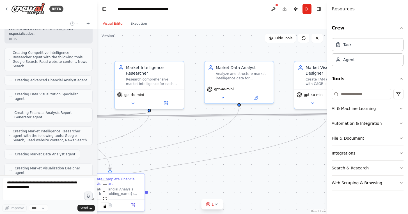
drag, startPoint x: 291, startPoint y: 180, endPoint x: 282, endPoint y: 180, distance: 9.3
click at [282, 180] on div ".deletable-edge-delete-btn { width: 20px; height: 20px; border: 0px solid #ffff…" at bounding box center [212, 121] width 230 height 185
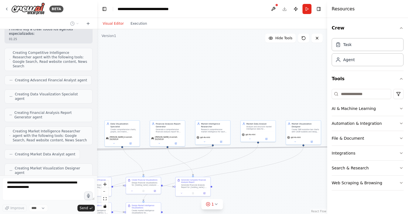
scroll to position [5818, 0]
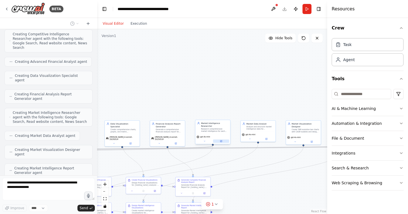
click at [221, 141] on icon at bounding box center [221, 140] width 1 height 1
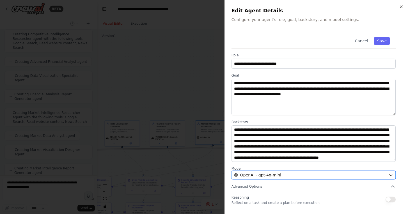
click at [286, 176] on div "OpenAI - gpt-4o-mini" at bounding box center [310, 176] width 153 height 6
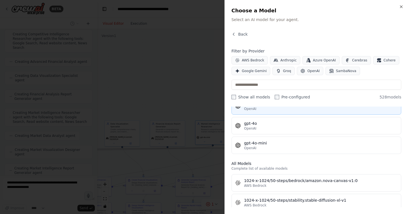
scroll to position [100, 0]
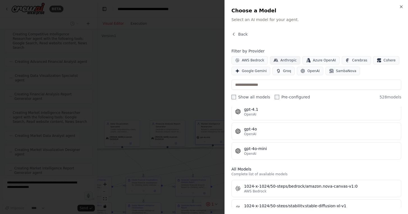
click at [289, 60] on span "Anthropic" at bounding box center [289, 60] width 16 height 4
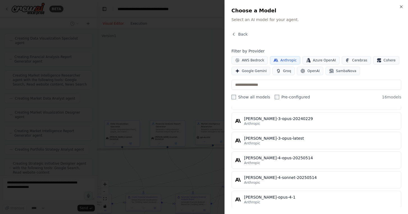
scroll to position [198, 0]
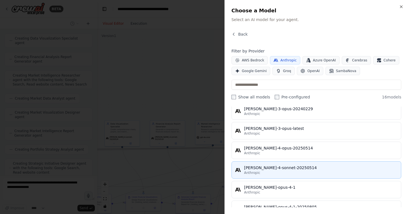
click at [272, 173] on div "Anthropic" at bounding box center [321, 173] width 154 height 4
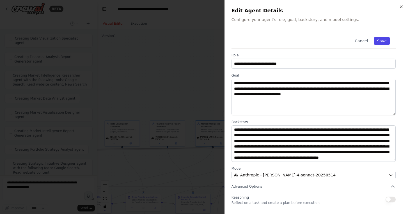
click at [385, 42] on button "Save" at bounding box center [382, 41] width 16 height 8
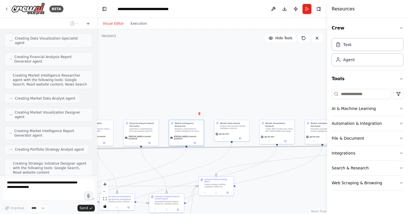
drag, startPoint x: 270, startPoint y: 93, endPoint x: 232, endPoint y: 93, distance: 37.6
click at [233, 92] on div ".deletable-edge-delete-btn { width: 20px; height: 20px; border: 0px solid #ffff…" at bounding box center [212, 121] width 230 height 185
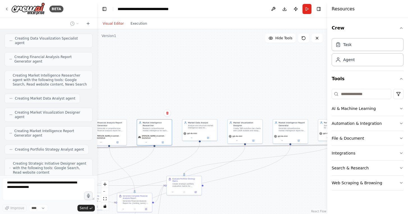
scroll to position [5869, 0]
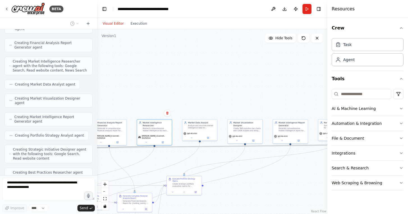
drag, startPoint x: 244, startPoint y: 88, endPoint x: 199, endPoint y: 89, distance: 45.0
click at [199, 89] on div ".deletable-edge-delete-btn { width: 20px; height: 20px; border: 0px solid #ffff…" at bounding box center [212, 121] width 230 height 185
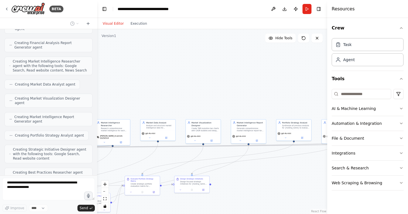
drag, startPoint x: 201, startPoint y: 90, endPoint x: 166, endPoint y: 89, distance: 34.6
click at [166, 88] on div ".deletable-edge-delete-btn { width: 20px; height: 20px; border: 0px solid #ffff…" at bounding box center [212, 121] width 230 height 185
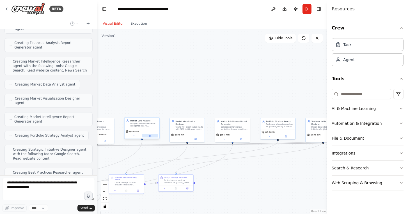
click at [151, 137] on icon at bounding box center [150, 136] width 2 height 2
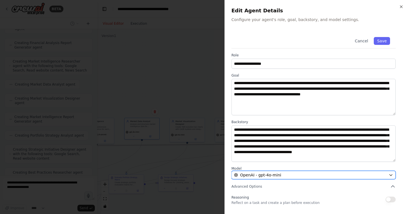
click at [283, 176] on div "OpenAI - gpt-4o-mini" at bounding box center [310, 176] width 153 height 6
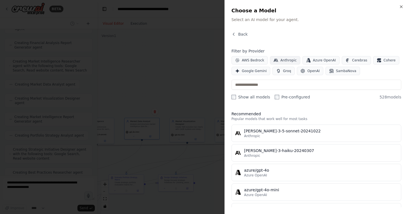
click at [287, 60] on span "Anthropic" at bounding box center [289, 60] width 16 height 4
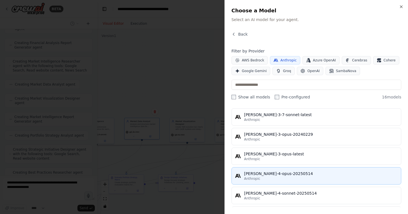
scroll to position [176, 0]
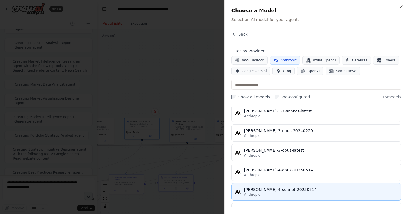
click at [272, 189] on div "[PERSON_NAME]-4-sonnet-20250514" at bounding box center [321, 190] width 154 height 6
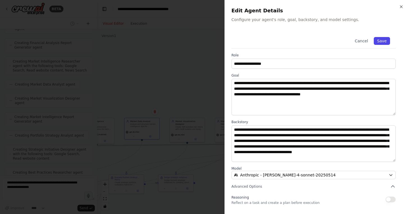
click at [384, 38] on button "Save" at bounding box center [382, 41] width 16 height 8
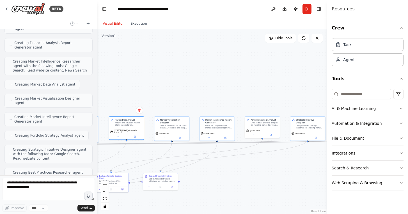
drag, startPoint x: 236, startPoint y: 91, endPoint x: 211, endPoint y: 87, distance: 25.3
click at [211, 87] on div ".deletable-edge-delete-btn { width: 20px; height: 20px; border: 0px solid #ffff…" at bounding box center [212, 121] width 230 height 185
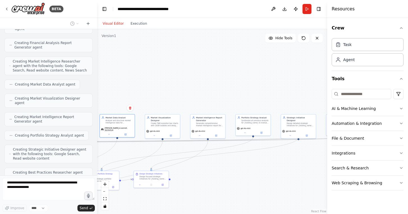
scroll to position [5888, 0]
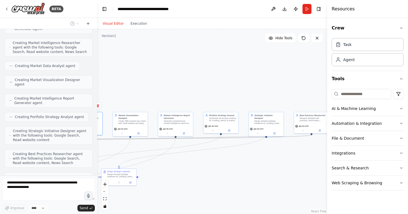
drag, startPoint x: 211, startPoint y: 87, endPoint x: 175, endPoint y: 85, distance: 36.0
click at [175, 85] on div ".deletable-edge-delete-btn { width: 20px; height: 20px; border: 0px solid #ffff…" at bounding box center [212, 121] width 230 height 185
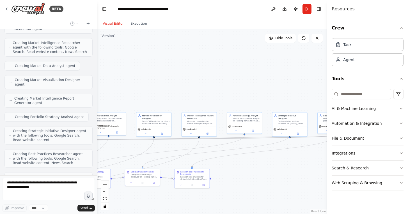
drag, startPoint x: 163, startPoint y: 84, endPoint x: 190, endPoint y: 84, distance: 27.0
click at [190, 84] on div ".deletable-edge-delete-btn { width: 20px; height: 20px; border: 0px solid #ffff…" at bounding box center [212, 121] width 230 height 185
click at [162, 133] on icon at bounding box center [163, 134] width 2 height 2
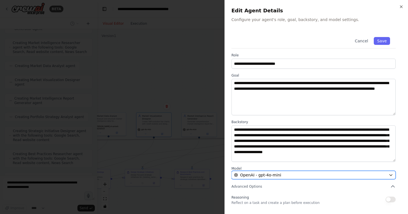
click at [280, 174] on div "OpenAI - gpt-4o-mini" at bounding box center [310, 176] width 153 height 6
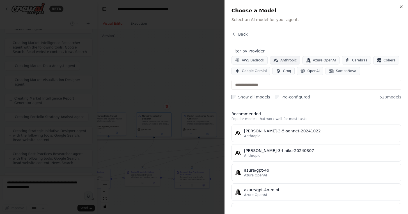
click at [284, 60] on span "Anthropic" at bounding box center [289, 60] width 16 height 4
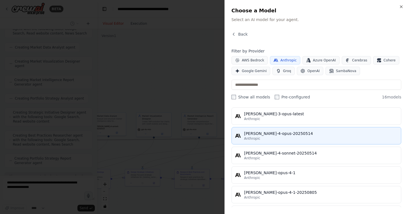
scroll to position [214, 0]
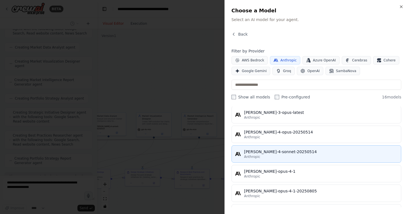
click at [269, 151] on div "[PERSON_NAME]-4-sonnet-20250514" at bounding box center [321, 152] width 154 height 6
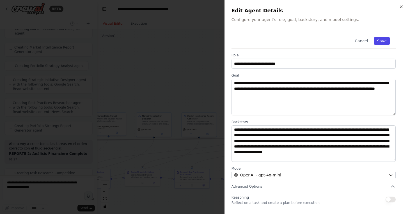
click at [383, 40] on button "Save" at bounding box center [382, 41] width 16 height 8
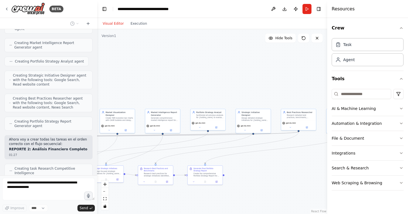
drag, startPoint x: 211, startPoint y: 81, endPoint x: 173, endPoint y: 77, distance: 38.4
click at [173, 77] on div ".deletable-edge-delete-btn { width: 20px; height: 20px; border: 0px solid #ffff…" at bounding box center [212, 121] width 230 height 185
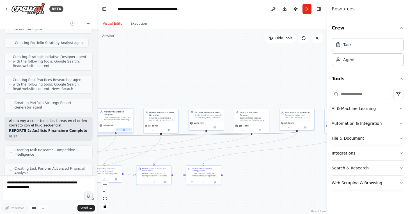
click at [124, 130] on icon at bounding box center [124, 129] width 1 height 1
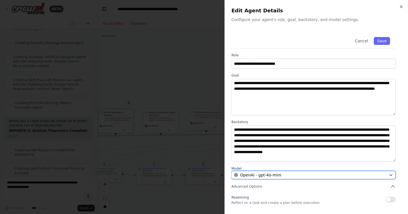
click at [276, 174] on span "OpenAI - gpt-4o-mini" at bounding box center [260, 176] width 41 height 6
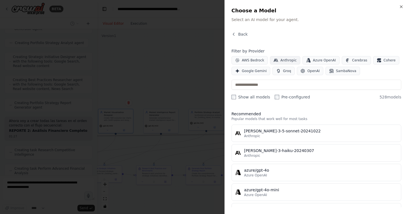
click at [285, 58] on span "Anthropic" at bounding box center [289, 60] width 16 height 4
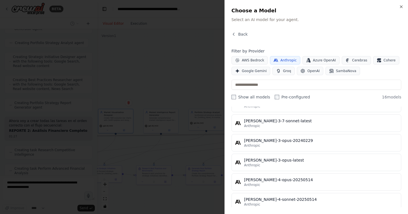
scroll to position [178, 0]
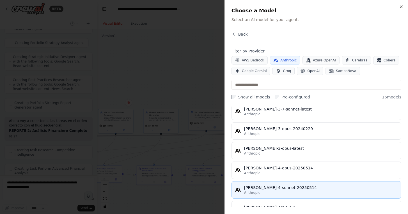
click at [276, 187] on div "[PERSON_NAME]-4-sonnet-20250514" at bounding box center [321, 188] width 154 height 6
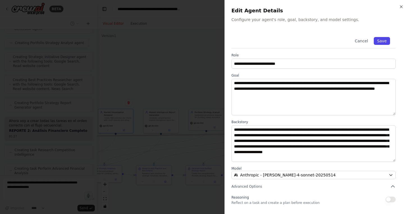
click at [382, 41] on button "Save" at bounding box center [382, 41] width 16 height 8
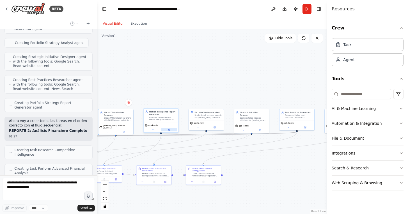
click at [171, 130] on button at bounding box center [170, 129] width 16 height 3
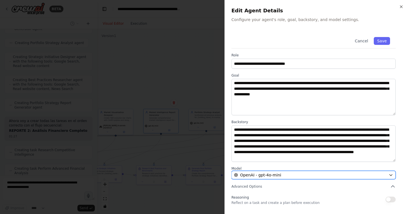
click at [281, 174] on div "OpenAI - gpt-4o-mini" at bounding box center [310, 176] width 153 height 6
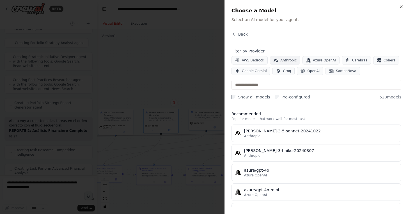
click at [283, 60] on span "Anthropic" at bounding box center [289, 60] width 16 height 4
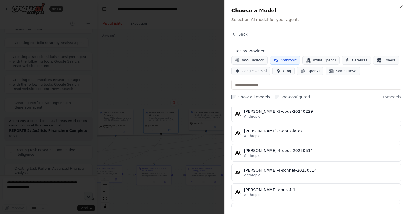
scroll to position [196, 0]
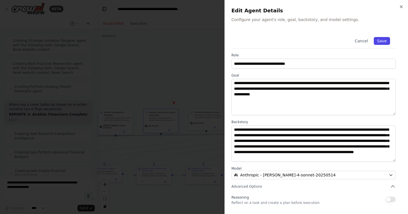
click at [384, 40] on button "Save" at bounding box center [382, 41] width 16 height 8
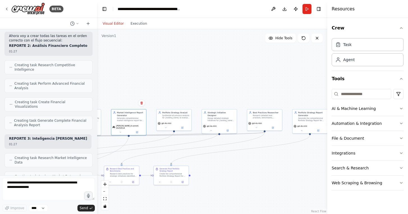
drag, startPoint x: 228, startPoint y: 80, endPoint x: 185, endPoint y: 80, distance: 43.3
click at [185, 80] on div ".deletable-edge-delete-btn { width: 20px; height: 20px; border: 0px solid #ffff…" at bounding box center [212, 121] width 230 height 185
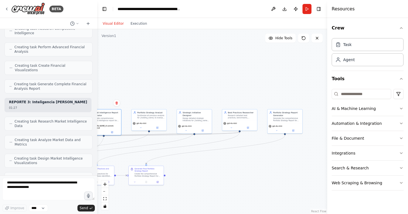
drag, startPoint x: 210, startPoint y: 78, endPoint x: 195, endPoint y: 78, distance: 14.9
click at [195, 78] on div ".deletable-edge-delete-btn { width: 20px; height: 20px; border: 0px solid #ffff…" at bounding box center [212, 121] width 230 height 185
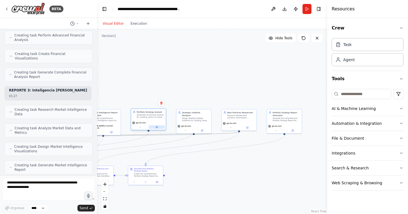
click at [159, 127] on button at bounding box center [157, 127] width 16 height 3
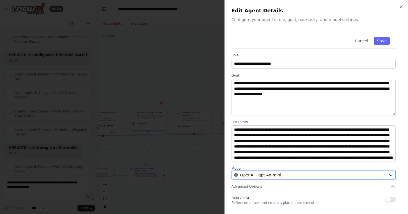
click at [279, 177] on span "OpenAI - gpt-4o-mini" at bounding box center [260, 176] width 41 height 6
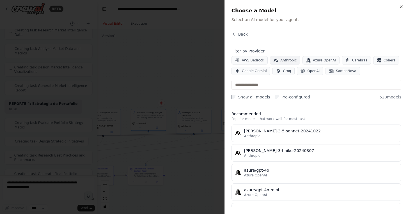
click at [285, 60] on span "Anthropic" at bounding box center [289, 60] width 16 height 4
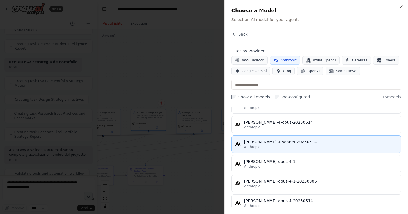
scroll to position [226, 0]
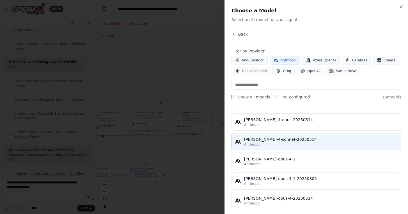
click at [276, 146] on div "Anthropic" at bounding box center [321, 144] width 154 height 4
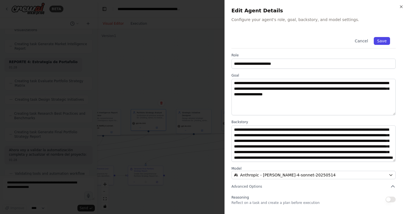
click at [385, 41] on button "Save" at bounding box center [382, 41] width 16 height 8
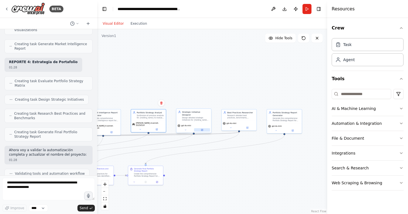
click at [203, 129] on icon at bounding box center [202, 130] width 2 height 2
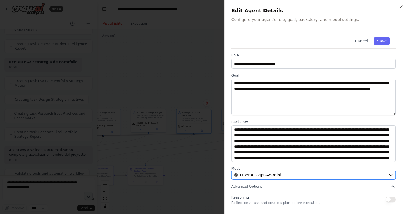
click at [268, 175] on span "OpenAI - gpt-4o-mini" at bounding box center [260, 176] width 41 height 6
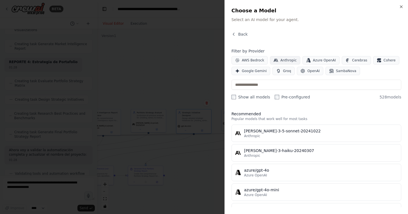
click at [284, 59] on span "Anthropic" at bounding box center [289, 60] width 16 height 4
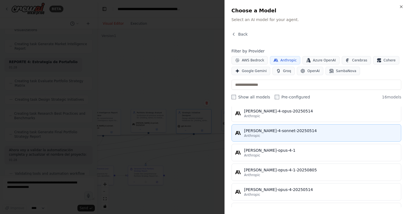
scroll to position [236, 0]
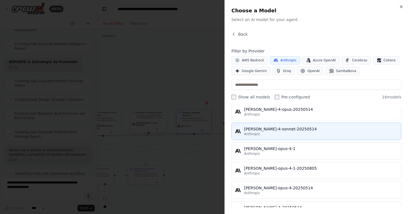
click at [265, 131] on div "[PERSON_NAME]-4-sonnet-20250514" at bounding box center [321, 129] width 154 height 6
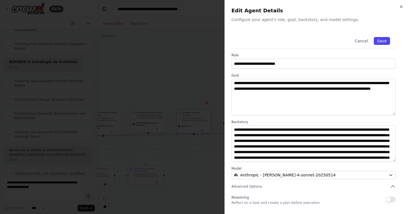
click at [383, 42] on button "Save" at bounding box center [382, 41] width 16 height 8
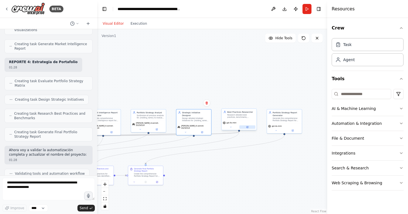
click at [250, 127] on button at bounding box center [248, 127] width 16 height 3
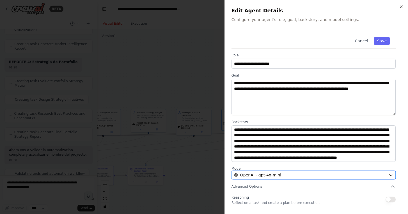
click at [268, 176] on span "OpenAI - gpt-4o-mini" at bounding box center [260, 176] width 41 height 6
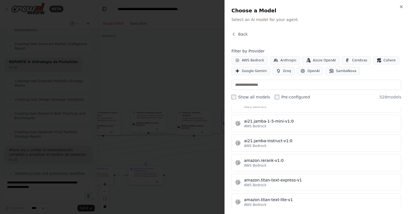
scroll to position [325, 0]
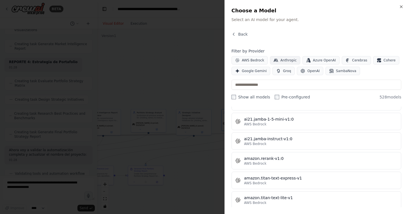
click at [288, 59] on span "Anthropic" at bounding box center [289, 60] width 16 height 4
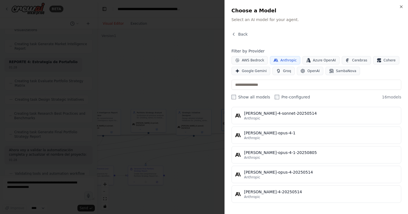
scroll to position [252, 0]
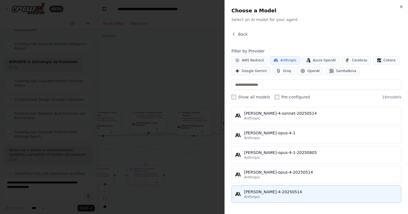
click at [269, 190] on div "[PERSON_NAME]-4-20250514" at bounding box center [321, 192] width 154 height 6
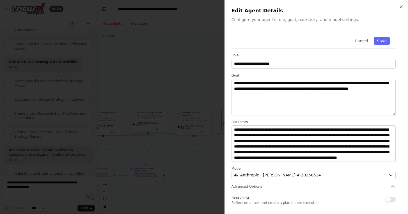
click at [385, 37] on div "Cancel Save" at bounding box center [314, 39] width 164 height 17
click at [378, 41] on button "Save" at bounding box center [382, 41] width 16 height 8
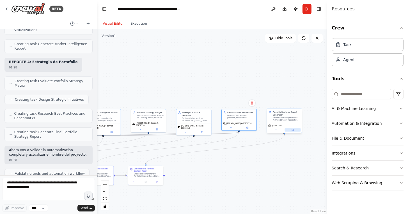
click at [292, 129] on icon at bounding box center [293, 130] width 2 height 2
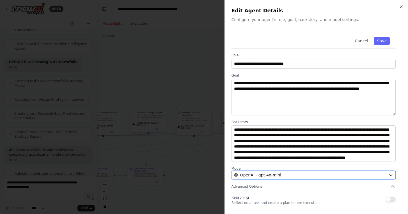
click at [268, 174] on span "OpenAI - gpt-4o-mini" at bounding box center [260, 176] width 41 height 6
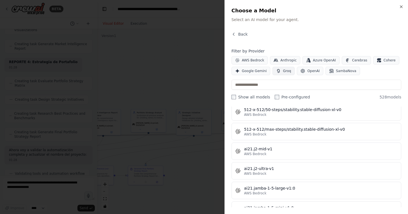
scroll to position [237, 0]
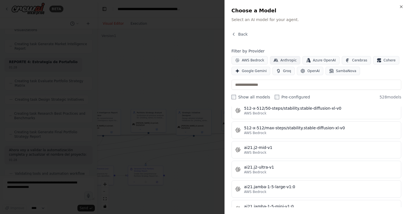
click at [290, 58] on button "Anthropic" at bounding box center [285, 60] width 30 height 8
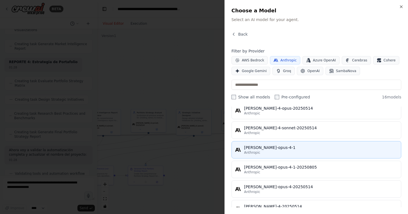
scroll to position [252, 0]
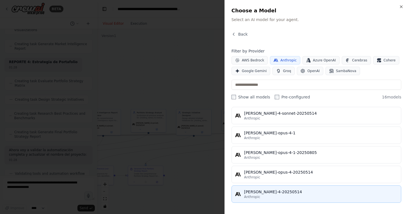
click at [264, 193] on div "[PERSON_NAME]-4-20250514" at bounding box center [321, 192] width 154 height 6
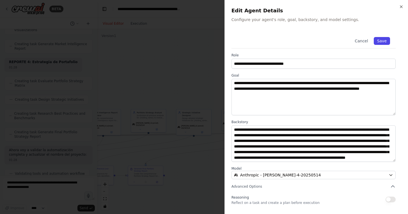
click at [387, 41] on button "Save" at bounding box center [382, 41] width 16 height 8
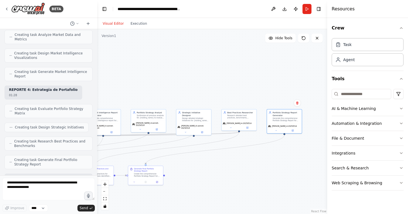
scroll to position [6217, 0]
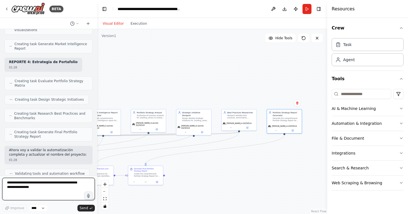
click at [43, 187] on textarea at bounding box center [48, 189] width 93 height 22
type textarea "**********"
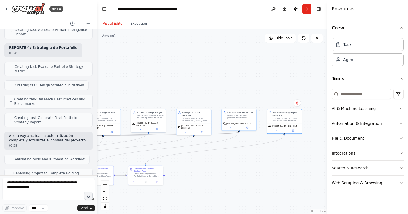
scroll to position [6258, 0]
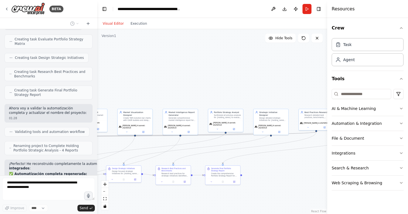
drag, startPoint x: 152, startPoint y: 81, endPoint x: 231, endPoint y: 80, distance: 78.7
click at [232, 81] on div ".deletable-edge-delete-btn { width: 20px; height: 20px; border: 0px solid #ffff…" at bounding box center [212, 121] width 230 height 185
drag, startPoint x: 153, startPoint y: 90, endPoint x: 224, endPoint y: 90, distance: 70.5
click at [224, 90] on div ".deletable-edge-delete-btn { width: 20px; height: 20px; border: 0px solid #ffff…" at bounding box center [212, 121] width 230 height 185
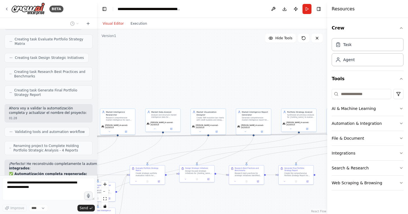
drag, startPoint x: 157, startPoint y: 79, endPoint x: 202, endPoint y: 79, distance: 44.7
click at [202, 79] on div ".deletable-edge-delete-btn { width: 20px; height: 20px; border: 0px solid #ffff…" at bounding box center [212, 121] width 230 height 185
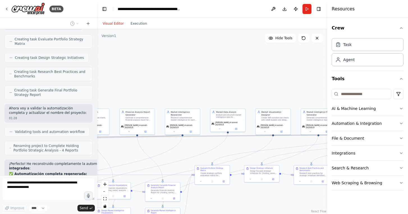
drag, startPoint x: 142, startPoint y: 80, endPoint x: 209, endPoint y: 80, distance: 67.1
click at [209, 80] on div ".deletable-edge-delete-btn { width: 20px; height: 20px; border: 0px solid #ffff…" at bounding box center [212, 121] width 230 height 185
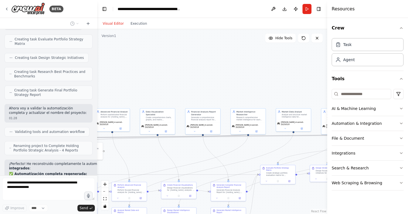
drag, startPoint x: 151, startPoint y: 78, endPoint x: 198, endPoint y: 78, distance: 46.6
click at [198, 78] on div ".deletable-edge-delete-btn { width: 20px; height: 20px; border: 0px solid #ffff…" at bounding box center [212, 121] width 230 height 185
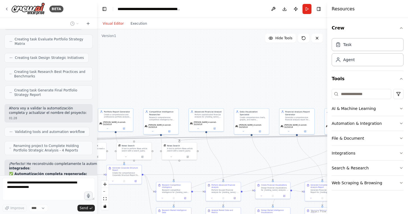
drag, startPoint x: 140, startPoint y: 86, endPoint x: 213, endPoint y: 86, distance: 73.3
click at [213, 86] on div ".deletable-edge-delete-btn { width: 20px; height: 20px; border: 0px solid #ffff…" at bounding box center [212, 121] width 230 height 185
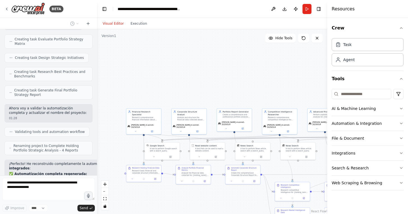
drag, startPoint x: 178, startPoint y: 78, endPoint x: 290, endPoint y: 78, distance: 112.7
click at [288, 78] on div ".deletable-edge-delete-btn { width: 20px; height: 20px; border: 0px solid #ffff…" at bounding box center [212, 121] width 230 height 185
click at [308, 6] on button "Run" at bounding box center [307, 9] width 9 height 10
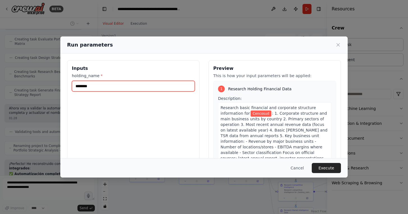
drag, startPoint x: 124, startPoint y: 88, endPoint x: 55, endPoint y: 88, distance: 69.1
click at [55, 88] on div "Run parameters Inputs holding_name * ******** Preview This is how your input pa…" at bounding box center [204, 107] width 408 height 214
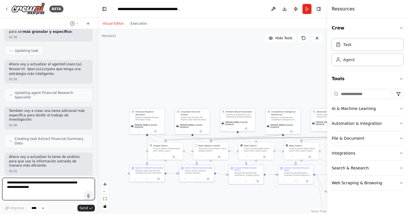
scroll to position [6731, 0]
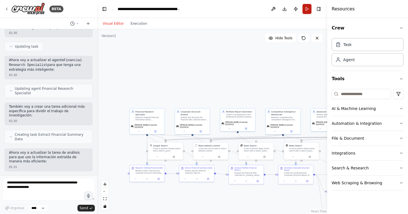
click at [309, 9] on button "Run" at bounding box center [307, 9] width 9 height 10
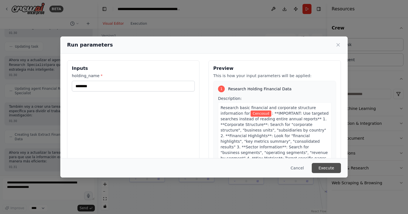
click at [325, 170] on button "Execute" at bounding box center [326, 168] width 29 height 10
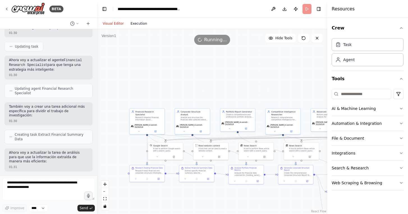
click at [140, 24] on button "Execution" at bounding box center [138, 23] width 23 height 7
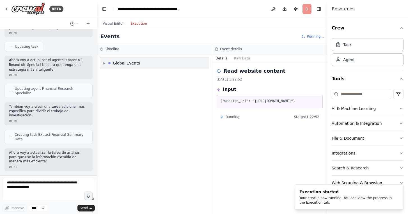
click at [103, 61] on div "▶ Global Events" at bounding box center [154, 63] width 109 height 11
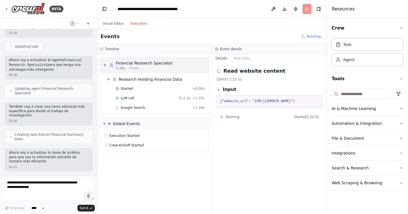
click at [105, 64] on span "▼" at bounding box center [104, 65] width 3 height 4
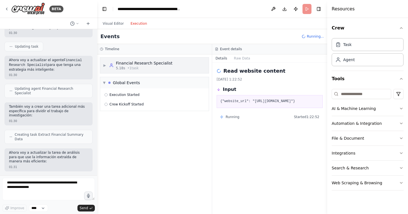
click at [105, 64] on span "▶" at bounding box center [104, 65] width 3 height 4
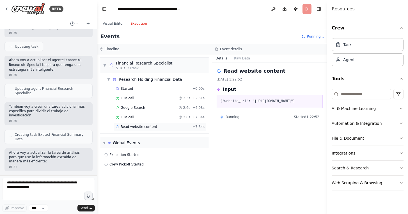
click at [144, 126] on span "Read website content" at bounding box center [139, 127] width 37 height 4
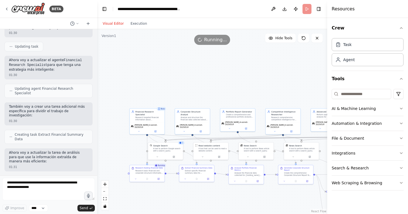
click at [113, 26] on button "Visual Editor" at bounding box center [113, 23] width 28 height 7
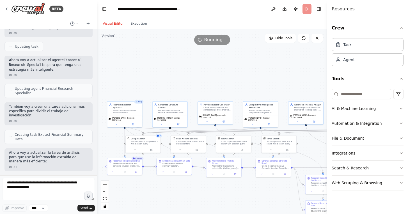
drag, startPoint x: 199, startPoint y: 80, endPoint x: 176, endPoint y: 72, distance: 24.3
click at [176, 72] on div ".deletable-edge-delete-btn { width: 20px; height: 20px; border: 0px solid #ffff…" at bounding box center [212, 121] width 230 height 185
click at [139, 22] on button "Execution" at bounding box center [138, 23] width 23 height 7
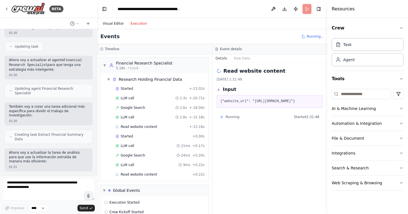
click at [111, 26] on button "Visual Editor" at bounding box center [113, 23] width 28 height 7
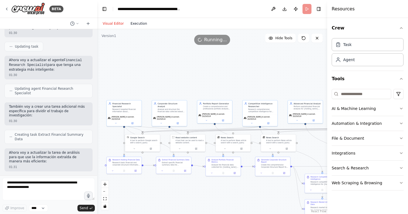
click at [142, 22] on button "Execution" at bounding box center [138, 23] width 23 height 7
click at [114, 23] on button "Visual Editor" at bounding box center [113, 23] width 28 height 7
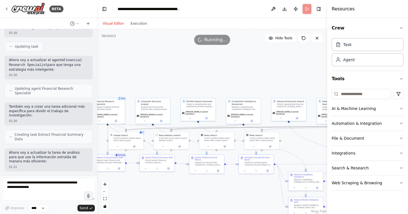
drag, startPoint x: 173, startPoint y: 77, endPoint x: 156, endPoint y: 74, distance: 16.7
click at [156, 74] on div ".deletable-edge-delete-btn { width: 20px; height: 20px; border: 0px solid #ffff…" at bounding box center [212, 121] width 230 height 185
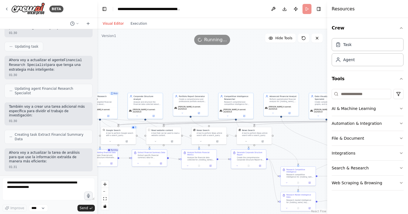
drag, startPoint x: 156, startPoint y: 74, endPoint x: 147, endPoint y: 69, distance: 10.0
click at [148, 69] on div ".deletable-edge-delete-btn { width: 20px; height: 20px; border: 0px solid #ffff…" at bounding box center [212, 121] width 230 height 185
